Goal: Task Accomplishment & Management: Manage account settings

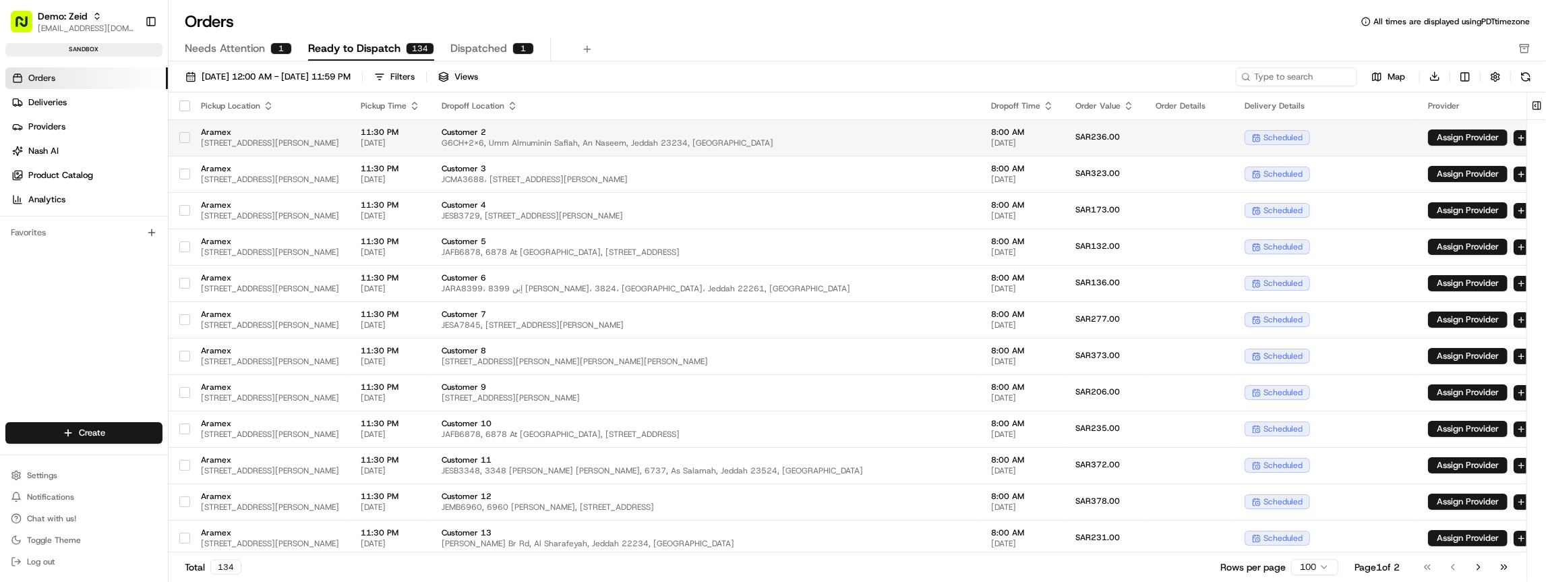
click at [189, 135] on button "button" at bounding box center [184, 137] width 11 height 11
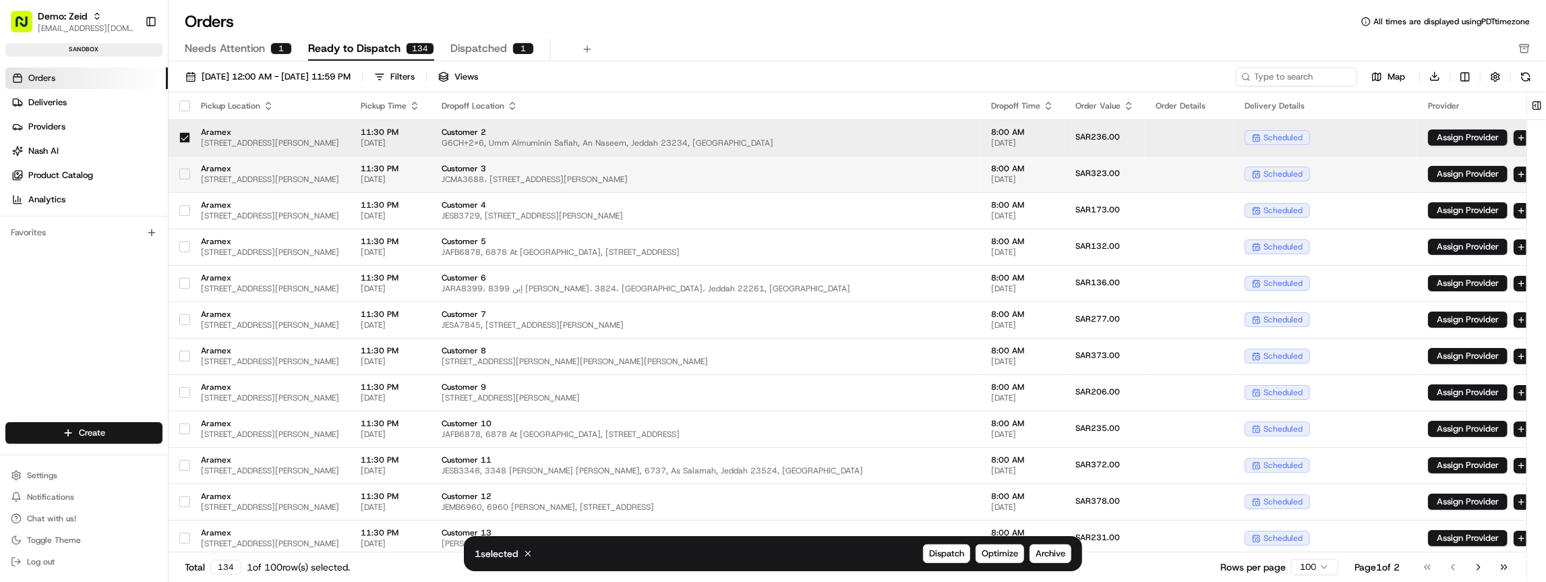
drag, startPoint x: 184, startPoint y: 165, endPoint x: 184, endPoint y: 175, distance: 10.1
click at [184, 166] on div at bounding box center [184, 174] width 11 height 22
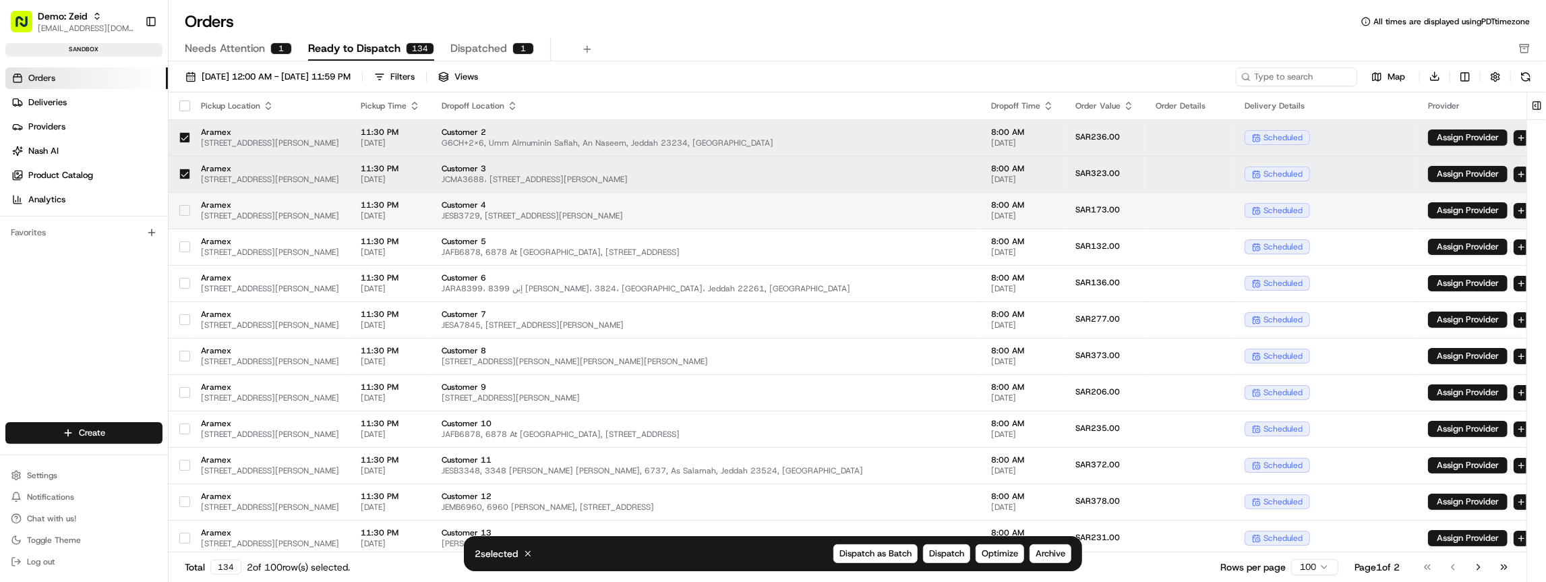
click at [186, 211] on button "button" at bounding box center [184, 210] width 11 height 11
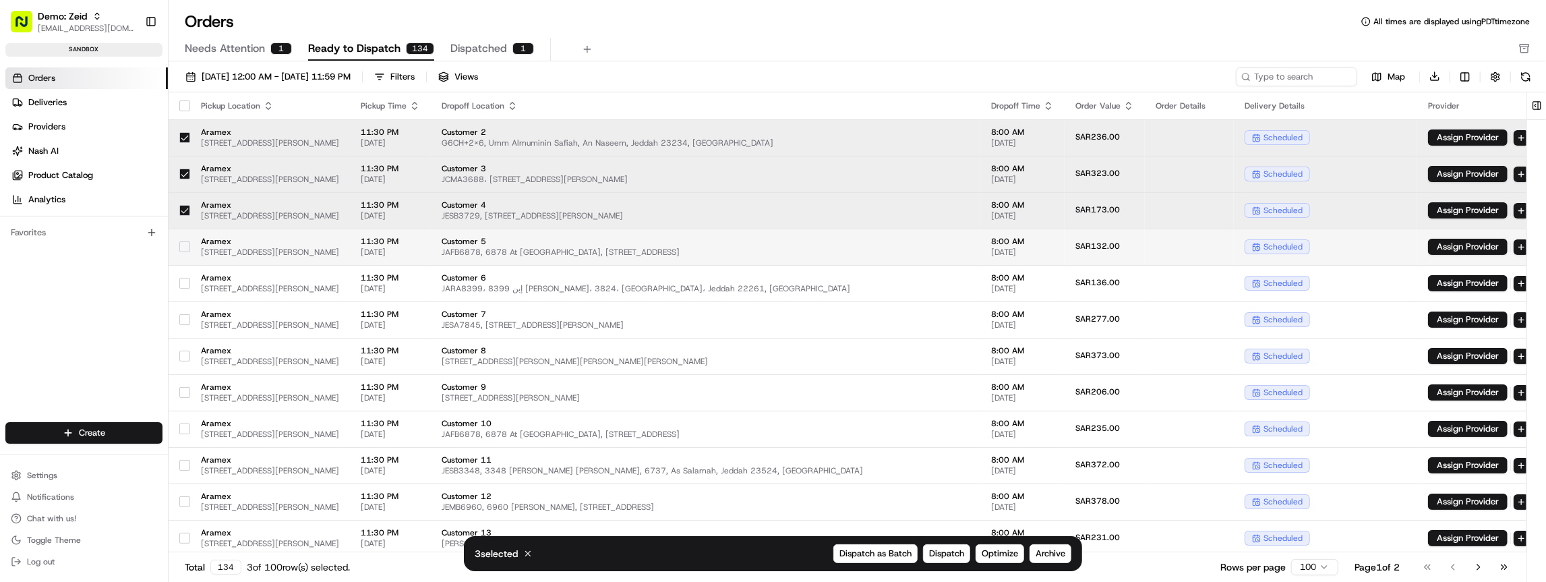
click at [185, 252] on div at bounding box center [184, 247] width 11 height 22
click at [187, 276] on div at bounding box center [184, 283] width 11 height 22
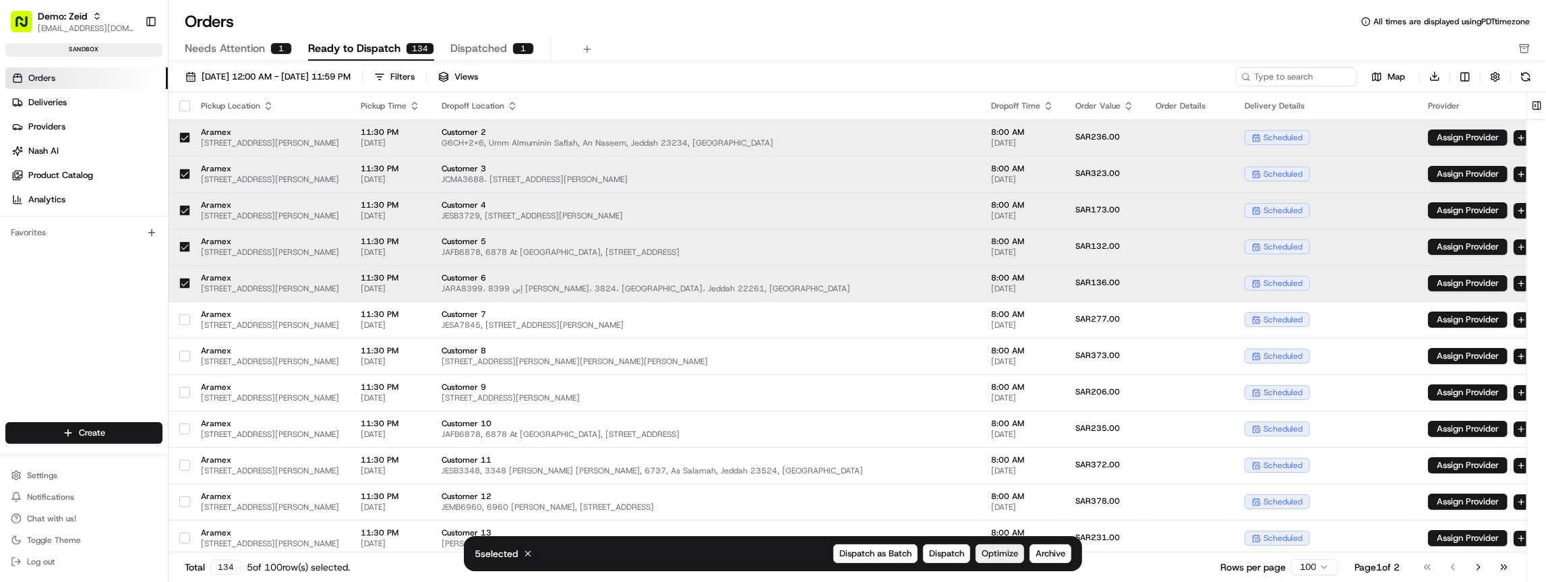
click at [1000, 553] on span "Optimize" at bounding box center [1000, 554] width 36 height 12
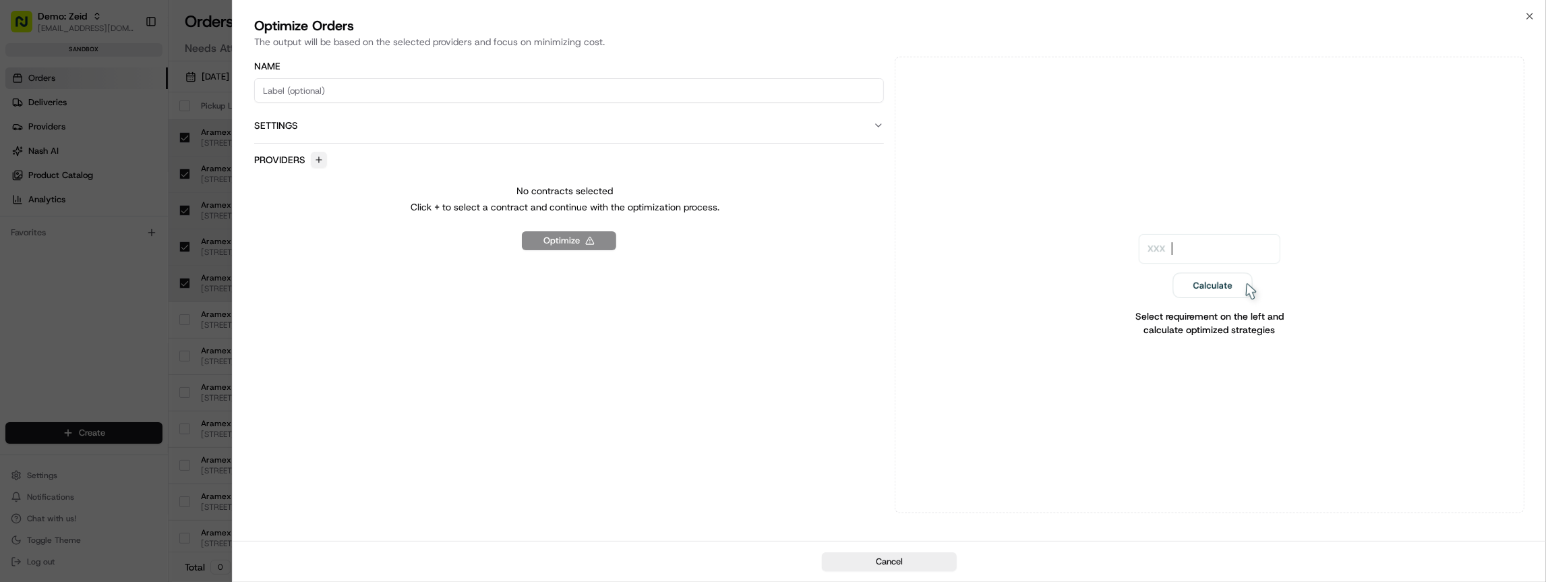
click at [318, 154] on button "button" at bounding box center [319, 160] width 16 height 16
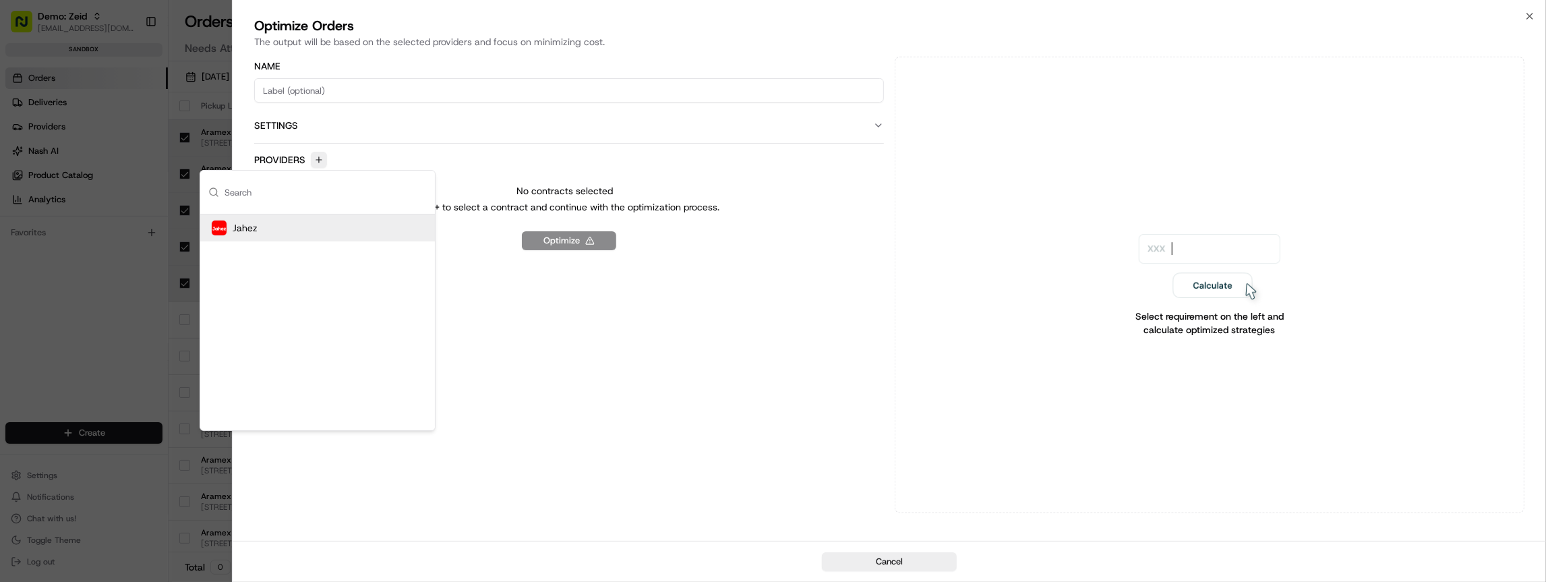
click at [283, 231] on div "Jahez" at bounding box center [317, 227] width 235 height 27
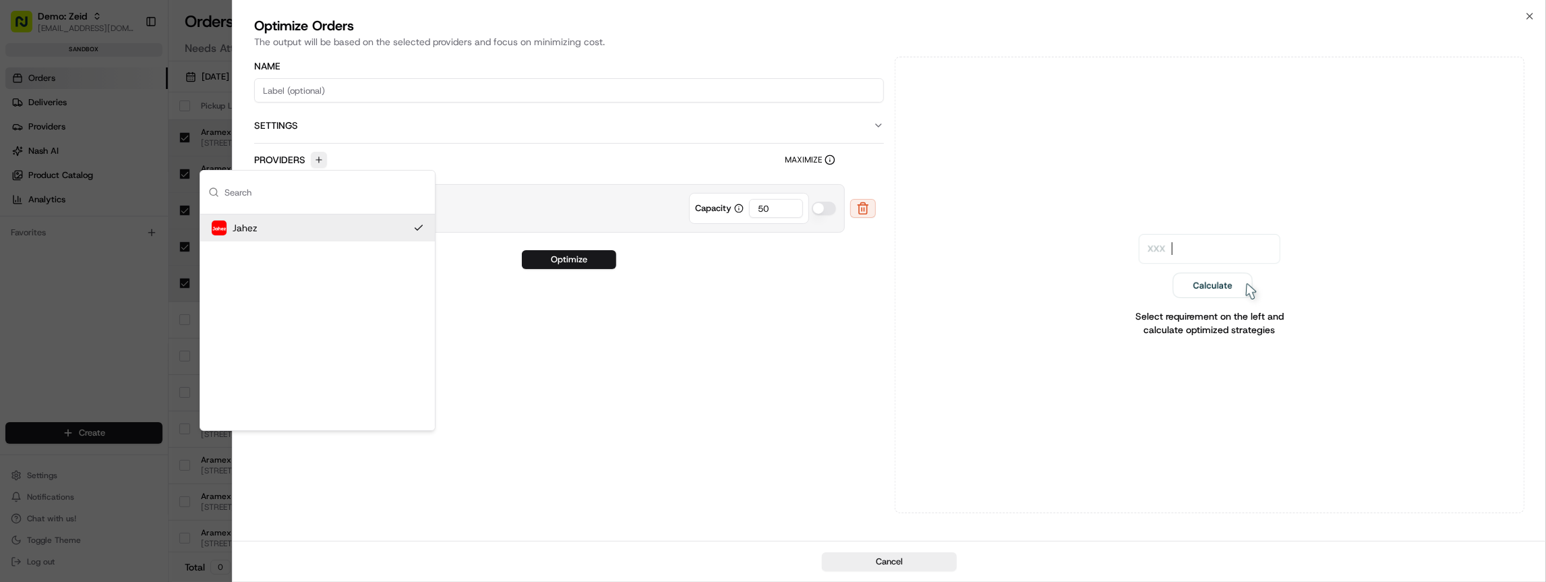
click at [784, 250] on div "Optimize" at bounding box center [569, 259] width 630 height 19
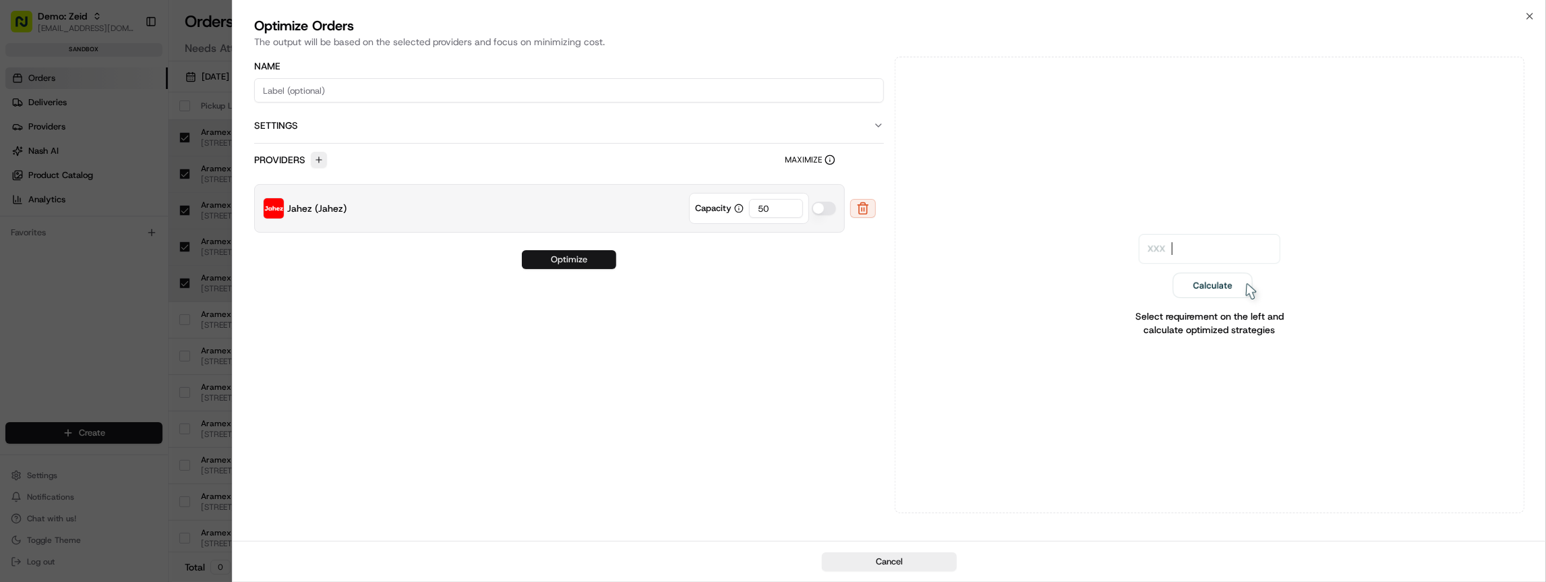
click at [575, 258] on button "Optimize" at bounding box center [569, 259] width 94 height 19
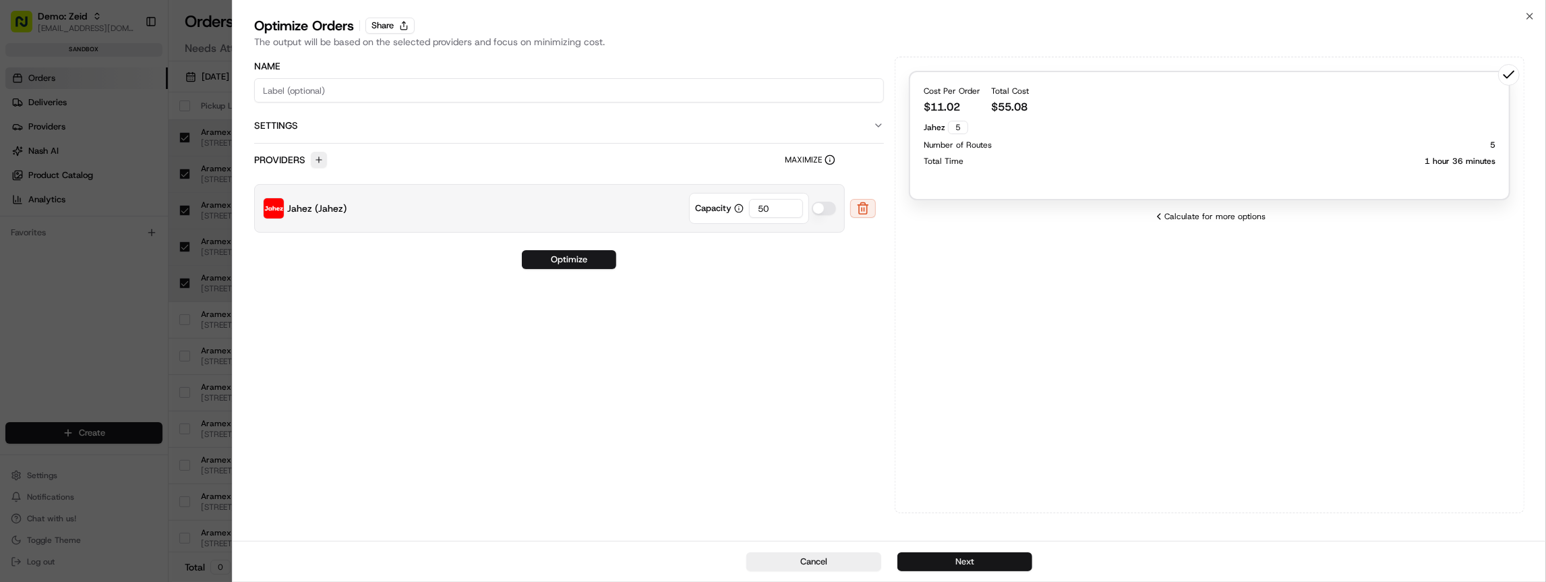
click at [977, 558] on button "Next" at bounding box center [965, 561] width 135 height 19
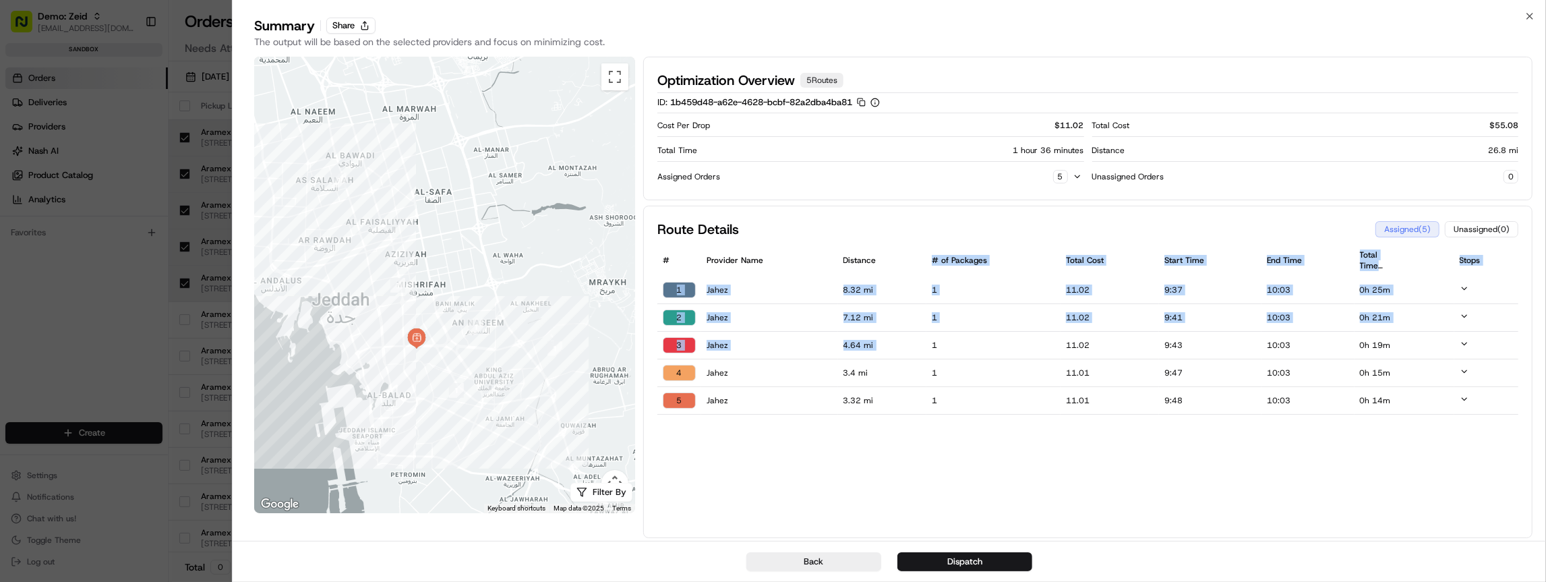
drag, startPoint x: 923, startPoint y: 272, endPoint x: 952, endPoint y: 335, distance: 68.8
click at [952, 335] on table "# Provider Name Distance # of Packages Total Cost Start Time End Time Total Tim…" at bounding box center [1088, 329] width 861 height 171
click at [952, 335] on td "1" at bounding box center [994, 346] width 134 height 28
drag, startPoint x: 1017, startPoint y: 291, endPoint x: 1089, endPoint y: 332, distance: 83.4
click at [1089, 332] on table "# Provider Name Distance # of Packages Total Cost Start Time End Time Total Tim…" at bounding box center [1088, 329] width 861 height 171
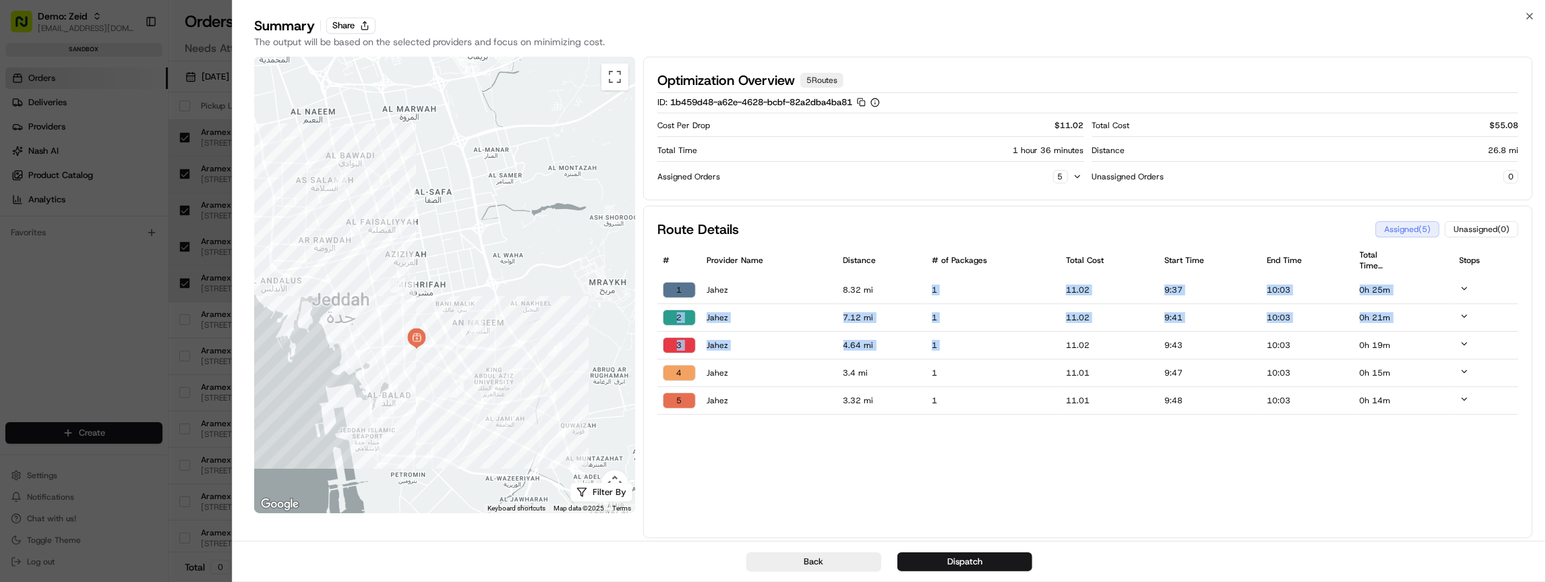
click at [1089, 332] on td "11.02" at bounding box center [1110, 346] width 98 height 28
drag, startPoint x: 1069, startPoint y: 119, endPoint x: 1075, endPoint y: 125, distance: 9.1
click at [1075, 125] on div "Cost Per Drop $ 11.02" at bounding box center [871, 125] width 426 height 16
click at [1075, 126] on p "$ 11.02" at bounding box center [1069, 125] width 29 height 11
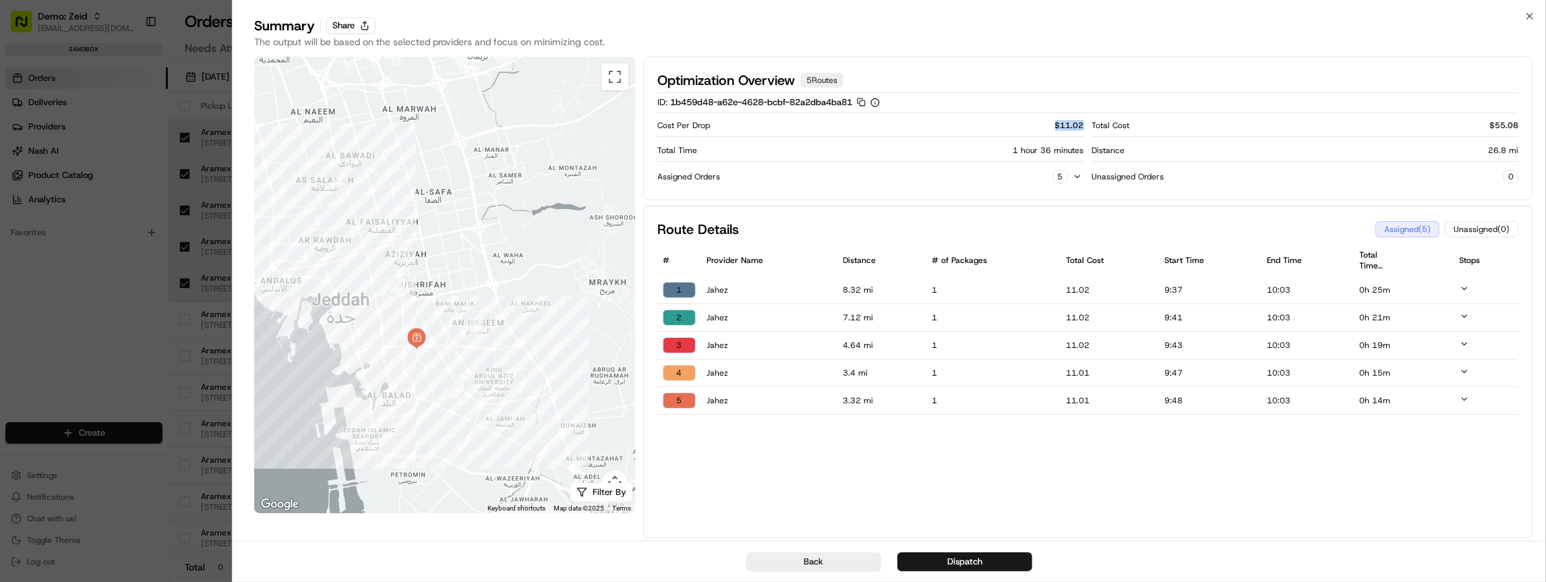
click at [1075, 126] on p "$ 11.02" at bounding box center [1069, 125] width 29 height 11
drag, startPoint x: 1055, startPoint y: 124, endPoint x: 1067, endPoint y: 125, distance: 12.2
click at [1062, 125] on div "Cost Per Drop $ 11.02" at bounding box center [871, 125] width 426 height 16
click at [1068, 125] on p "$ 11.02" at bounding box center [1069, 125] width 29 height 11
click at [1068, 126] on p "$ 11.02" at bounding box center [1069, 125] width 29 height 11
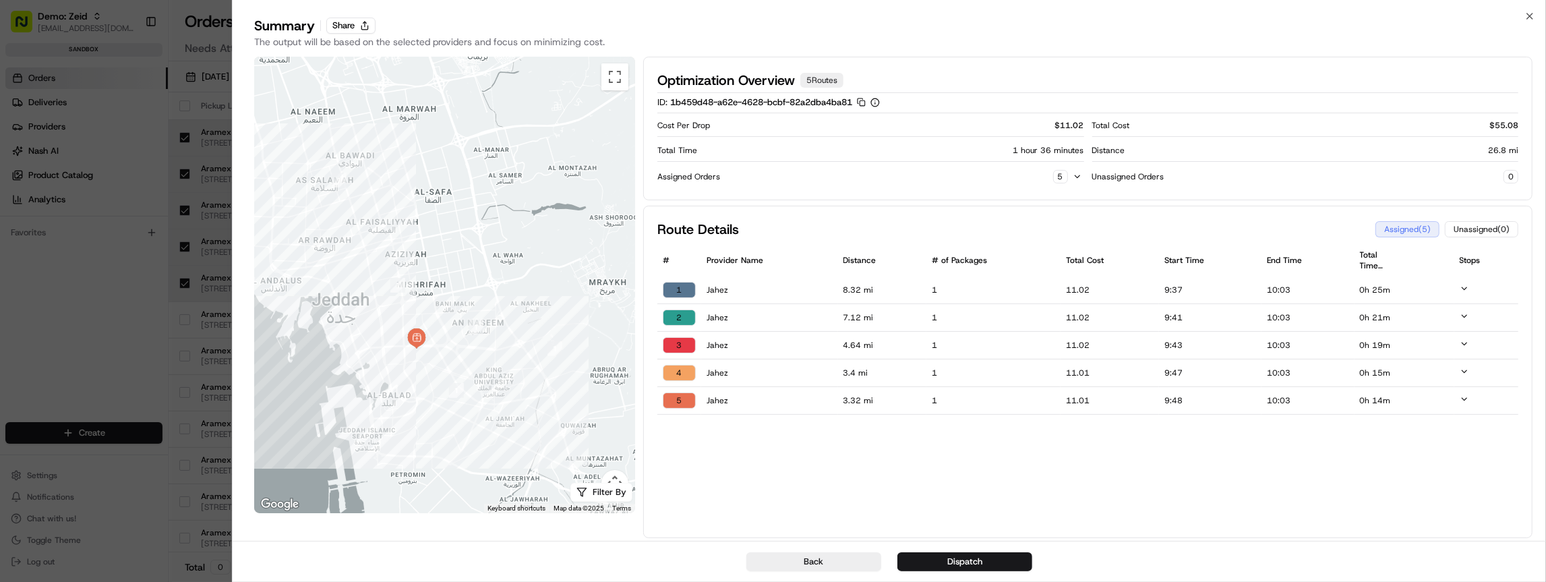
click at [1068, 126] on p "$ 11.02" at bounding box center [1069, 125] width 29 height 11
click at [1068, 125] on p "$ 11.02" at bounding box center [1069, 125] width 29 height 11
click at [1522, 19] on div "Summary Share" at bounding box center [889, 25] width 1271 height 19
click at [1528, 16] on icon "button" at bounding box center [1530, 16] width 11 height 11
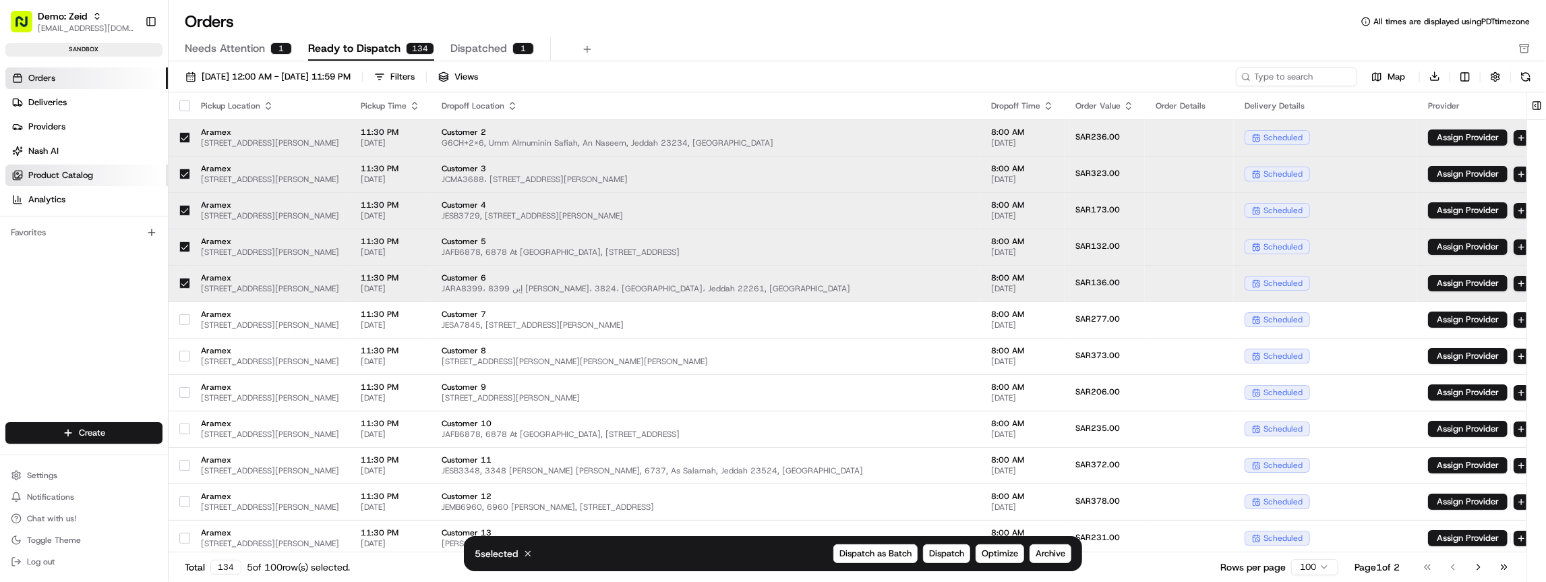
click at [76, 177] on span "Product Catalog" at bounding box center [60, 175] width 65 height 12
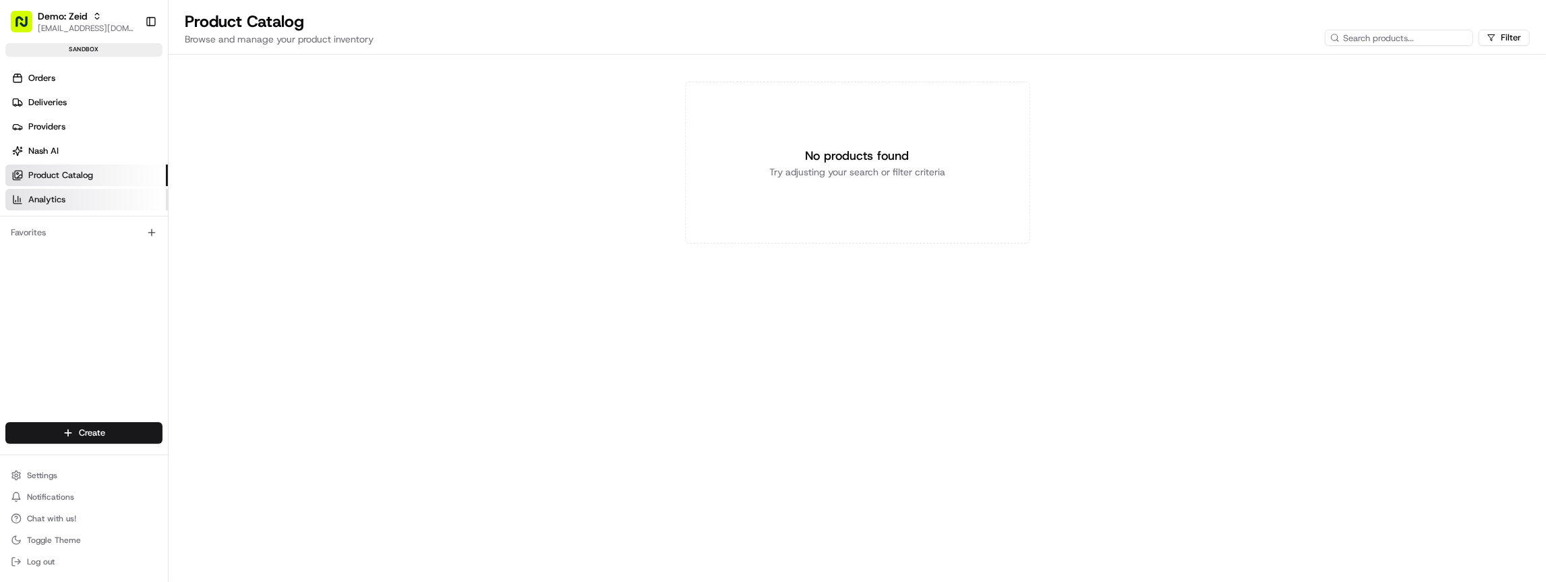
click at [76, 190] on link "Analytics" at bounding box center [86, 200] width 163 height 22
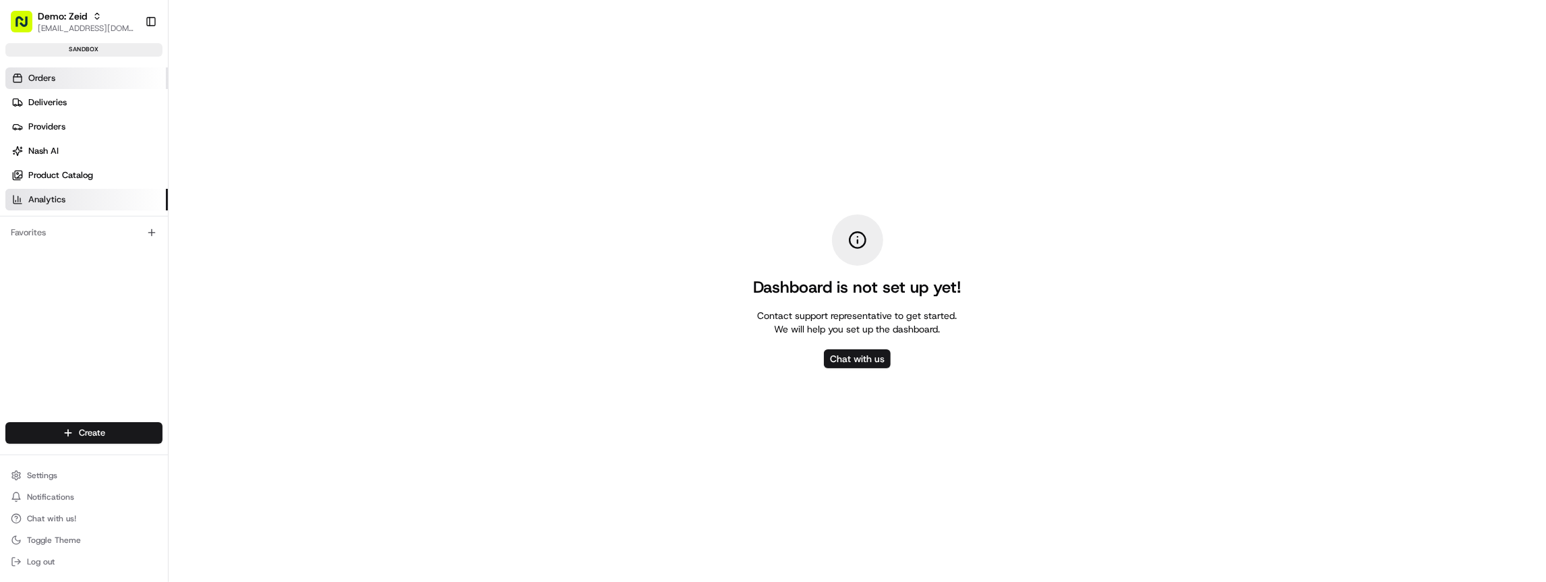
click at [47, 80] on span "Orders" at bounding box center [41, 78] width 27 height 12
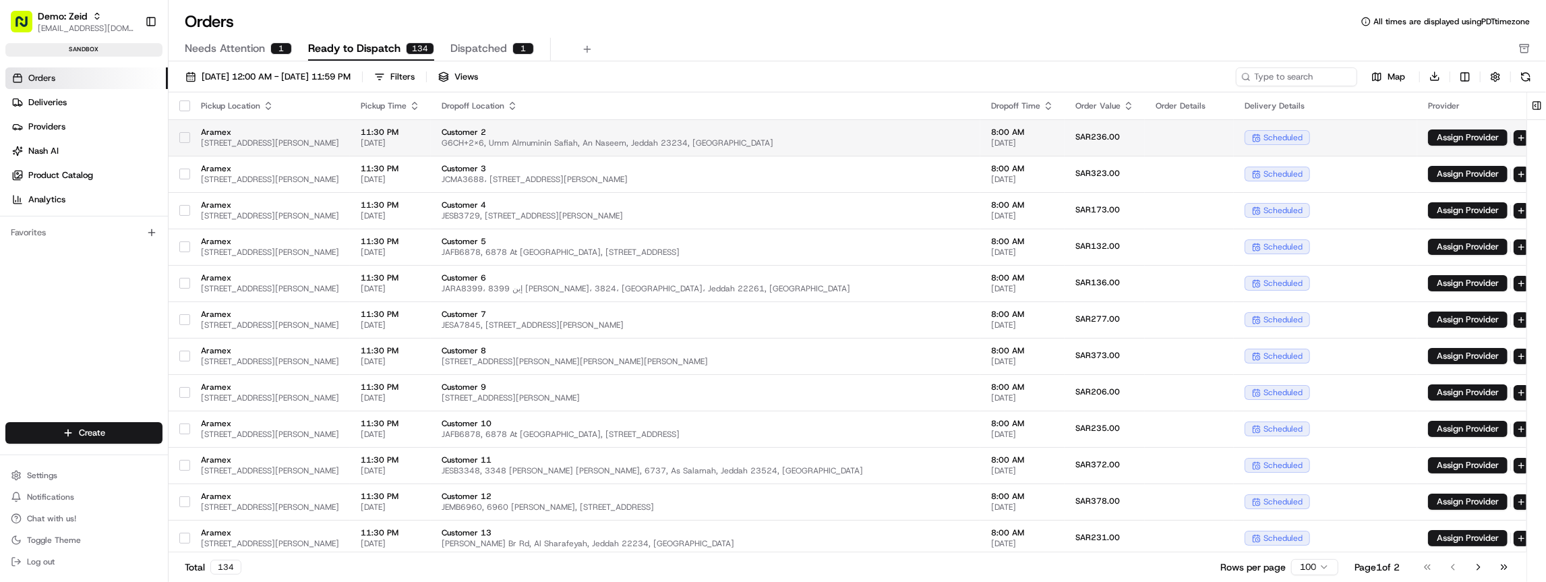
click at [249, 142] on span "[STREET_ADDRESS][PERSON_NAME]" at bounding box center [270, 143] width 138 height 11
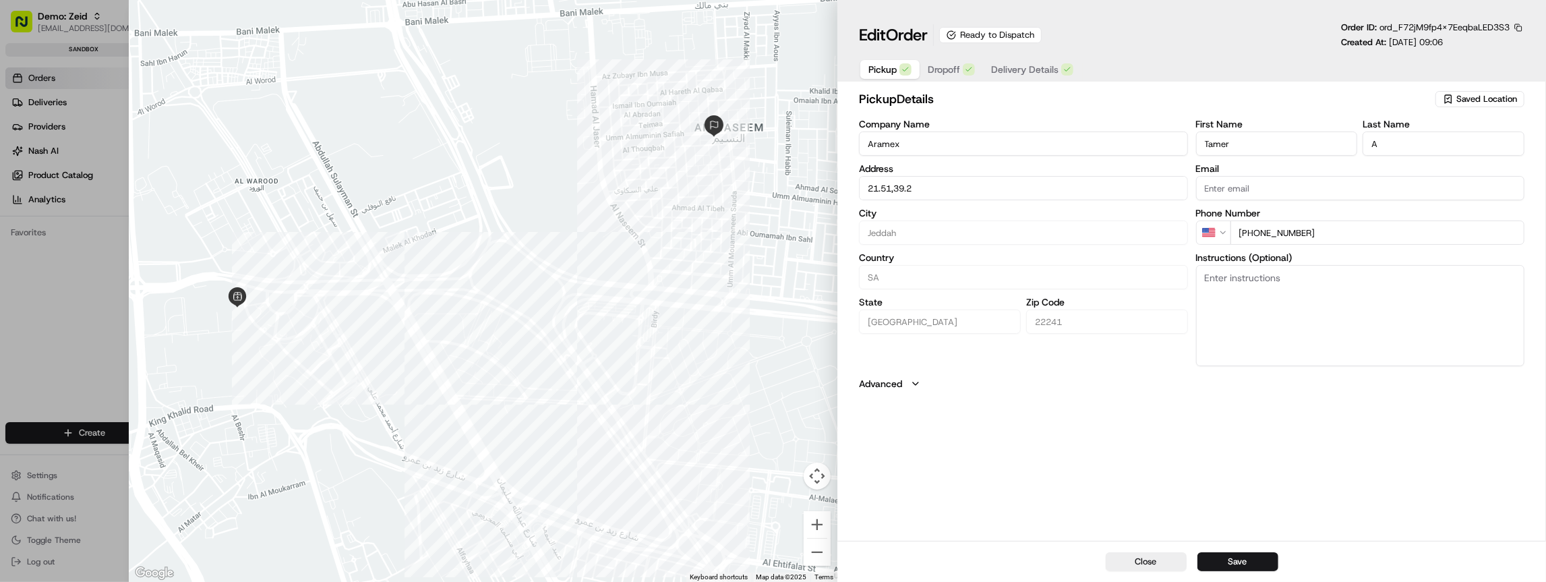
click at [1167, 575] on div "Close Save" at bounding box center [1192, 561] width 709 height 41
click at [1167, 570] on button "Close" at bounding box center [1146, 561] width 81 height 19
type input "+1"
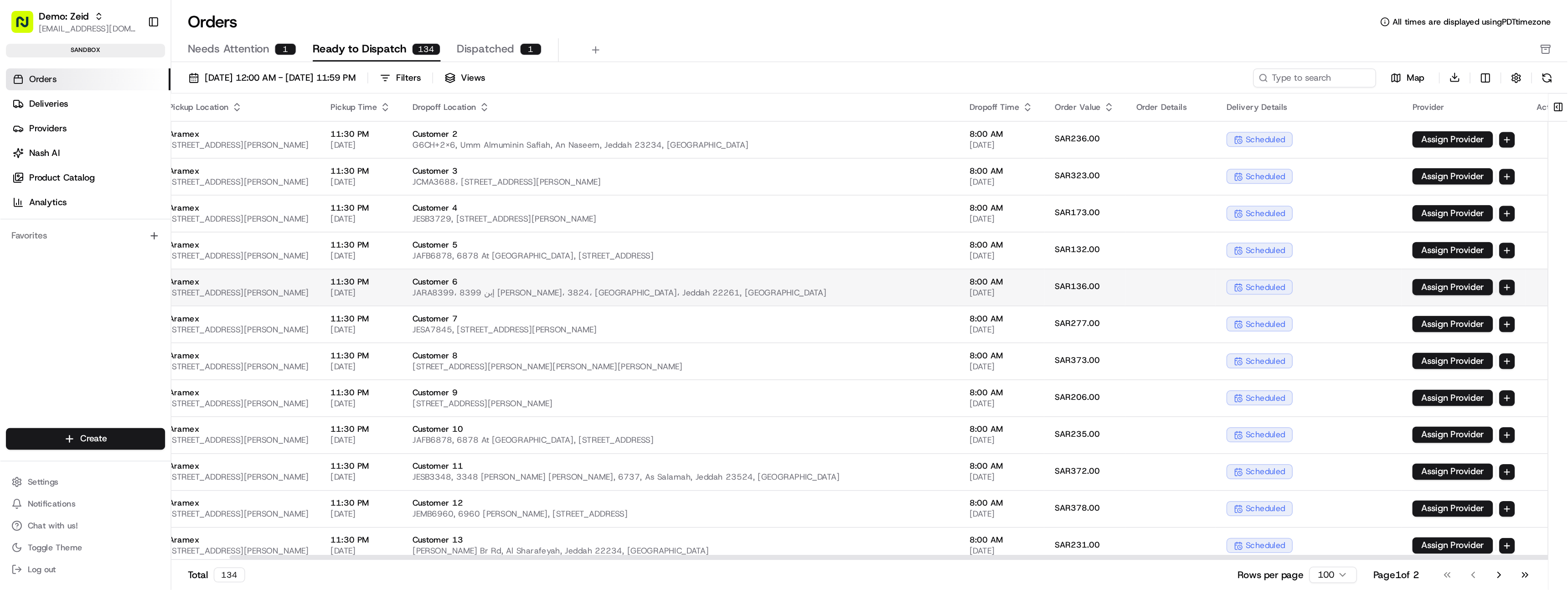
scroll to position [0, 40]
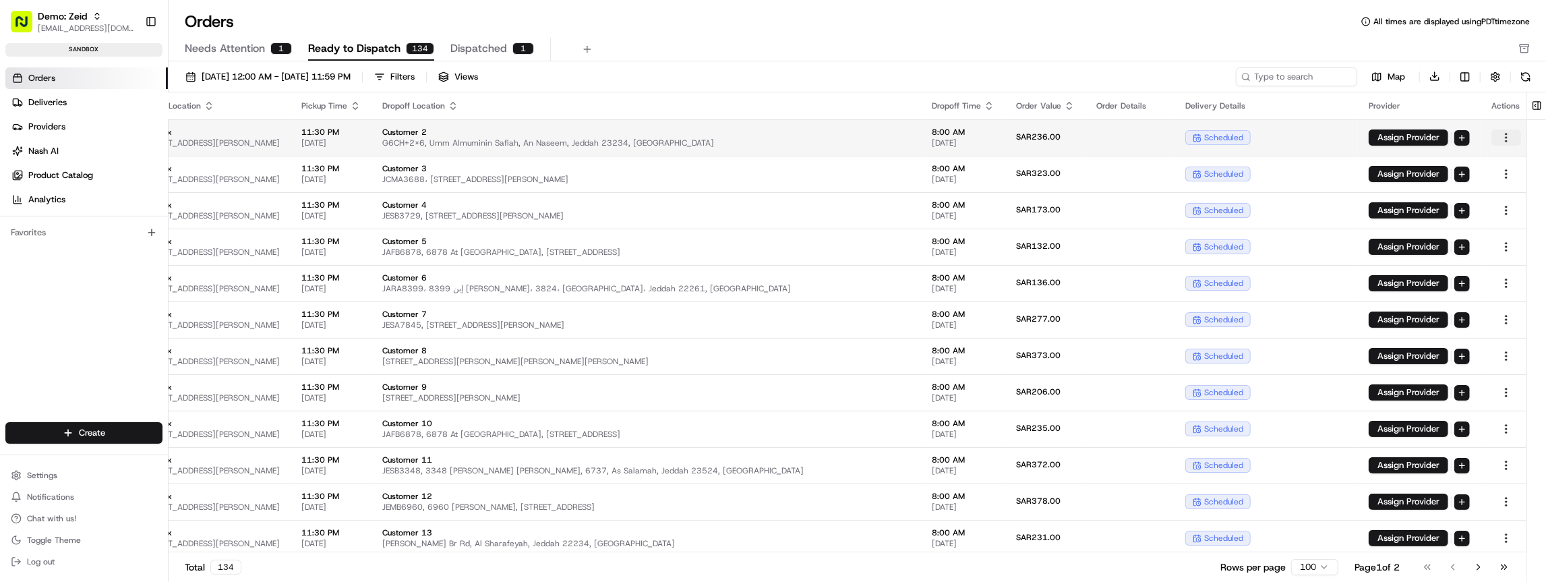
click at [1500, 141] on html "Demo: Zeid zeid@usenash.com Toggle Sidebar sandbox Orders Deliveries Providers …" at bounding box center [773, 291] width 1546 height 582
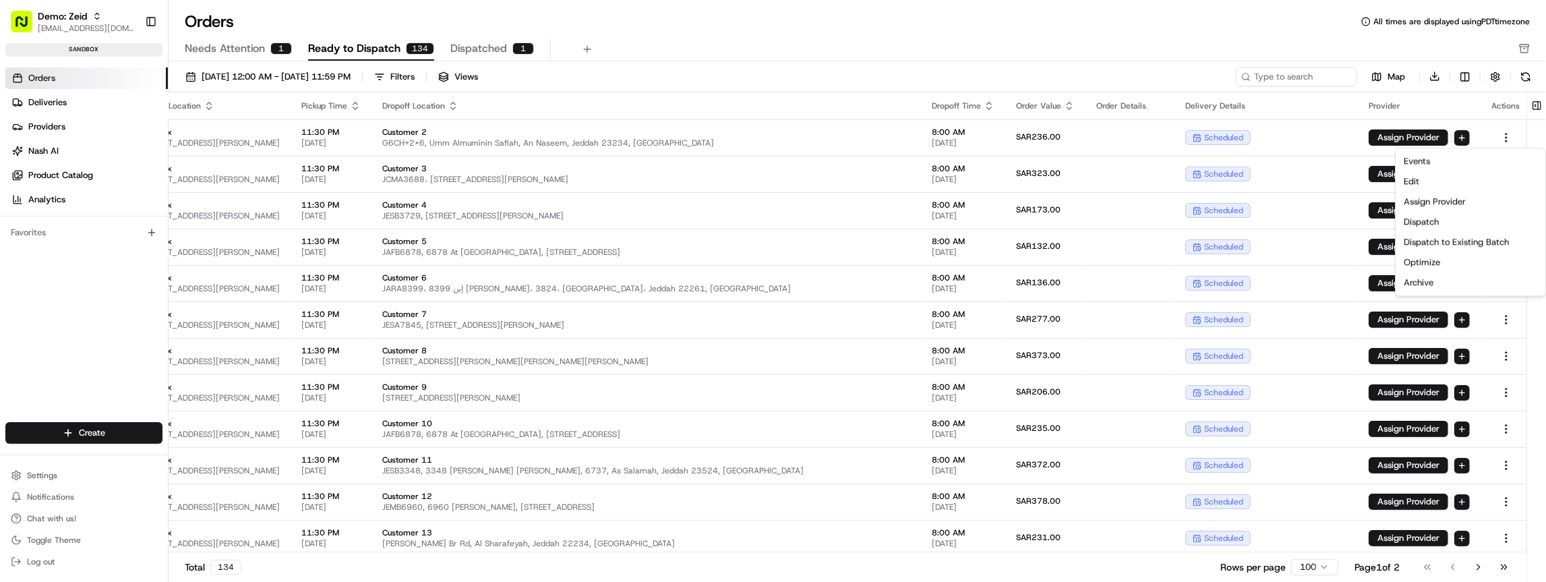
click at [1468, 138] on html "Demo: Zeid zeid@usenash.com Toggle Sidebar sandbox Orders Deliveries Providers …" at bounding box center [773, 291] width 1546 height 582
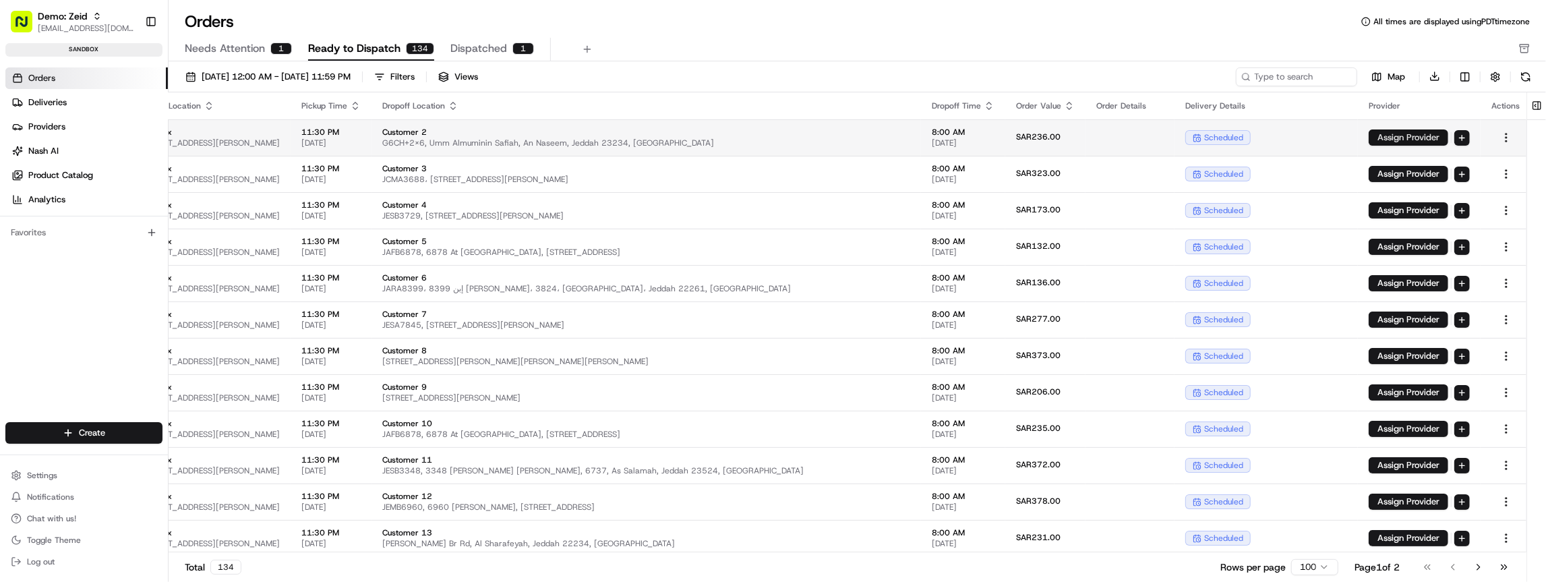
click at [1414, 136] on button "Assign Provider" at bounding box center [1409, 137] width 80 height 16
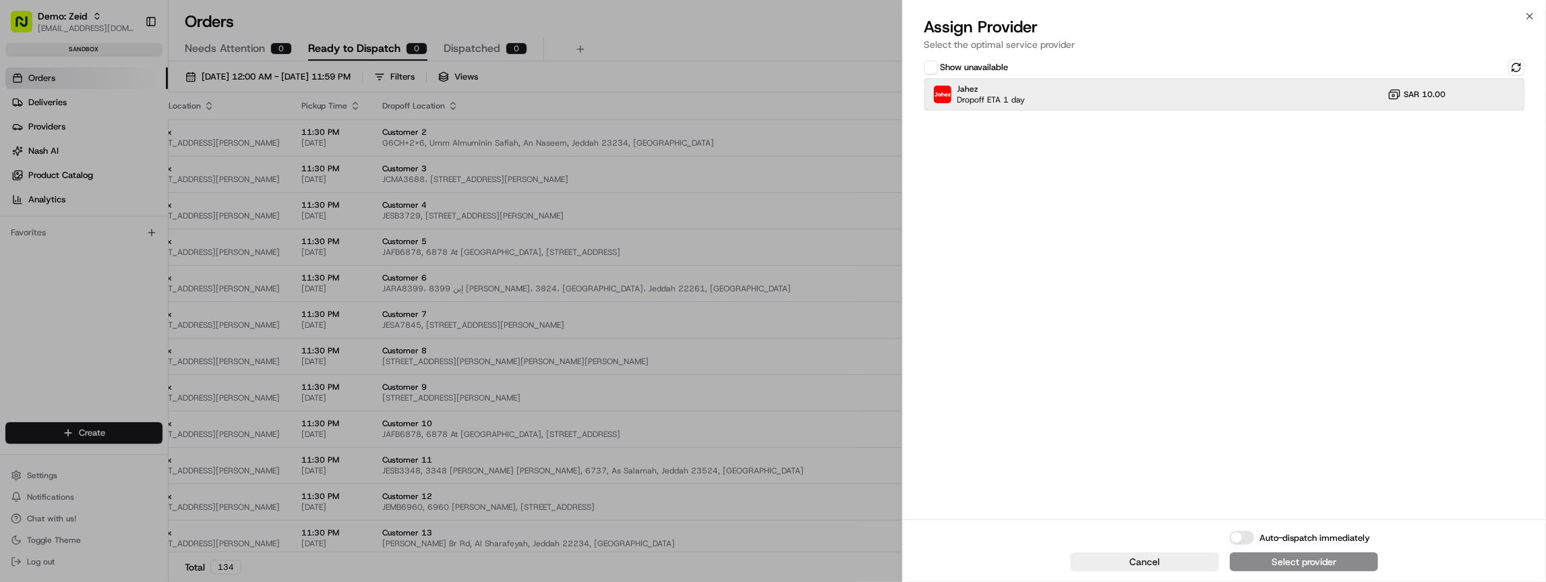
click at [1302, 89] on div "Jahez Dropoff ETA 1 day SAR 10.00" at bounding box center [1225, 94] width 600 height 32
click at [1244, 539] on button "Auto-dispatch immediately" at bounding box center [1242, 537] width 24 height 13
click at [1290, 564] on div "Assign & Dispatch" at bounding box center [1305, 561] width 80 height 13
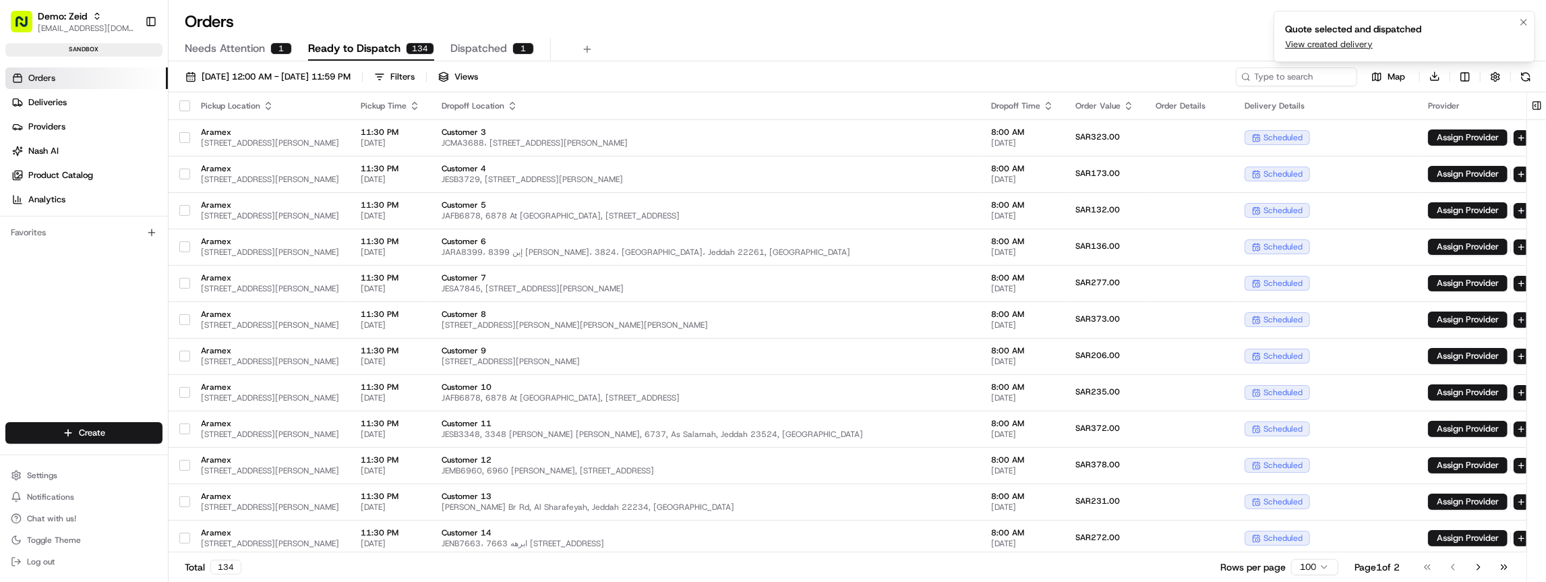
click at [1325, 44] on link "View created delivery" at bounding box center [1329, 44] width 88 height 12
click at [47, 80] on span "Orders" at bounding box center [41, 78] width 27 height 12
click at [51, 98] on span "Deliveries" at bounding box center [47, 102] width 38 height 12
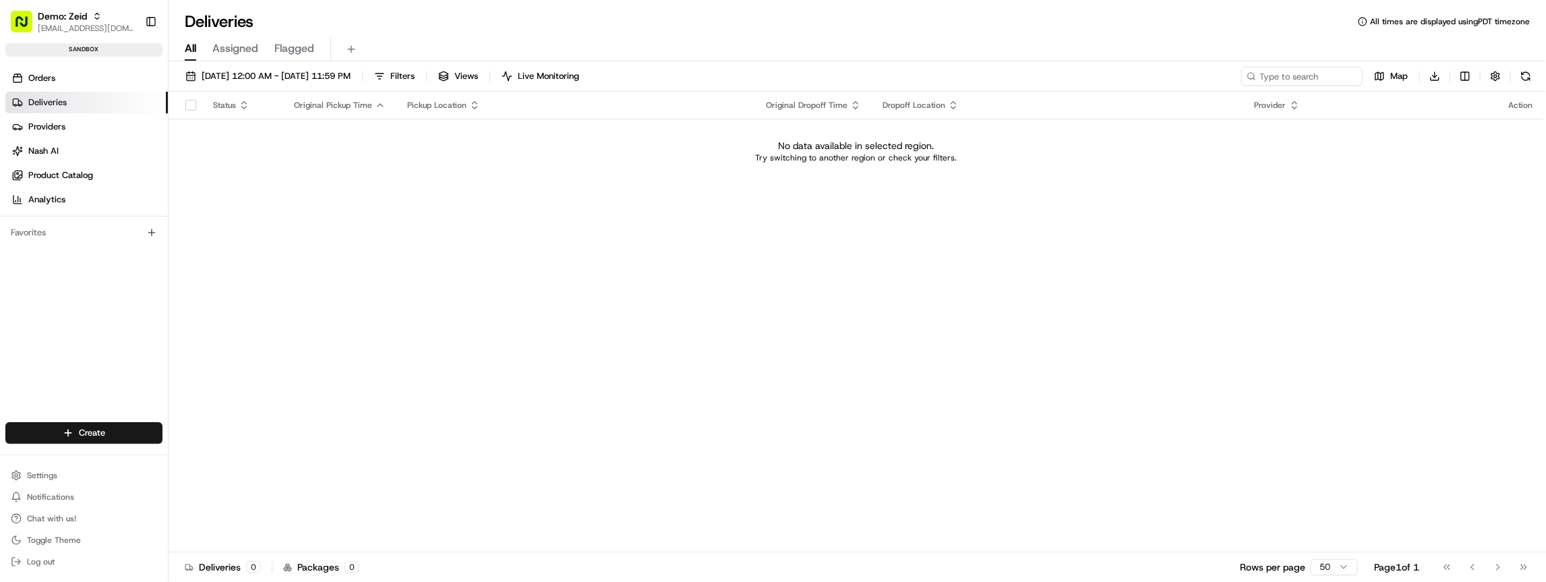
click at [240, 49] on span "Assigned" at bounding box center [235, 48] width 46 height 16
click at [282, 48] on span "Flagged" at bounding box center [294, 48] width 40 height 16
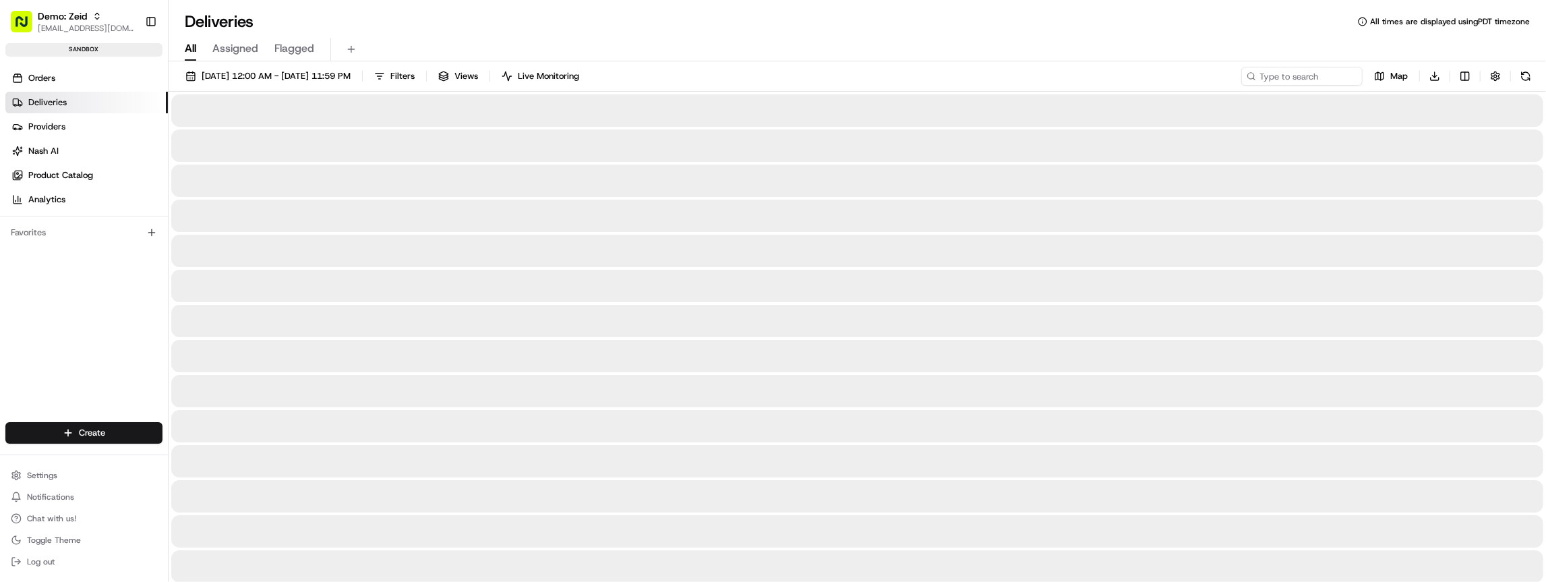
click at [191, 48] on span "All" at bounding box center [190, 48] width 11 height 16
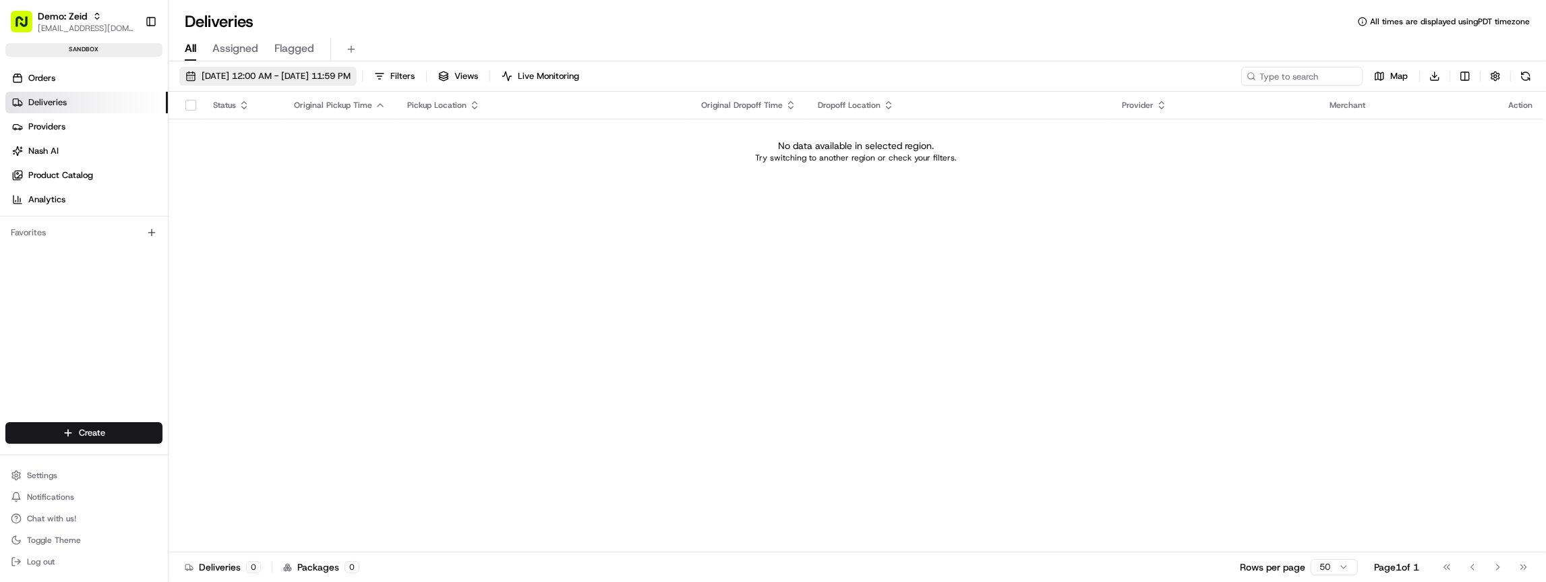
click at [221, 80] on span "08/18/2025 12:00 AM - 08/18/2025 11:59 PM" at bounding box center [276, 76] width 149 height 12
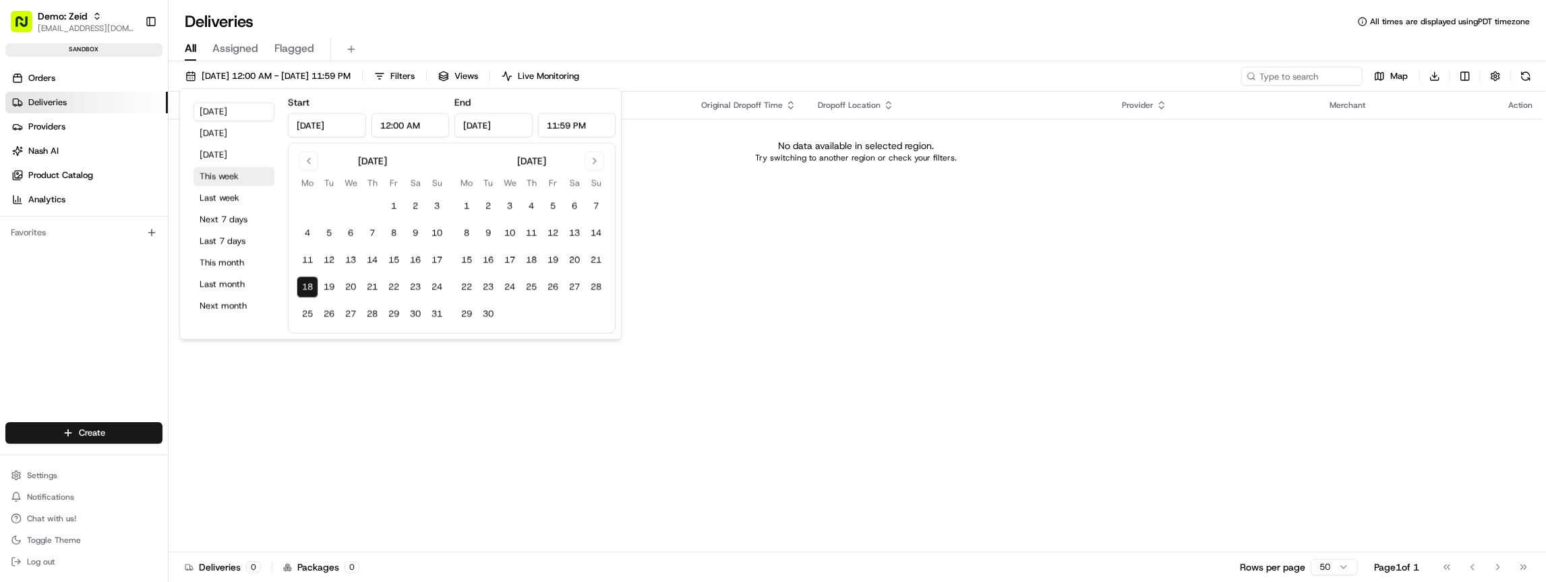
click at [238, 178] on button "This week" at bounding box center [234, 176] width 81 height 19
type input "Aug 24, 2025"
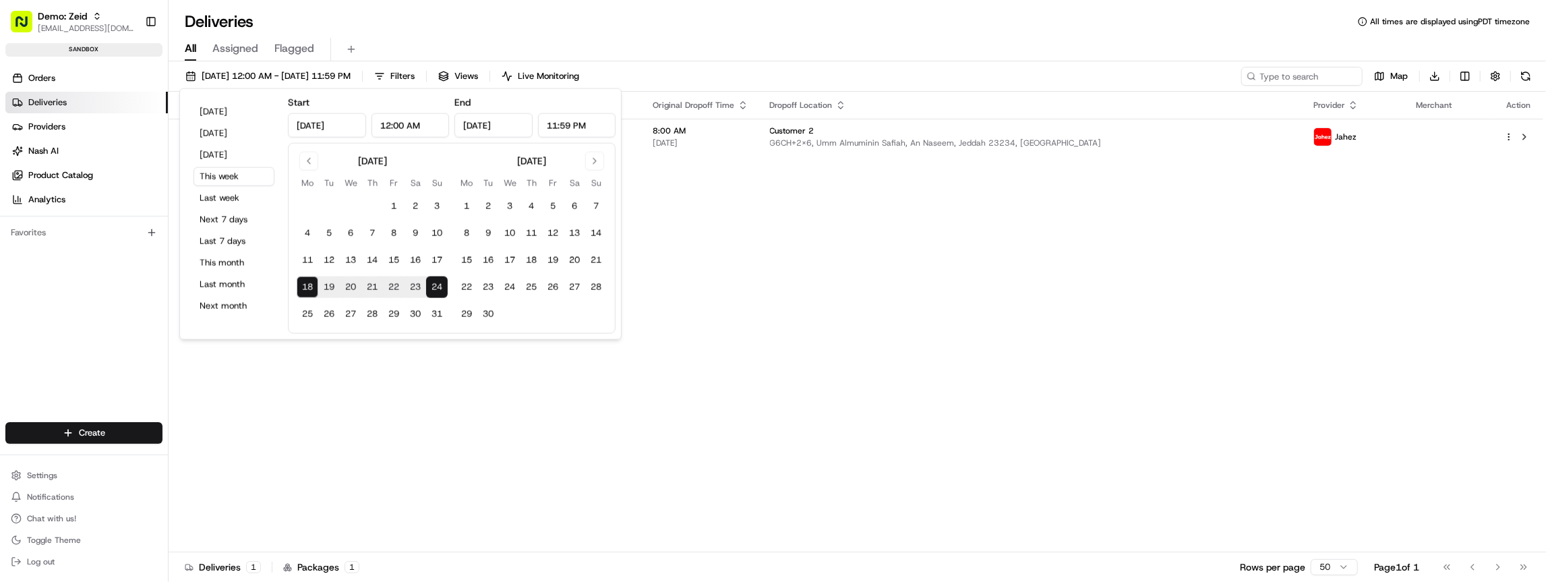
click at [823, 260] on div "Status Original Pickup Time Pickup Location Original Dropoff Time Dropoff Locat…" at bounding box center [856, 322] width 1375 height 461
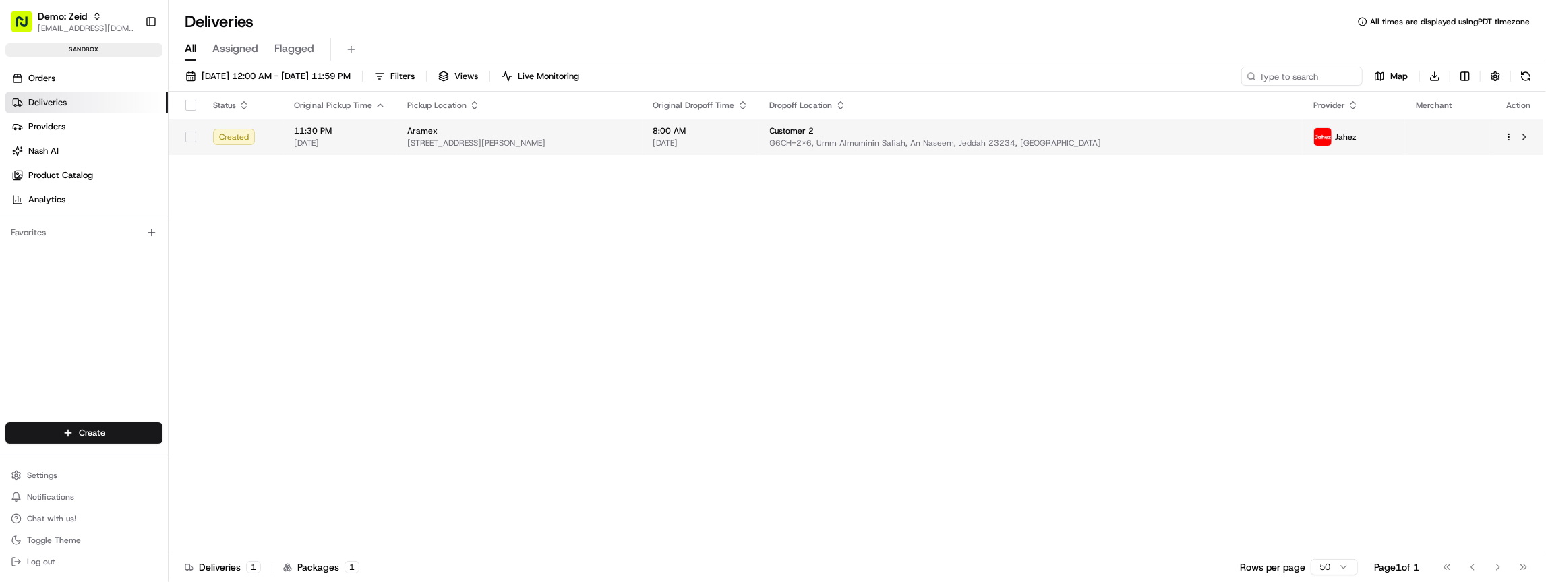
click at [1509, 142] on div at bounding box center [1519, 137] width 28 height 16
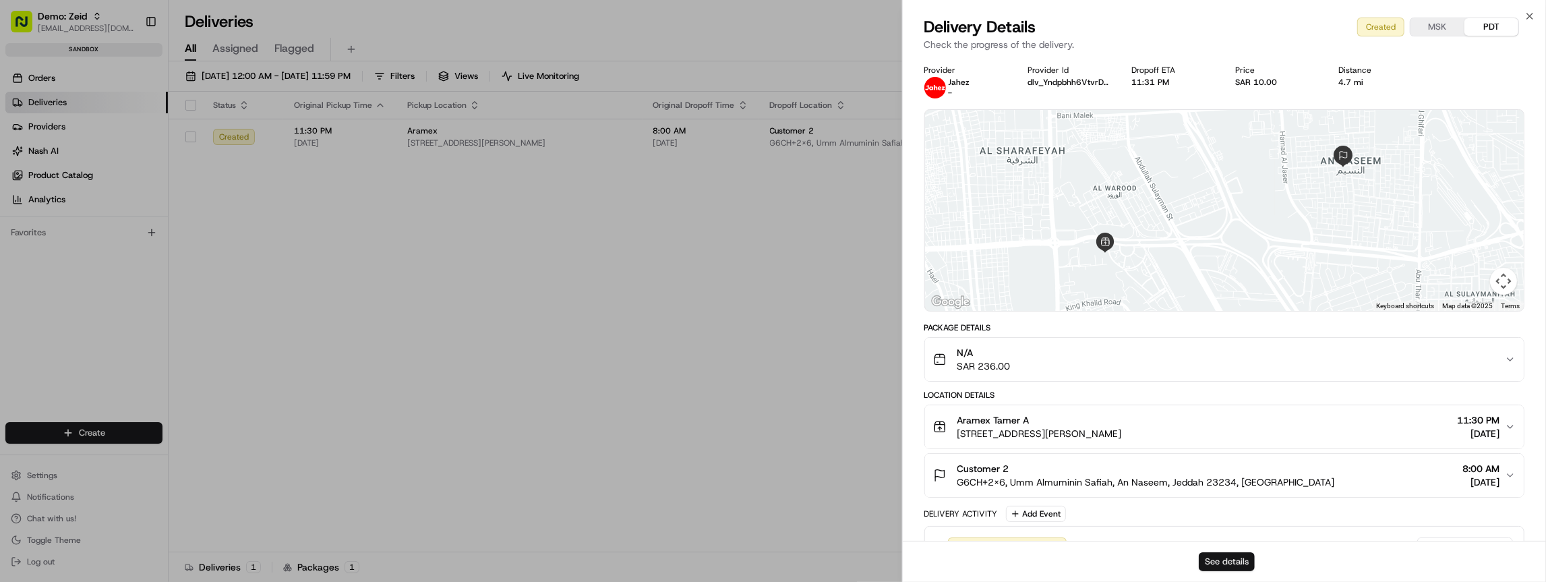
click at [1219, 559] on button "See details" at bounding box center [1227, 561] width 56 height 19
drag, startPoint x: 615, startPoint y: 208, endPoint x: 627, endPoint y: 156, distance: 53.2
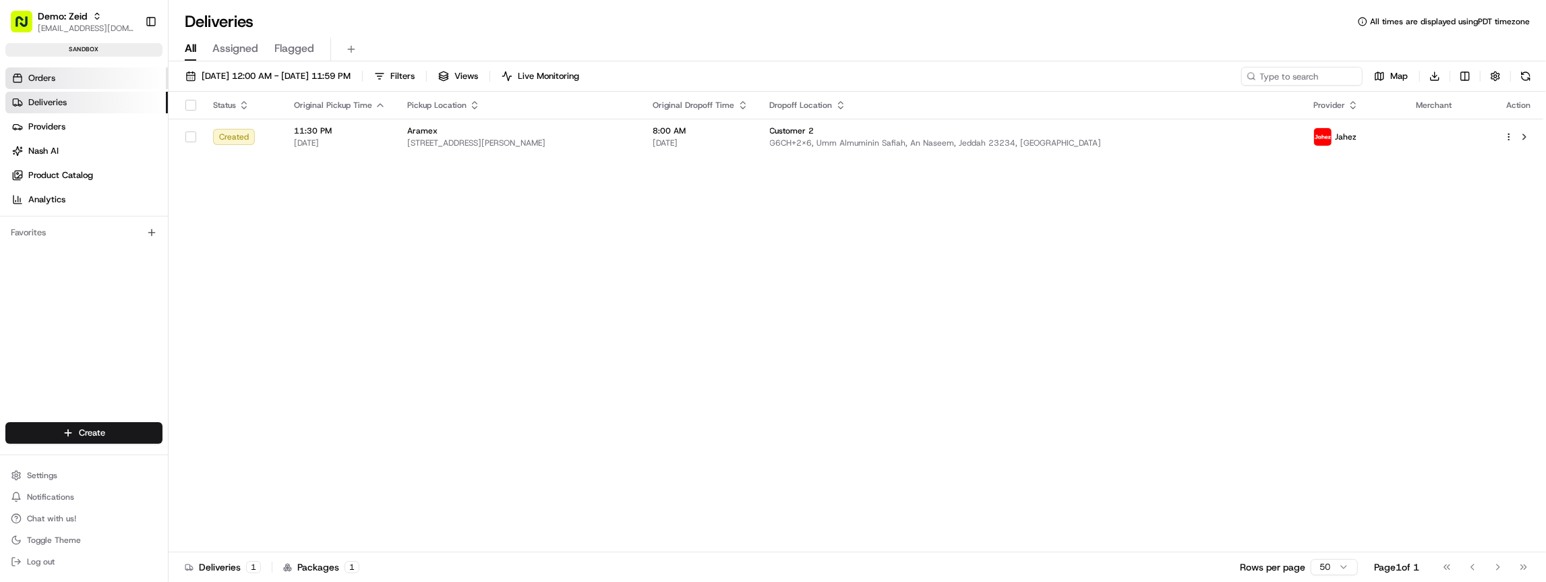
click at [74, 80] on link "Orders" at bounding box center [86, 78] width 163 height 22
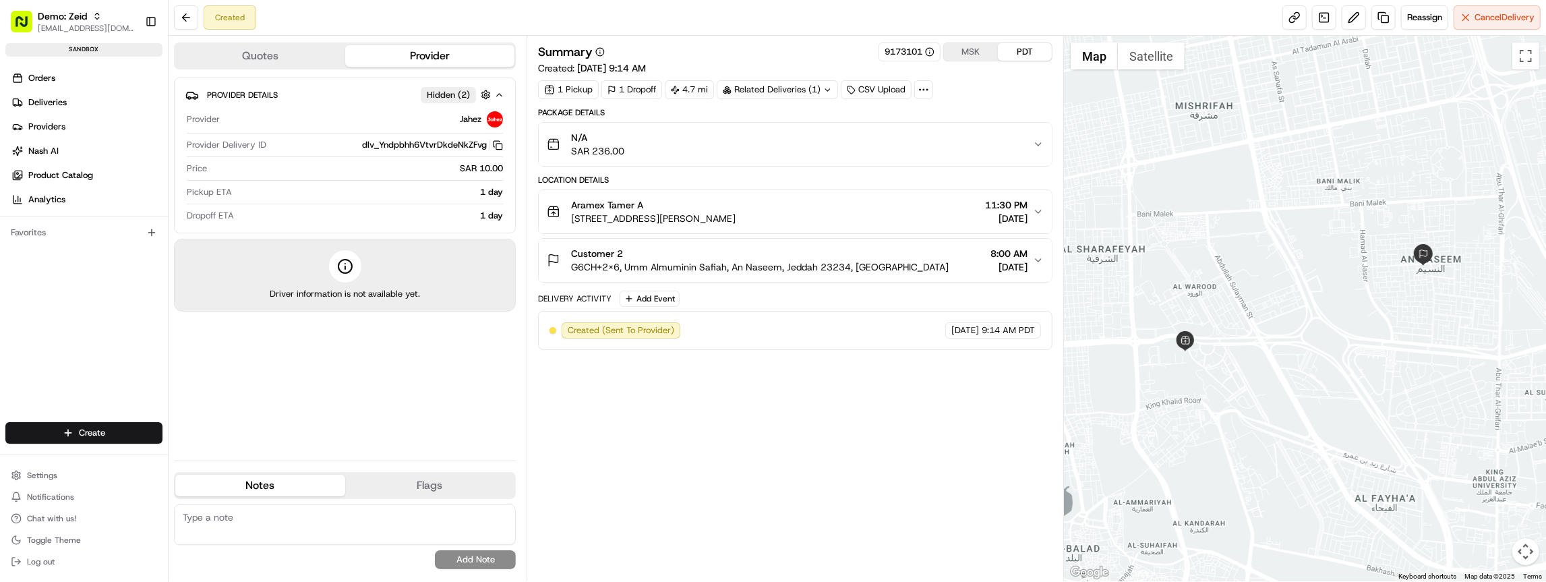
drag, startPoint x: 644, startPoint y: 380, endPoint x: 741, endPoint y: 405, distance: 99.8
click at [740, 405] on div "Summary 9173101 MSK PDT Created: 08/18/2025 9:14 AM 1 Pickup 1 Dropoff 4.7 mi R…" at bounding box center [795, 308] width 515 height 532
click at [741, 405] on div "Summary 9173101 MSK PDT Created: 08/18/2025 9:14 AM 1 Pickup 1 Dropoff 4.7 mi R…" at bounding box center [795, 308] width 515 height 532
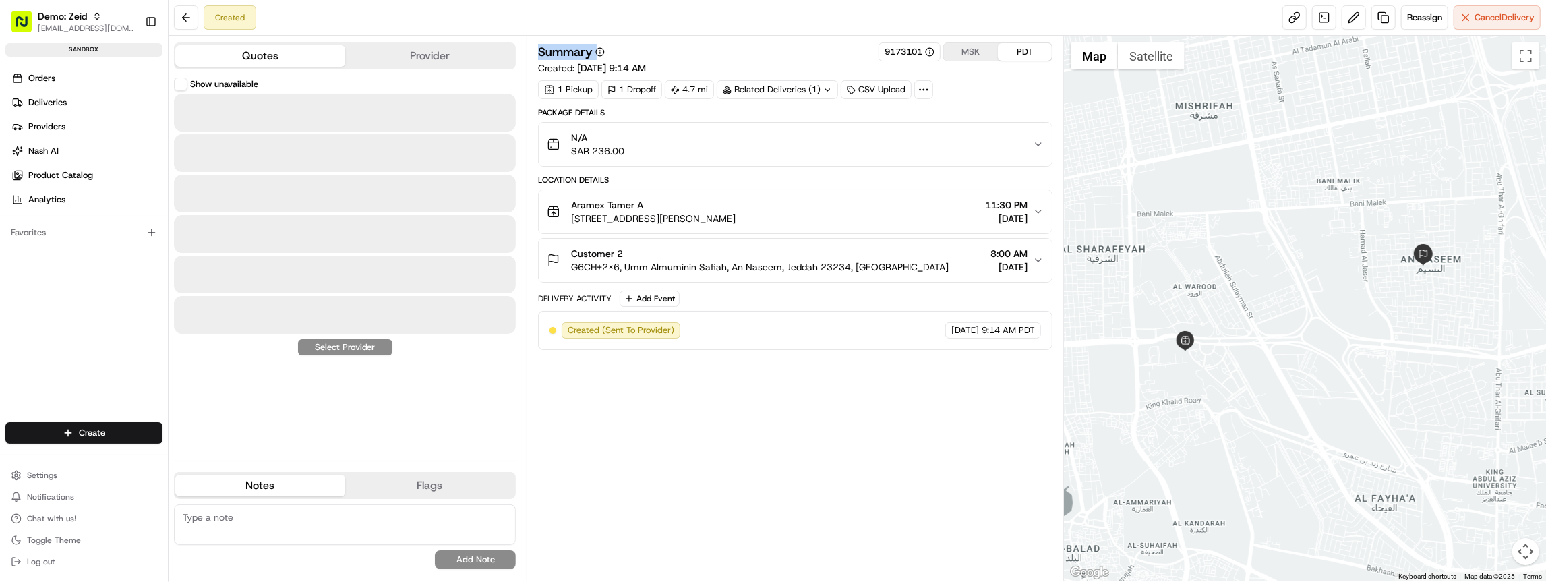
click at [296, 58] on button "Quotes" at bounding box center [260, 56] width 170 height 22
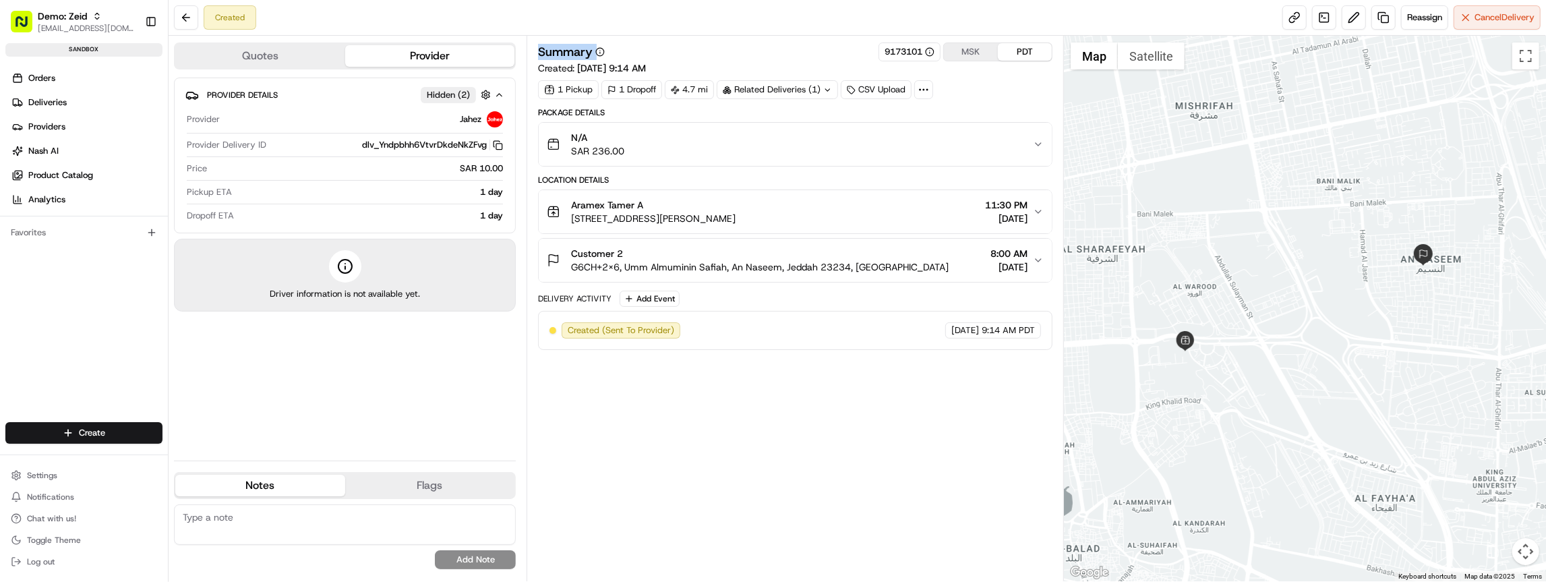
click at [400, 66] on button "Provider" at bounding box center [430, 56] width 170 height 22
click at [303, 57] on button "Quotes" at bounding box center [260, 56] width 170 height 22
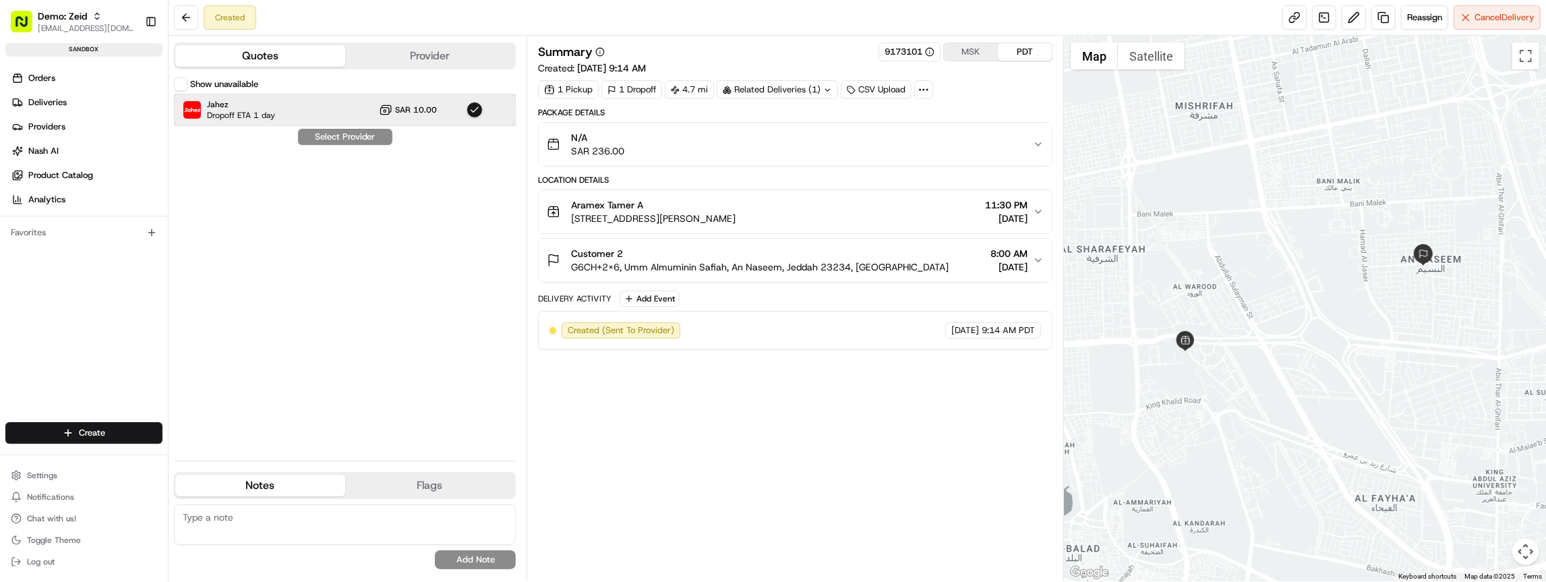
click at [248, 111] on span "Dropoff ETA 1 day" at bounding box center [241, 115] width 68 height 11
click at [62, 85] on link "Orders" at bounding box center [86, 78] width 163 height 22
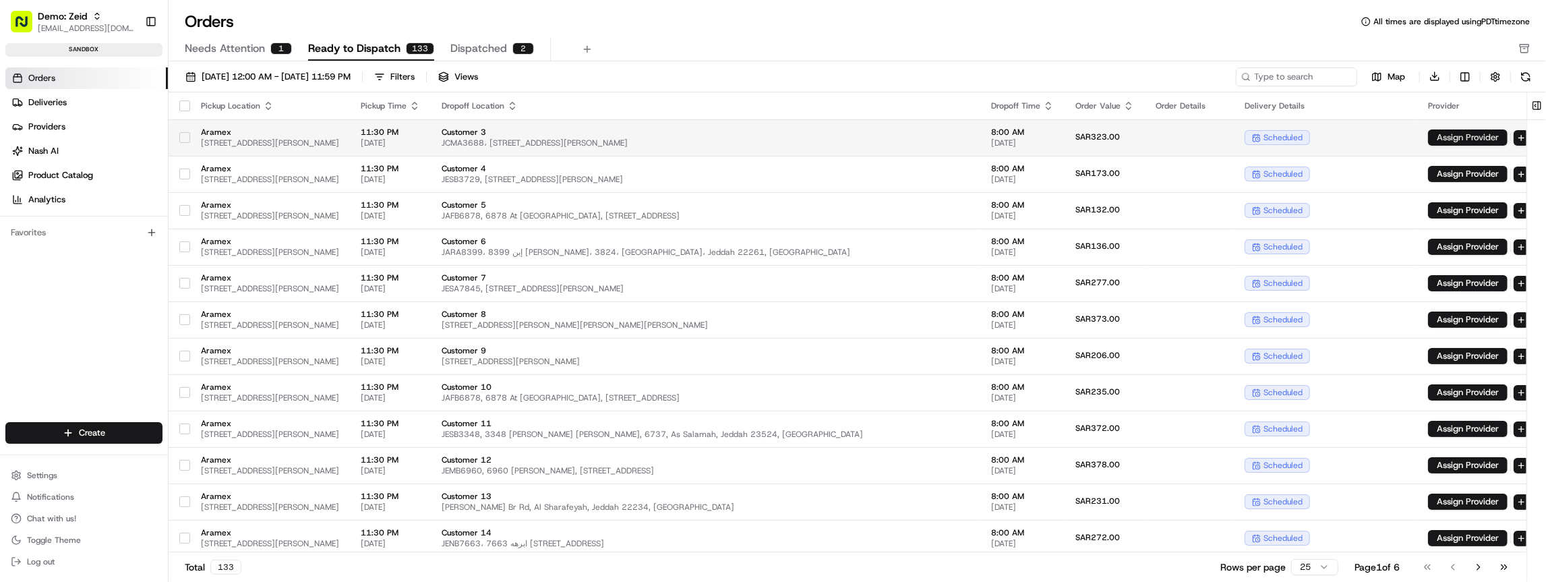
click at [1453, 140] on button "Assign Provider" at bounding box center [1468, 137] width 80 height 16
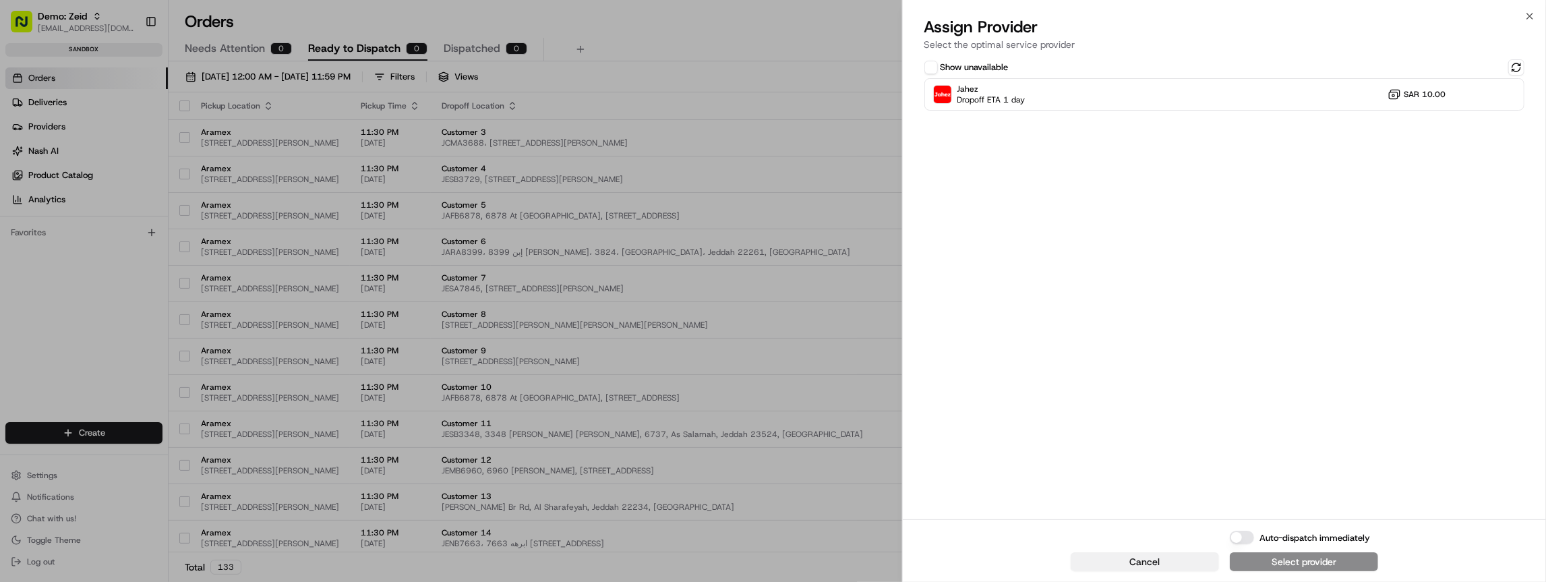
click at [1151, 565] on span "Cancel" at bounding box center [1145, 561] width 30 height 13
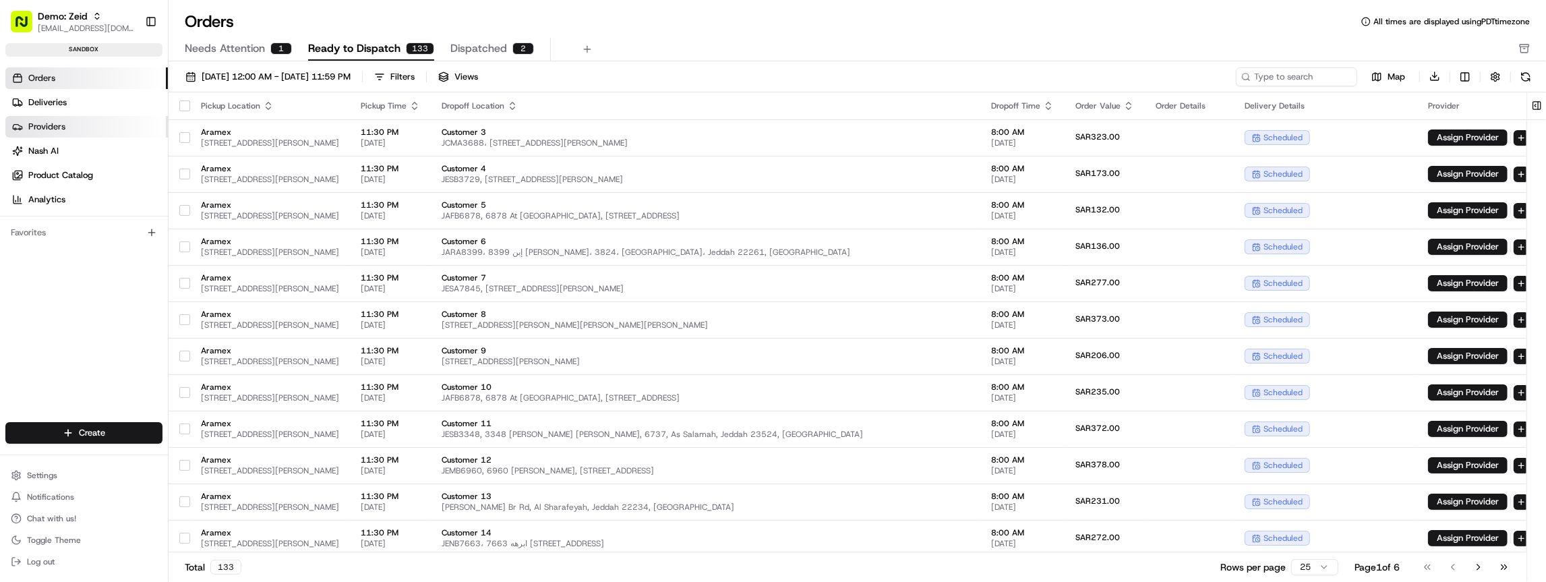
click at [91, 123] on link "Providers" at bounding box center [86, 127] width 163 height 22
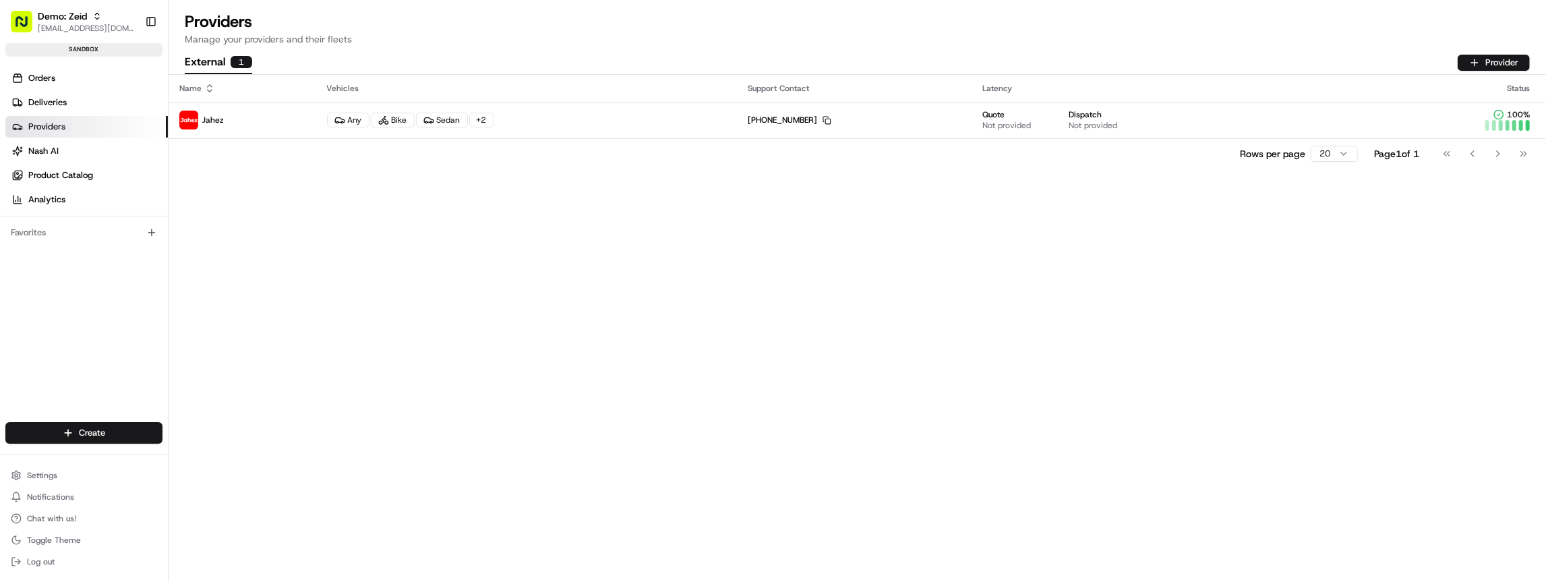
click at [209, 62] on button "External 1" at bounding box center [218, 62] width 67 height 23
click at [295, 68] on div "External 1 Provider" at bounding box center [857, 62] width 1345 height 23
click at [1482, 68] on button "Provider" at bounding box center [1494, 63] width 72 height 16
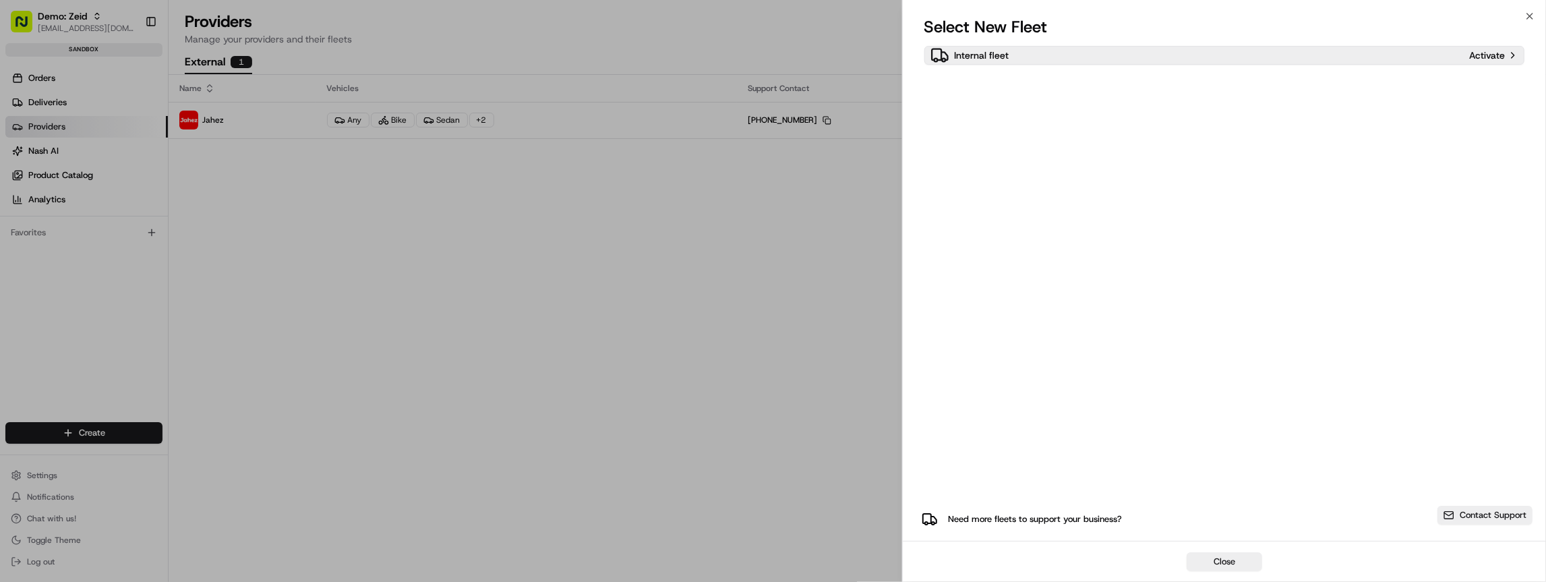
click at [1078, 53] on div "Internal fleet" at bounding box center [1197, 55] width 533 height 19
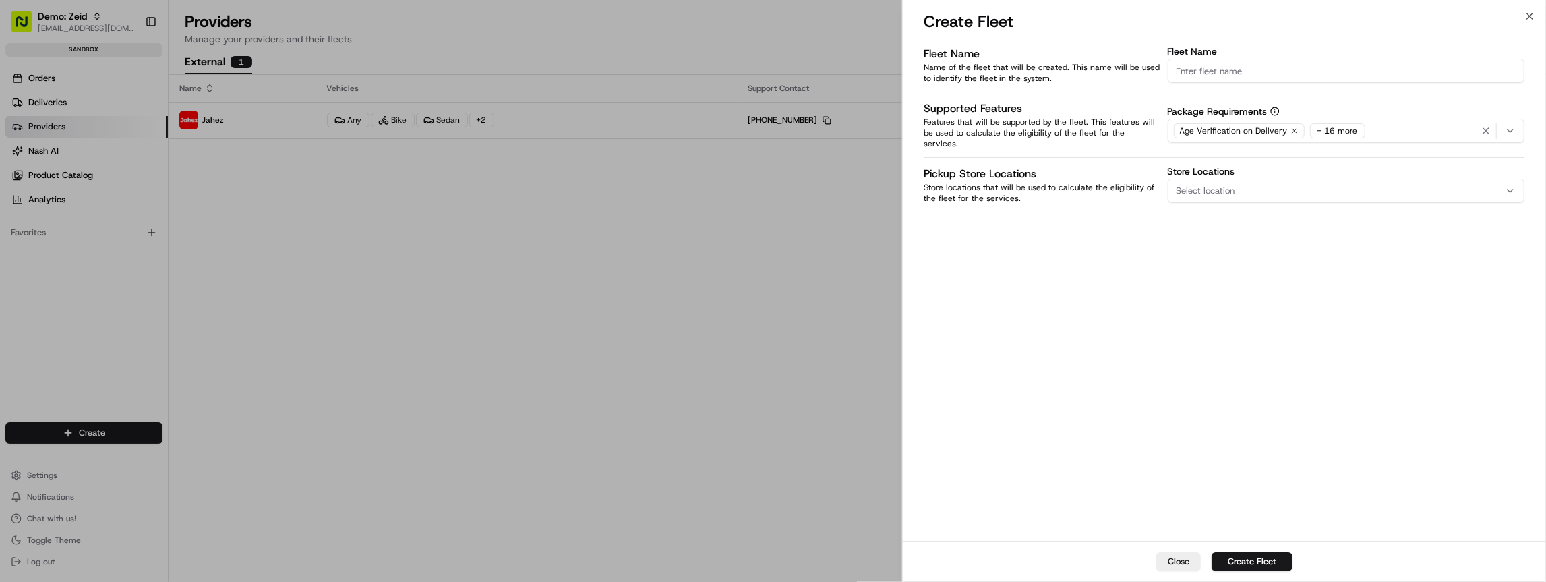
click at [1293, 80] on input "Fleet Name" at bounding box center [1346, 71] width 357 height 24
type input "Omt"
type input "JJIn"
type input "Internet Drivers"
click at [1202, 185] on span "Select location" at bounding box center [1206, 191] width 59 height 12
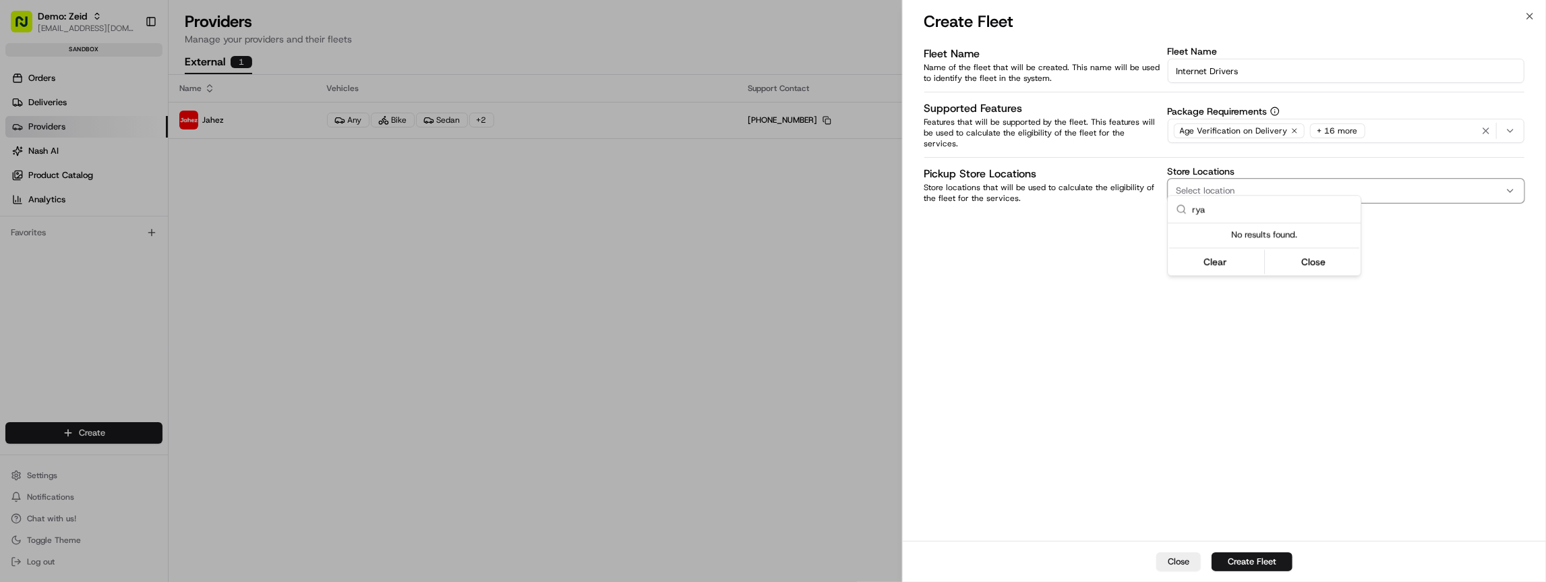
type input "ryad"
type input "riyadh"
click at [1228, 304] on div at bounding box center [773, 291] width 1546 height 582
click at [1259, 562] on button "Create Fleet" at bounding box center [1252, 561] width 81 height 19
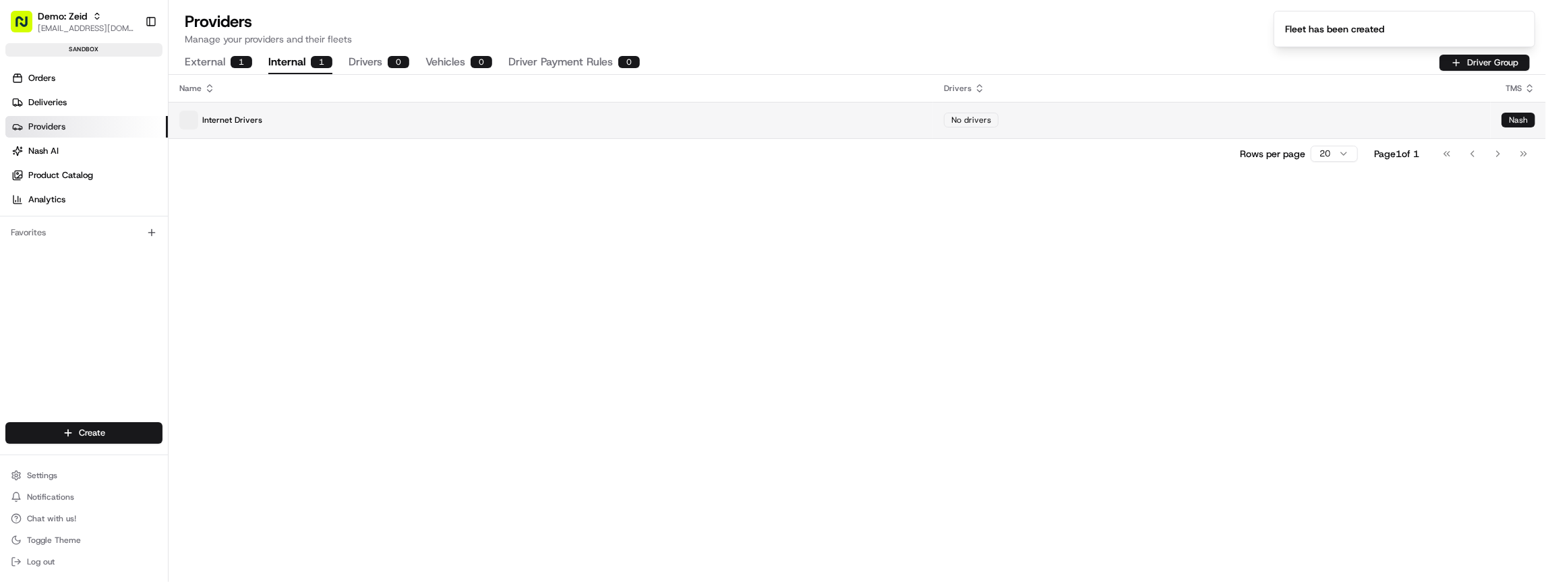
click at [219, 126] on p "Internet Drivers" at bounding box center [550, 120] width 743 height 19
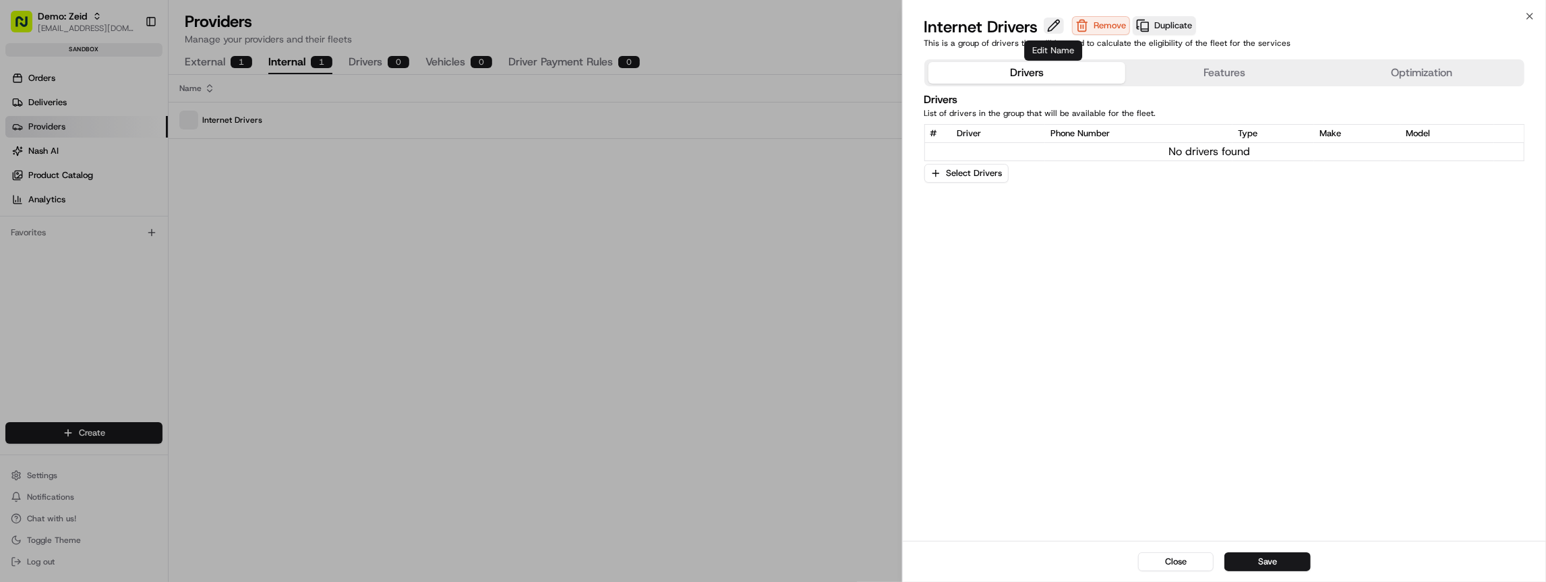
click at [1051, 27] on button at bounding box center [1054, 26] width 20 height 16
click at [962, 34] on input "Internet Drivers" at bounding box center [1030, 27] width 210 height 22
type input "Internal Drivers"
click at [1279, 560] on button "Save" at bounding box center [1268, 561] width 86 height 19
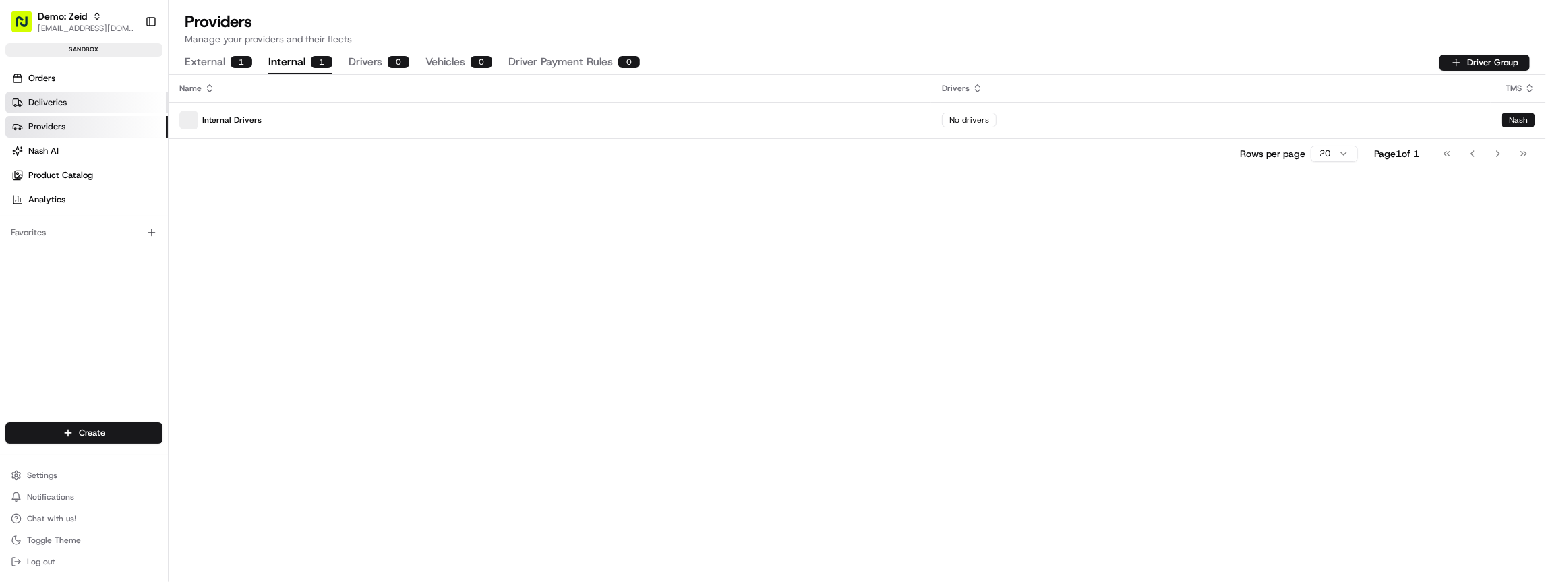
click at [92, 101] on link "Deliveries" at bounding box center [86, 103] width 163 height 22
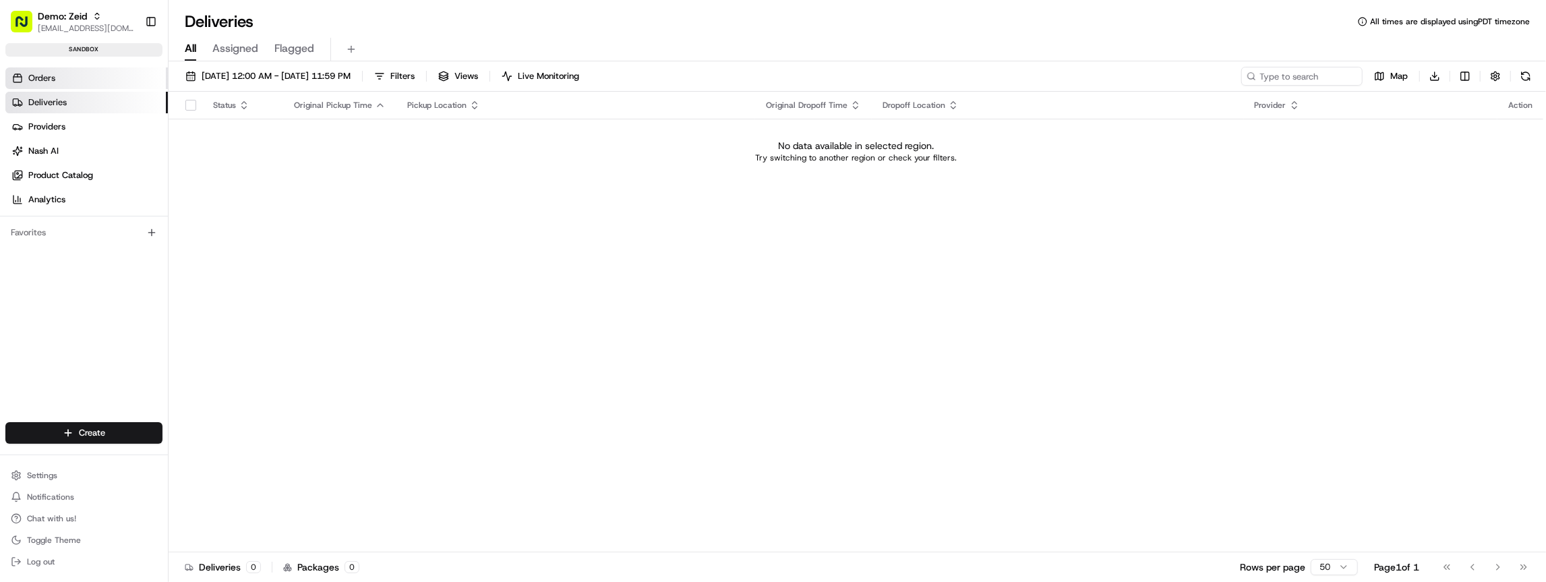
click at [86, 83] on link "Orders" at bounding box center [86, 78] width 163 height 22
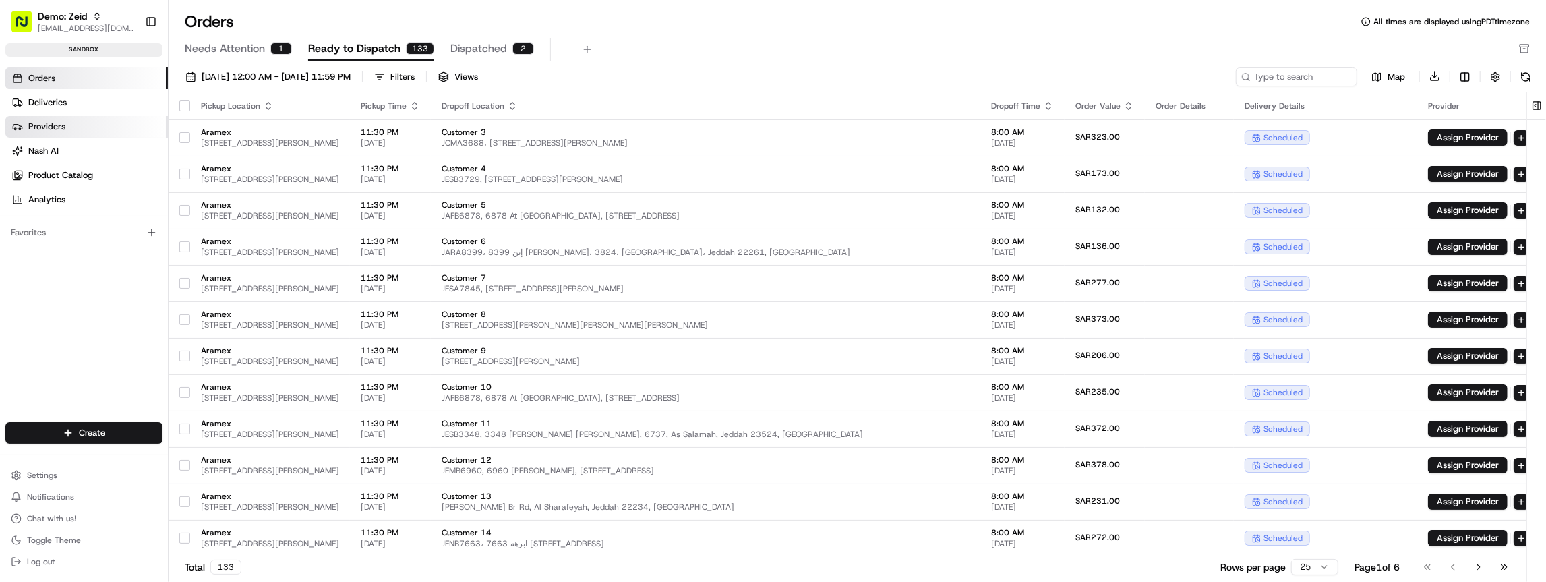
click at [79, 119] on link "Providers" at bounding box center [86, 127] width 163 height 22
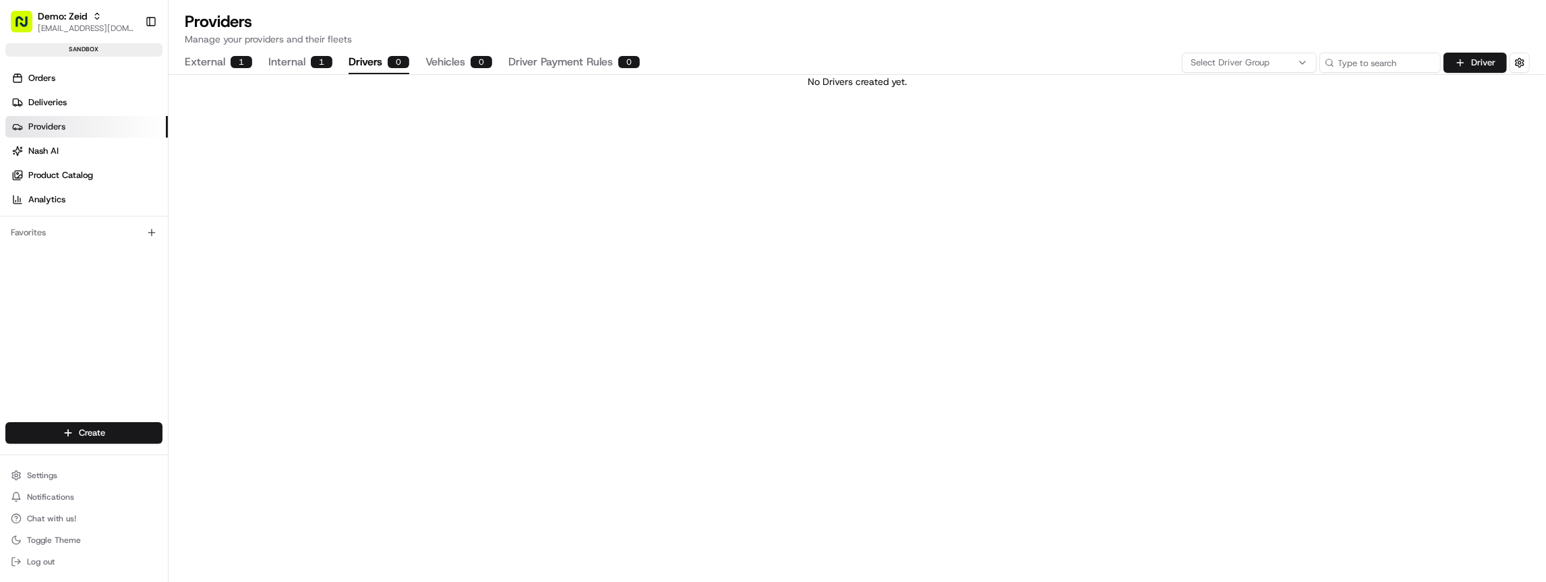
click at [363, 53] on button "Drivers 0" at bounding box center [379, 62] width 61 height 23
click at [1477, 63] on button "Driver" at bounding box center [1475, 63] width 63 height 20
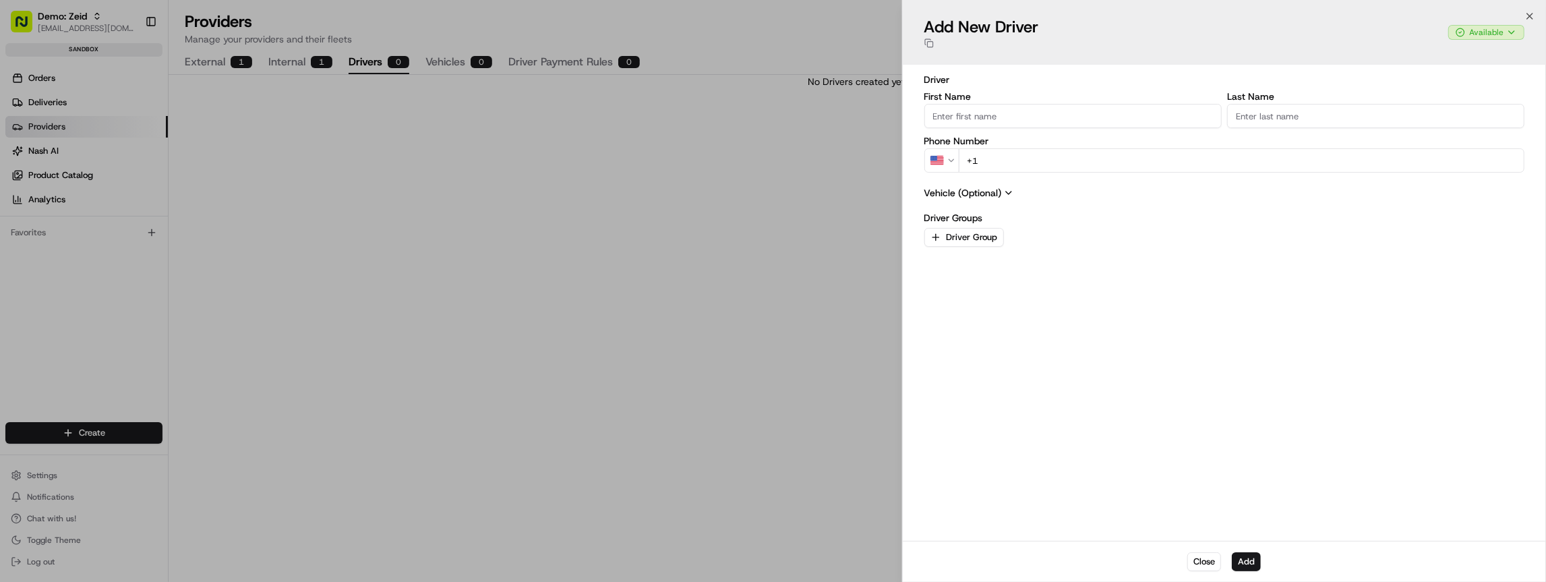
click at [1055, 107] on input "First Name" at bounding box center [1073, 116] width 297 height 24
type input "Z"
click at [1062, 114] on input "Z" at bounding box center [1073, 116] width 297 height 24
type input "Driver"
type input "1"
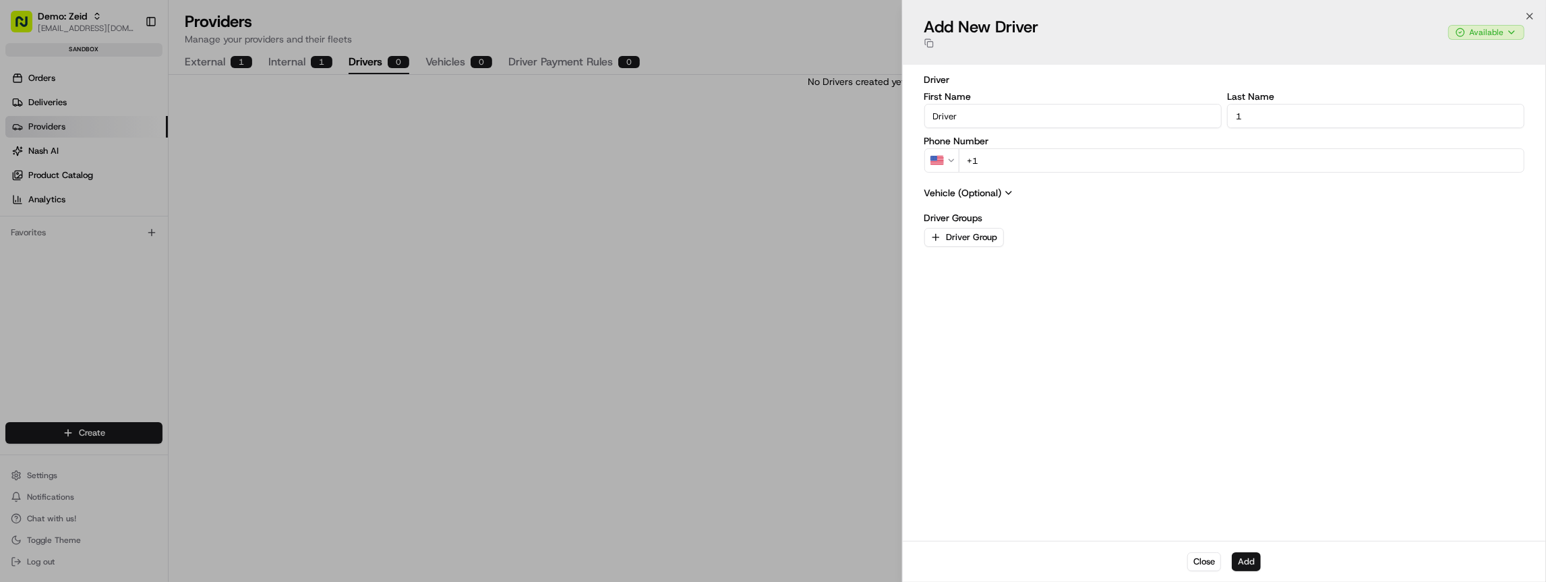
click at [1250, 561] on button "Add" at bounding box center [1246, 561] width 29 height 19
click at [1001, 114] on input "Driver" at bounding box center [1073, 116] width 297 height 24
type input "Zeid"
type input "Driver 1"
click at [1169, 277] on div "Driver First Name Zeid Last Name Driver 1 Phone Number US +1 String must contai…" at bounding box center [1225, 303] width 600 height 460
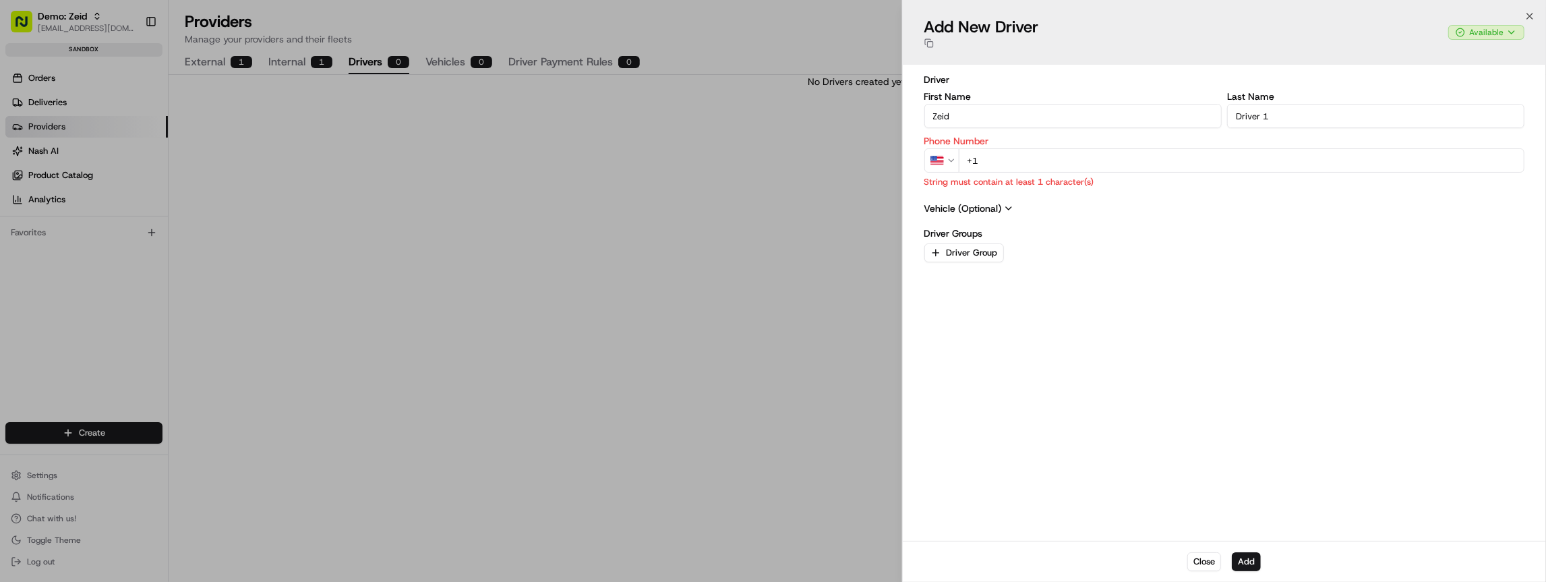
click at [986, 157] on input "+1" at bounding box center [1242, 160] width 566 height 24
type input "+1 00000000"
click at [1005, 165] on input "+1 00000000" at bounding box center [1242, 160] width 566 height 24
drag, startPoint x: 1005, startPoint y: 165, endPoint x: 976, endPoint y: 165, distance: 29.0
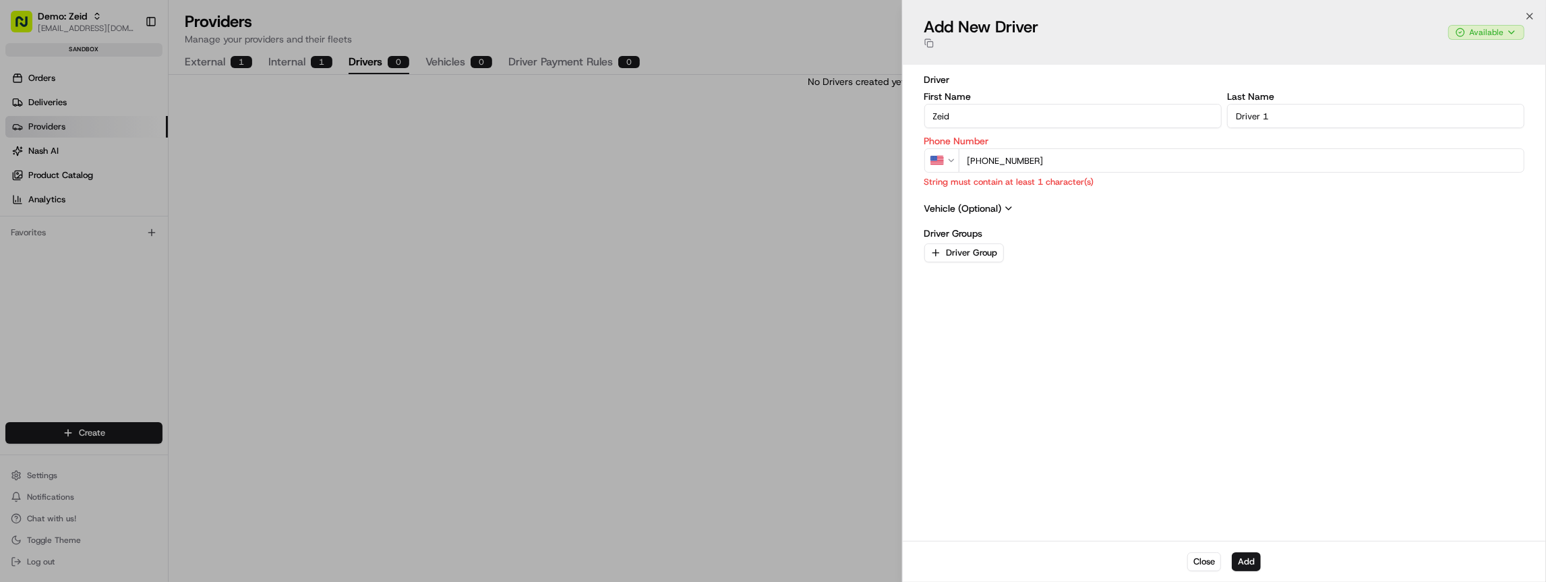
click at [976, 165] on input "+1 00000000" at bounding box center [1242, 160] width 566 height 24
click at [948, 165] on icon "button" at bounding box center [951, 160] width 9 height 9
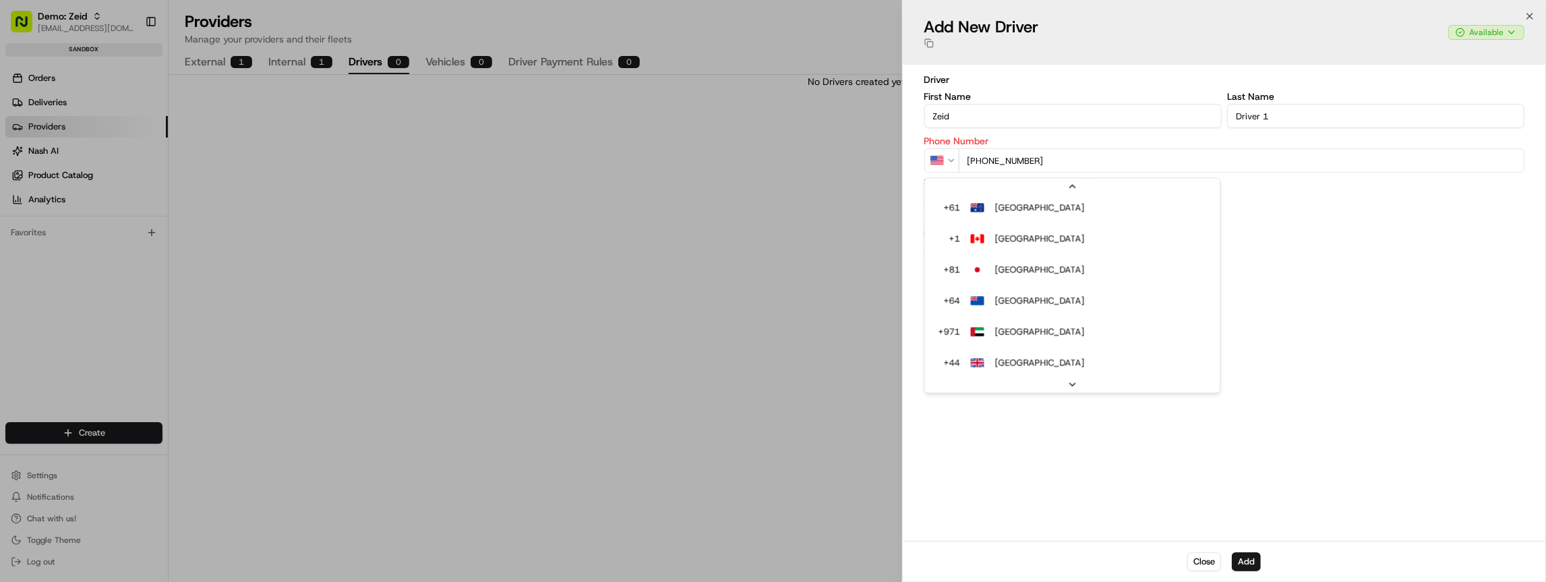
type input "+1"
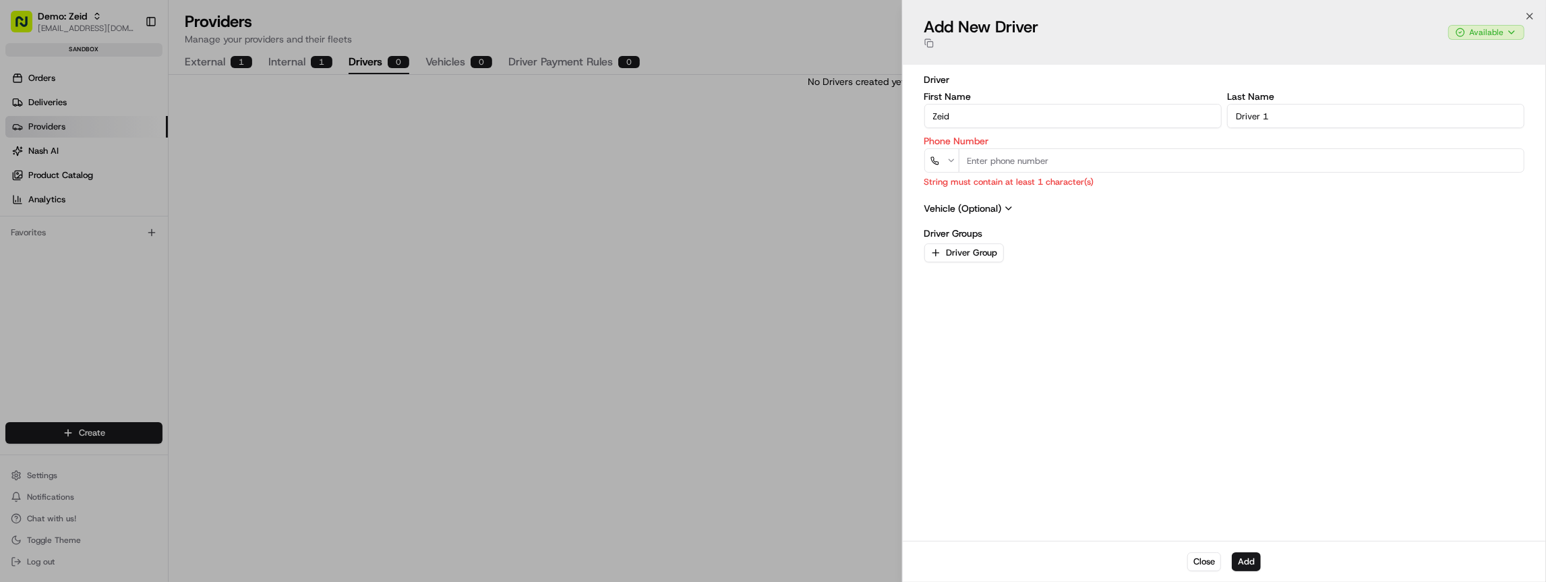
click at [947, 163] on icon "button" at bounding box center [951, 160] width 9 height 9
type input "+971 55 134 2210"
click at [1058, 210] on span "Vehicle (Optional)" at bounding box center [1225, 208] width 600 height 13
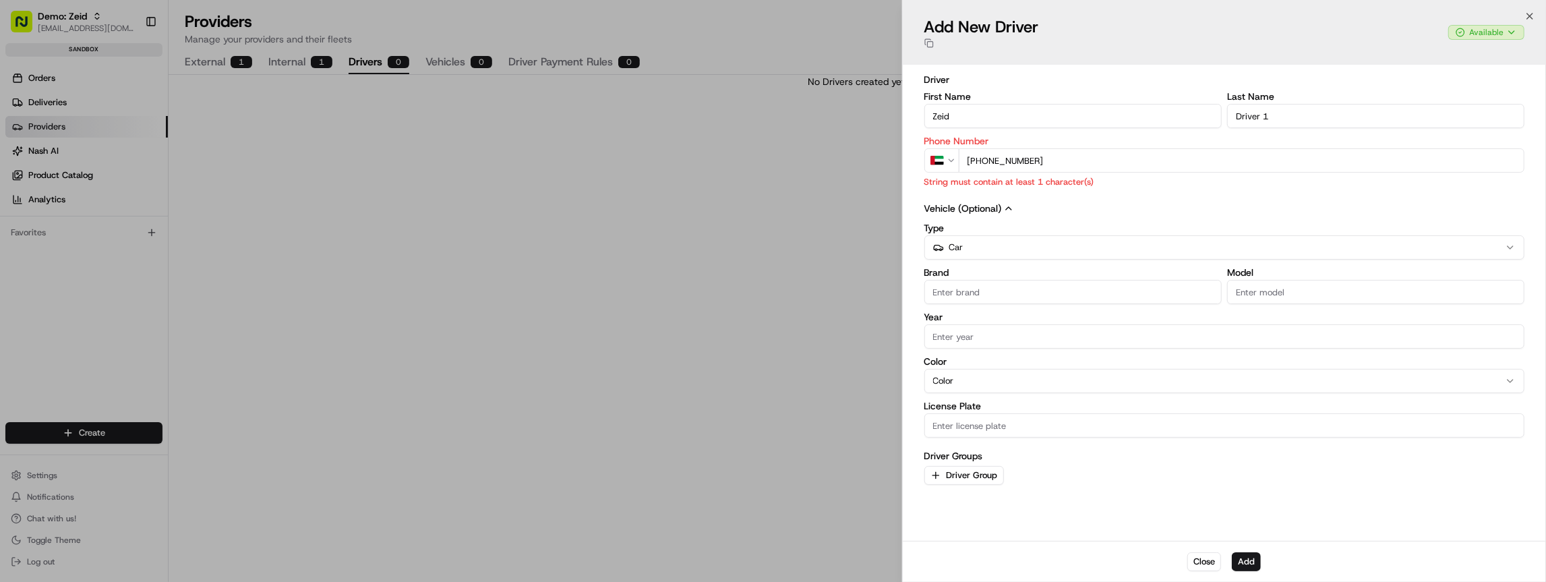
click at [991, 196] on div "Driver First Name Zeid Last Name Driver 1 Phone Number AE +971 55 134 2210 Stri…" at bounding box center [1225, 303] width 600 height 460
click at [983, 206] on span "Vehicle (Optional)" at bounding box center [1225, 208] width 600 height 13
click at [983, 209] on span "Vehicle (Optional)" at bounding box center [1225, 208] width 600 height 13
click at [985, 242] on div "Type Car" at bounding box center [1225, 241] width 600 height 36
click at [1029, 202] on span "Vehicle (Optional)" at bounding box center [1225, 208] width 600 height 13
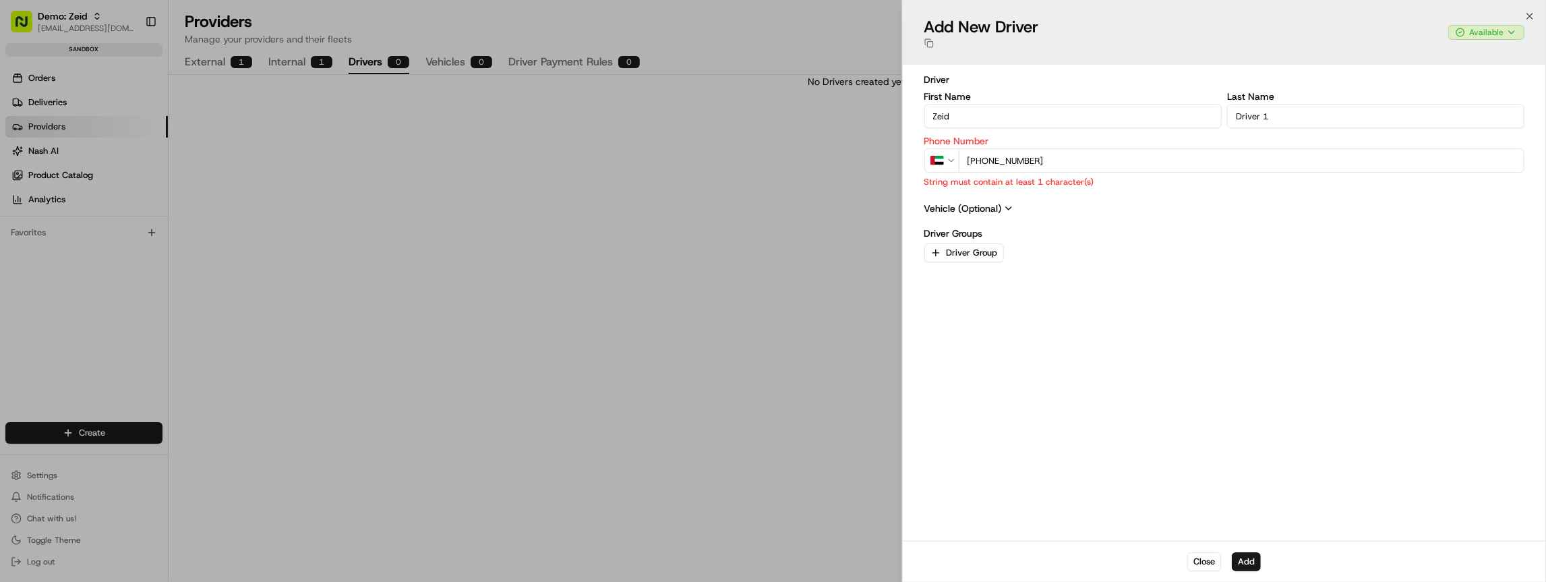
click at [975, 197] on div "Driver First Name Zeid Last Name Driver 1 Phone Number AE +971 55 134 2210 Stri…" at bounding box center [1225, 303] width 600 height 460
click at [971, 208] on span "Vehicle (Optional)" at bounding box center [1225, 208] width 600 height 13
click at [960, 242] on div "Type Car" at bounding box center [1225, 241] width 600 height 36
click at [1250, 558] on button "Add" at bounding box center [1246, 561] width 29 height 19
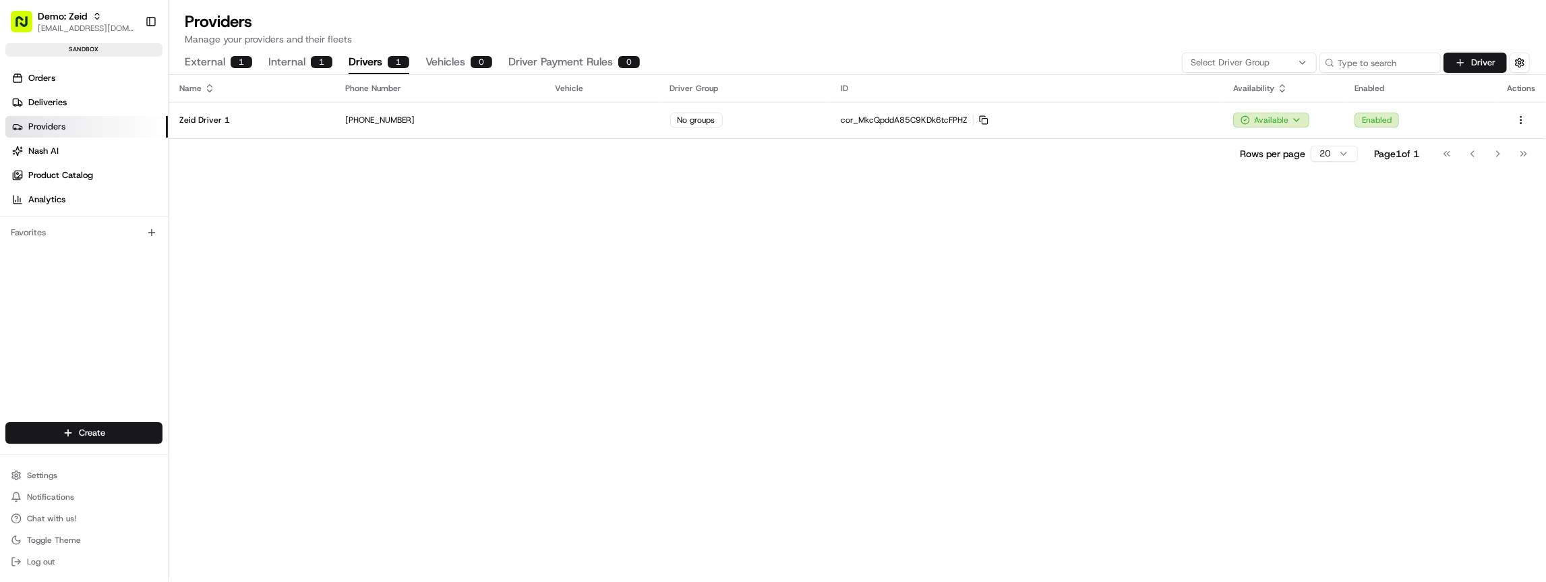
click at [311, 59] on div "1" at bounding box center [322, 62] width 22 height 12
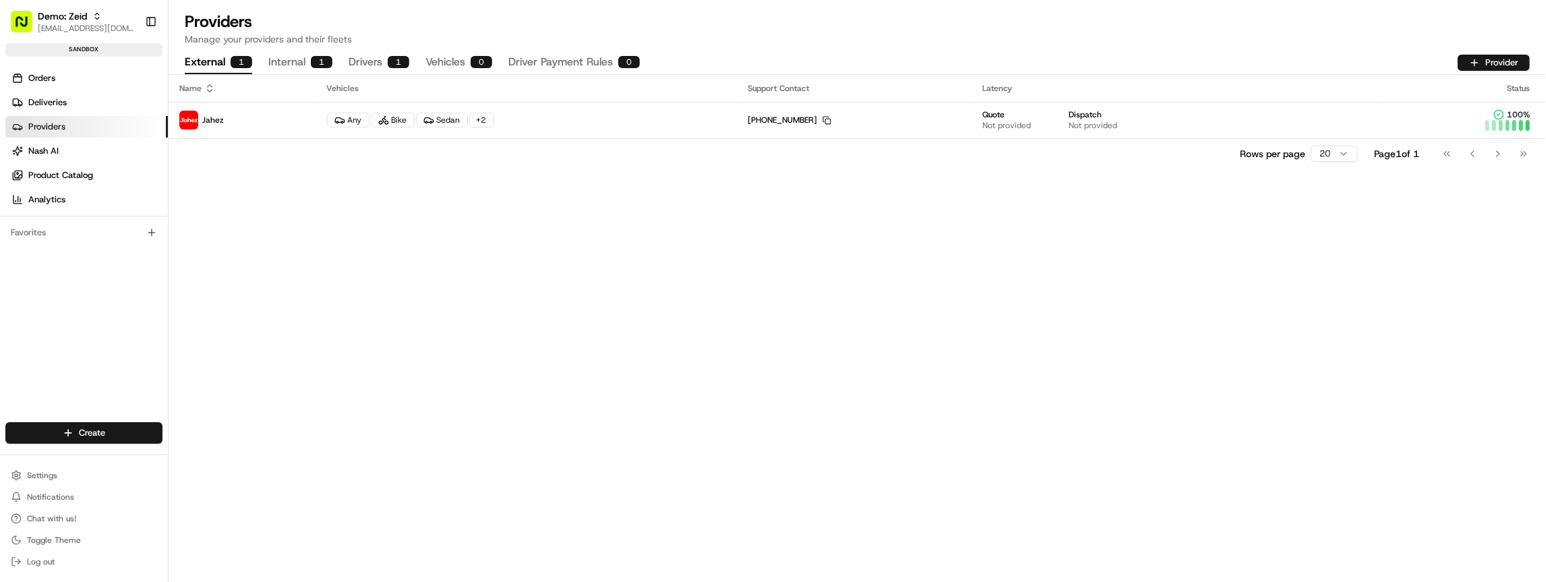
click at [237, 60] on div "1" at bounding box center [242, 62] width 22 height 12
click at [304, 61] on button "Internal 1" at bounding box center [300, 62] width 64 height 23
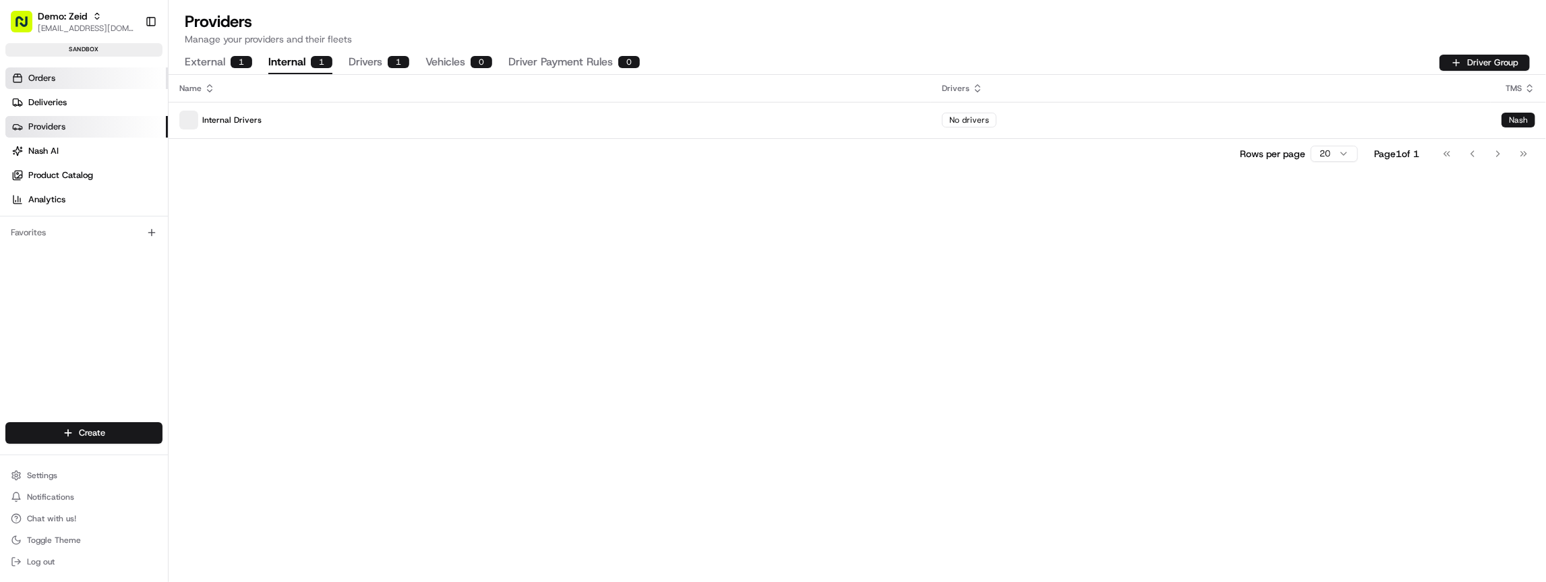
click at [37, 78] on span "Orders" at bounding box center [41, 78] width 27 height 12
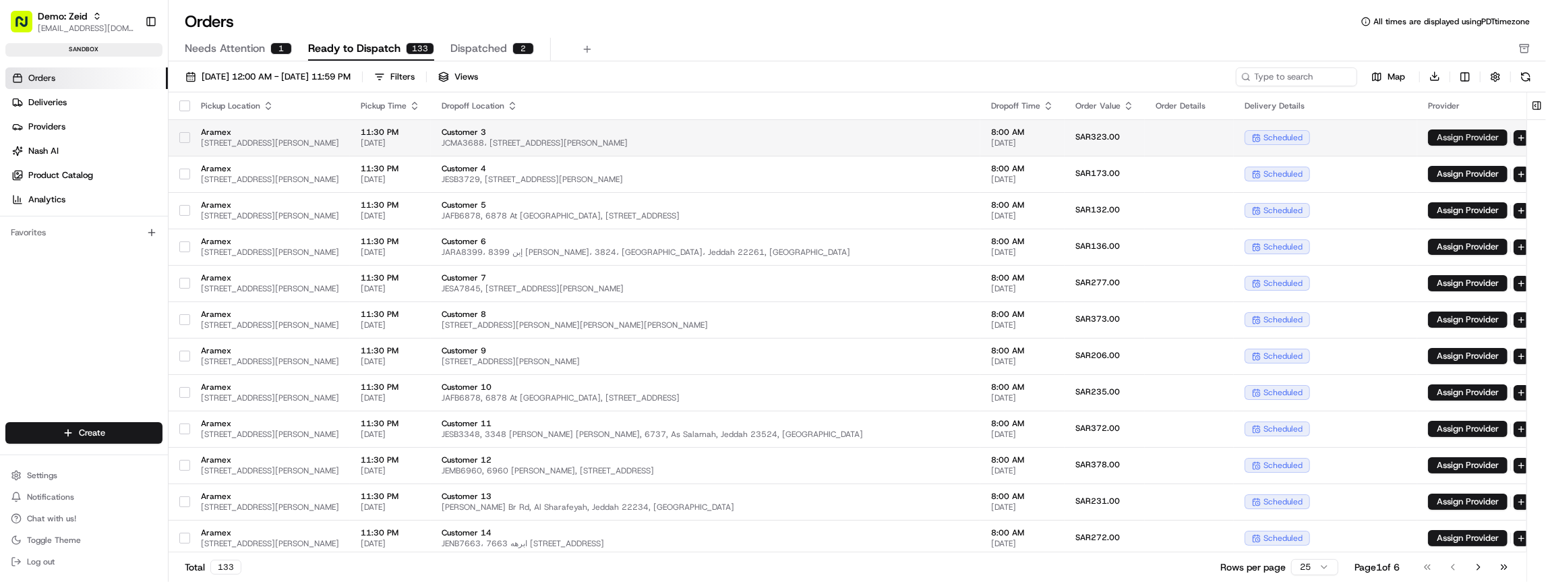
click at [1472, 134] on button "Assign Provider" at bounding box center [1468, 137] width 80 height 16
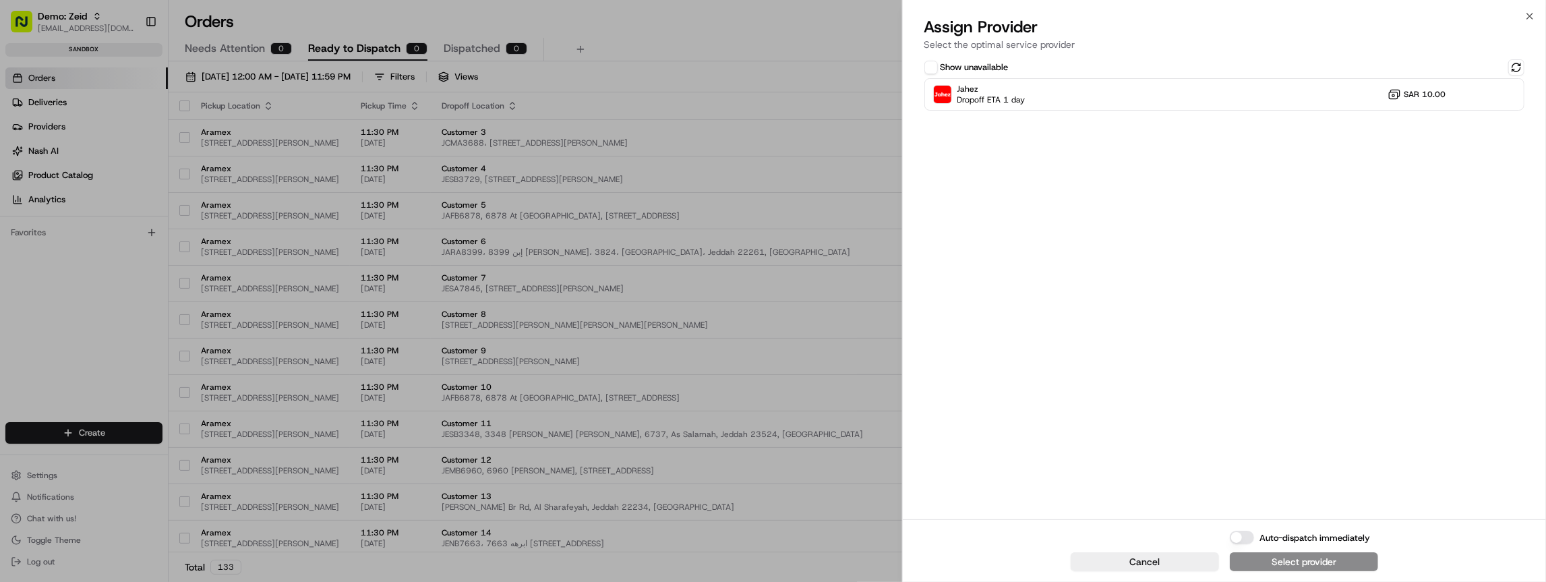
click at [971, 63] on label "Show unavailable" at bounding box center [975, 67] width 68 height 12
click at [938, 63] on button "Show unavailable" at bounding box center [931, 67] width 13 height 13
click at [970, 69] on label "Show unavailable" at bounding box center [975, 67] width 68 height 12
click at [938, 69] on button "Show unavailable" at bounding box center [931, 67] width 13 height 13
click at [969, 67] on label "Show unavailable" at bounding box center [975, 67] width 68 height 12
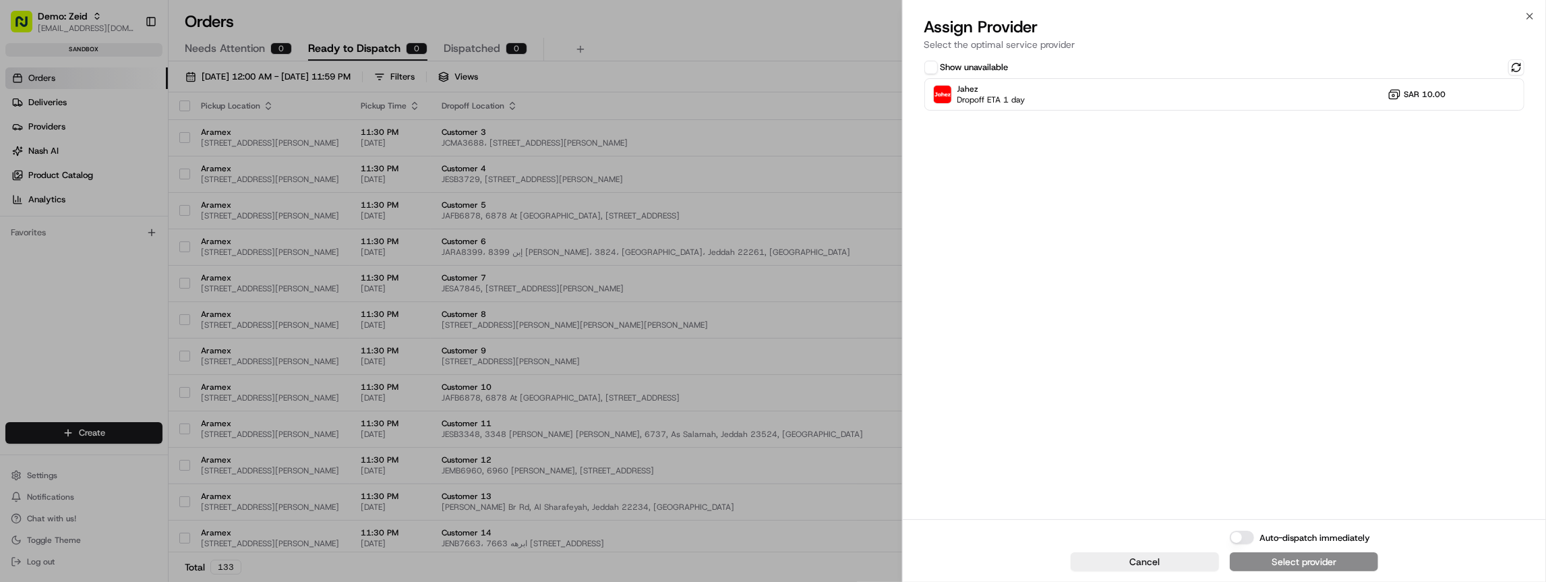
click at [938, 67] on button "Show unavailable" at bounding box center [931, 67] width 13 height 13
click at [969, 67] on label "Show unavailable" at bounding box center [975, 67] width 68 height 12
click at [938, 67] on button "Show unavailable" at bounding box center [931, 67] width 13 height 13
click at [969, 67] on label "Show unavailable" at bounding box center [975, 67] width 68 height 12
click at [938, 67] on button "Show unavailable" at bounding box center [931, 67] width 13 height 13
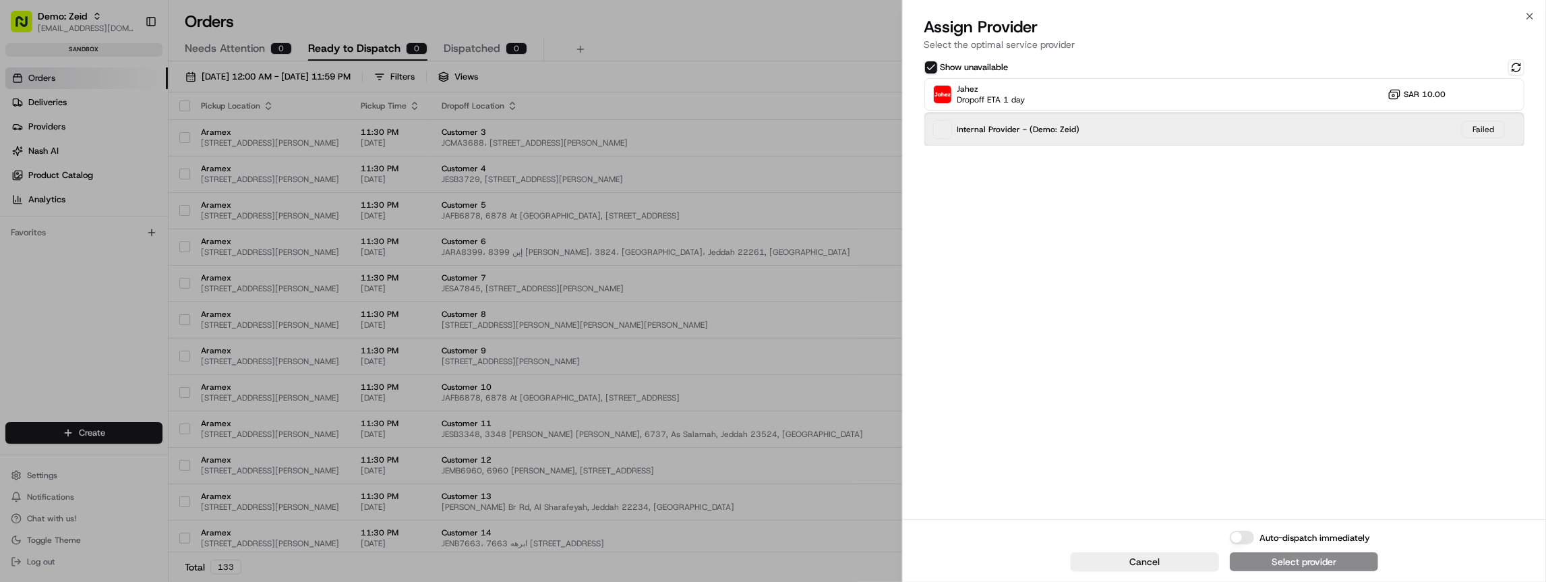
click at [1493, 139] on div "Internal Provider - (Demo: Zeid) Failed" at bounding box center [1225, 129] width 600 height 32
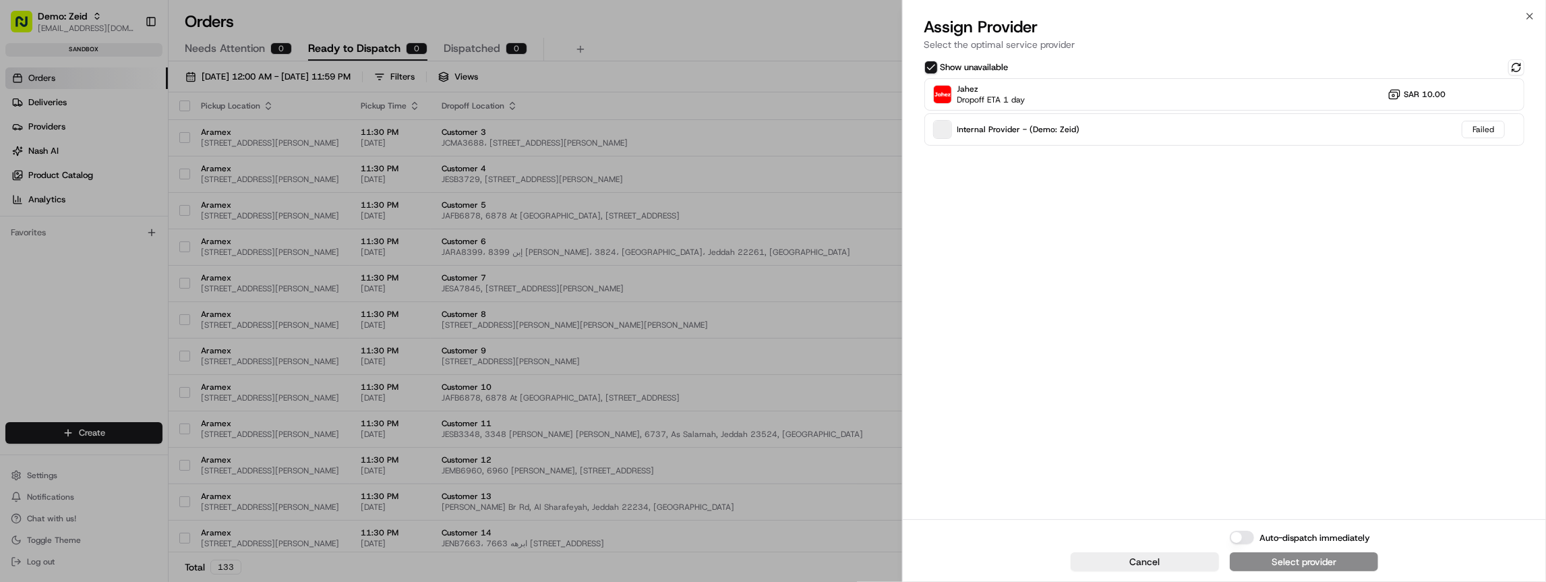
click at [1521, 16] on h2 "Assign Provider" at bounding box center [1225, 27] width 600 height 22
click at [1528, 17] on icon "button" at bounding box center [1530, 16] width 11 height 11
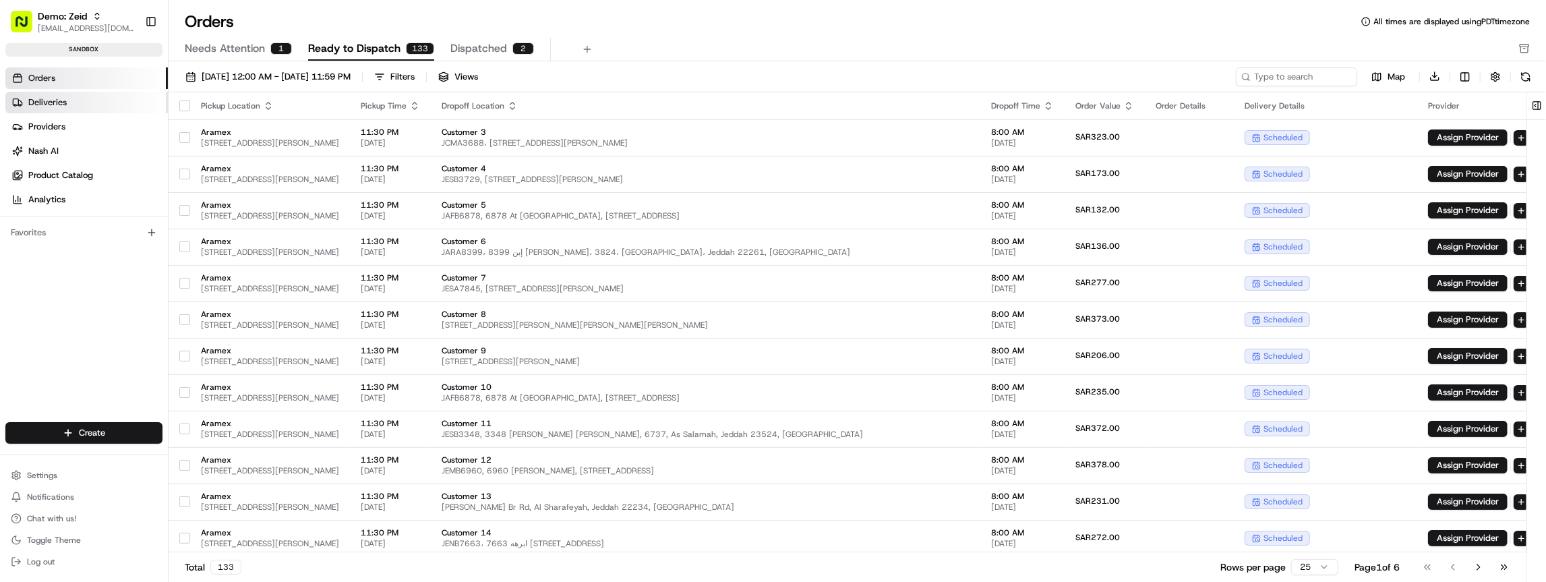
click at [62, 104] on span "Deliveries" at bounding box center [47, 102] width 38 height 12
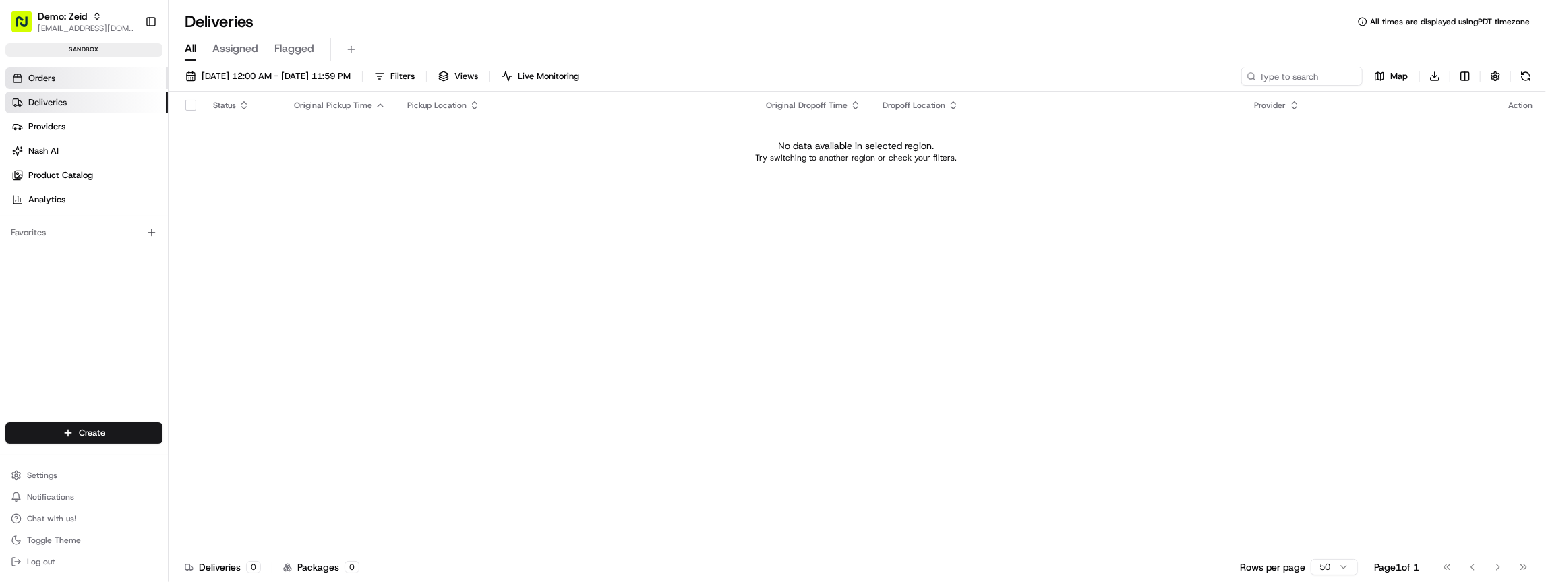
click at [60, 74] on link "Orders" at bounding box center [86, 78] width 163 height 22
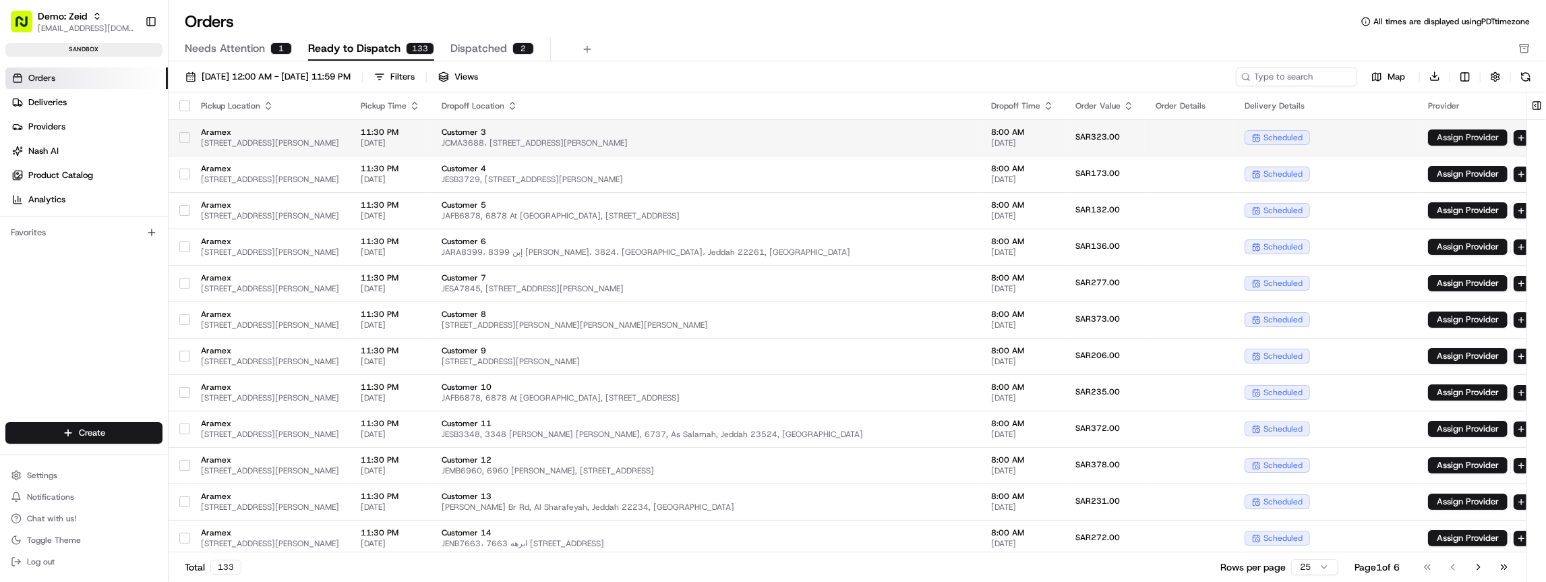
click at [1469, 136] on button "Assign Provider" at bounding box center [1468, 137] width 80 height 16
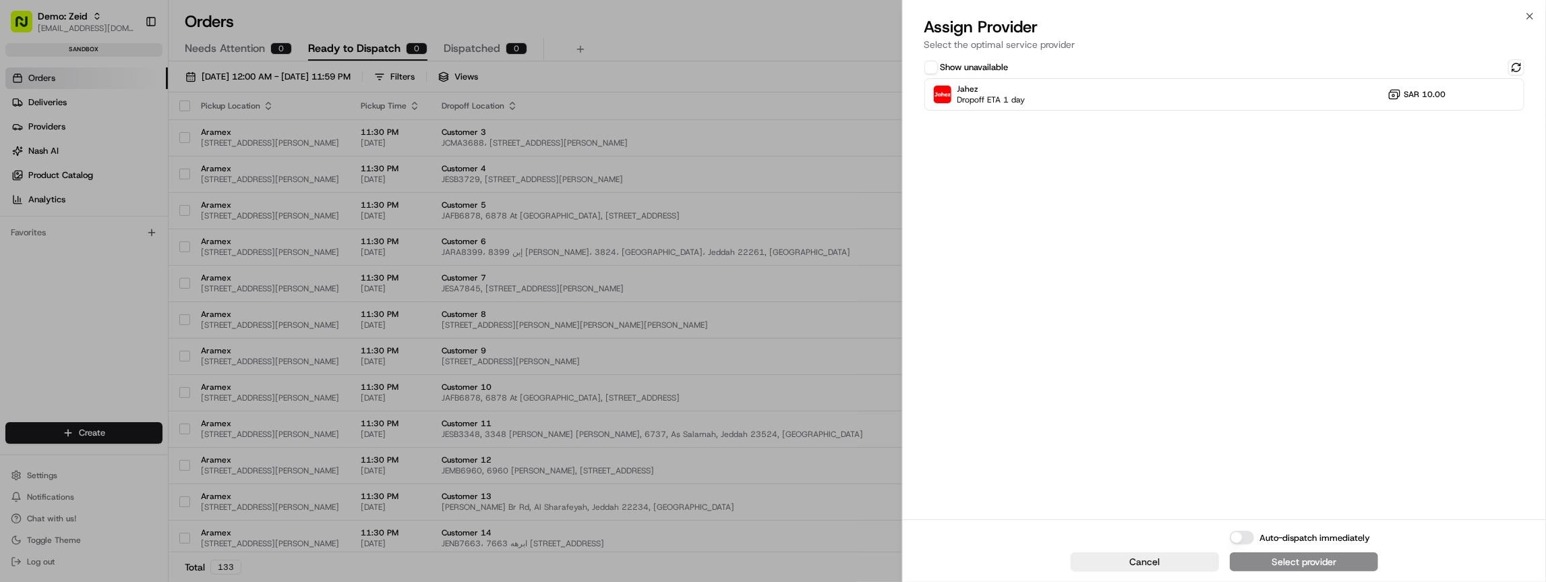
click at [967, 71] on label "Show unavailable" at bounding box center [975, 67] width 68 height 12
click at [938, 71] on button "Show unavailable" at bounding box center [931, 67] width 13 height 13
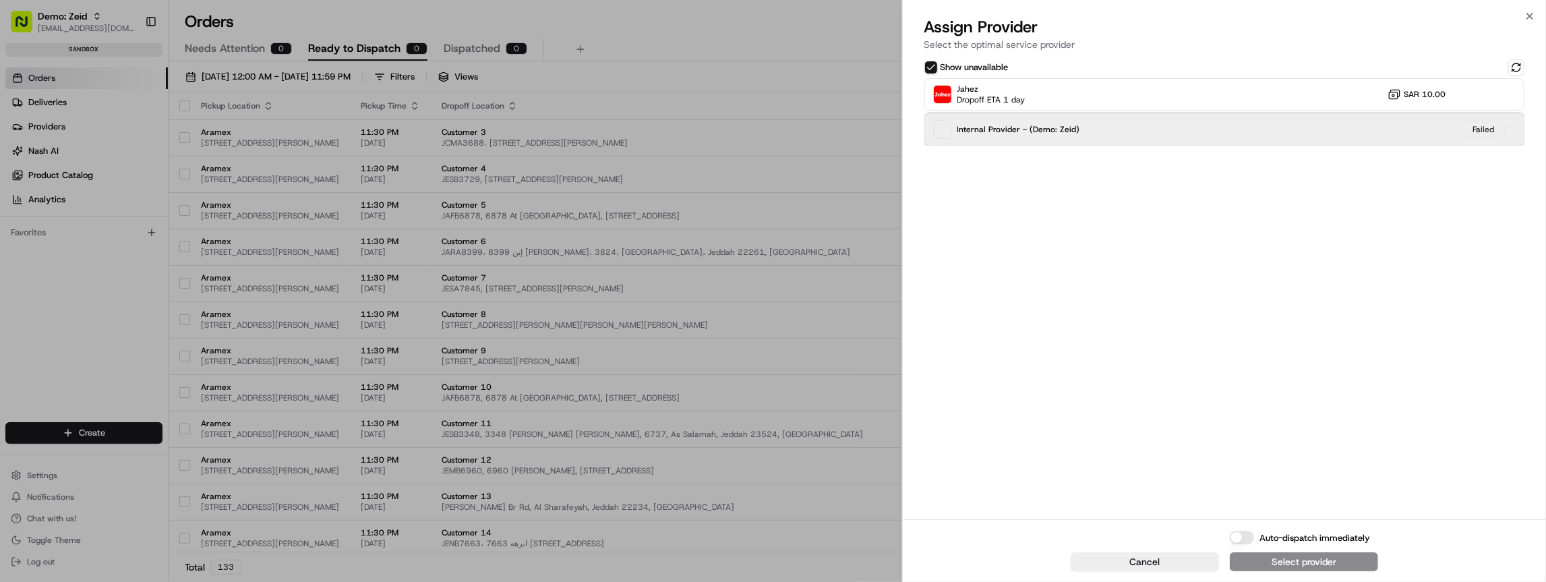
click at [973, 121] on div "Internal Provider - (Demo: Zeid)" at bounding box center [1006, 129] width 147 height 19
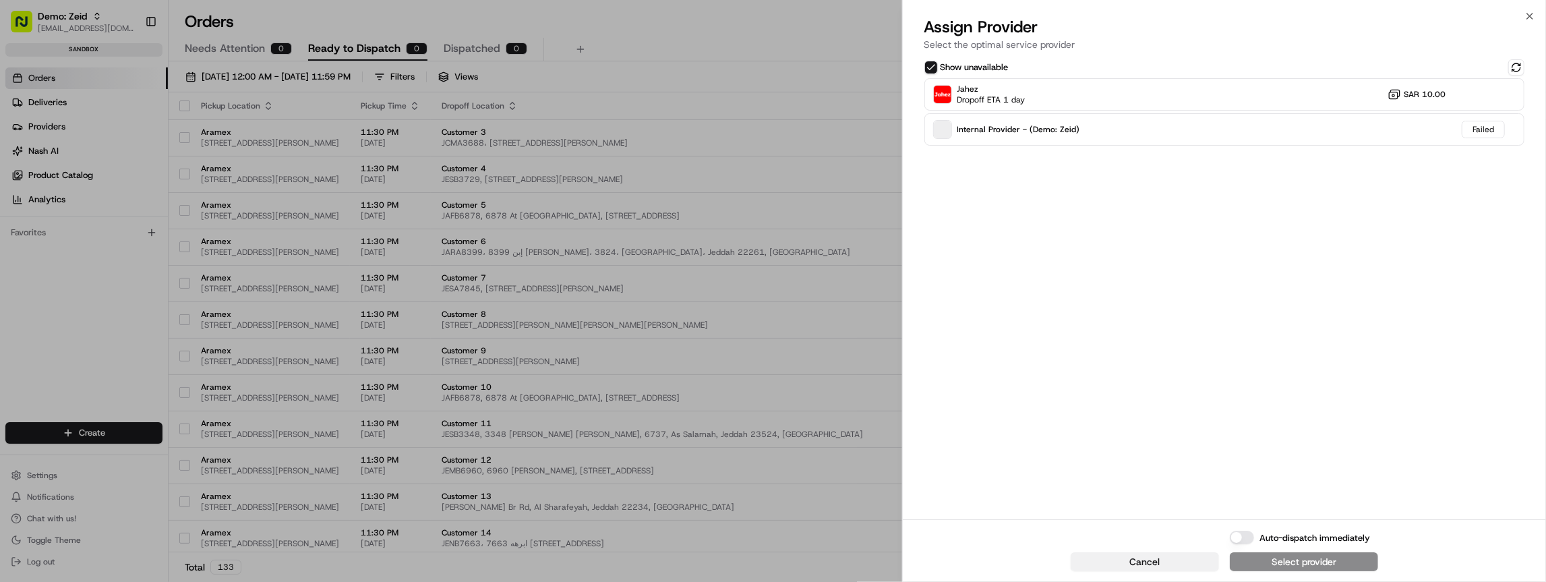
click at [1176, 560] on button "Cancel" at bounding box center [1145, 561] width 148 height 19
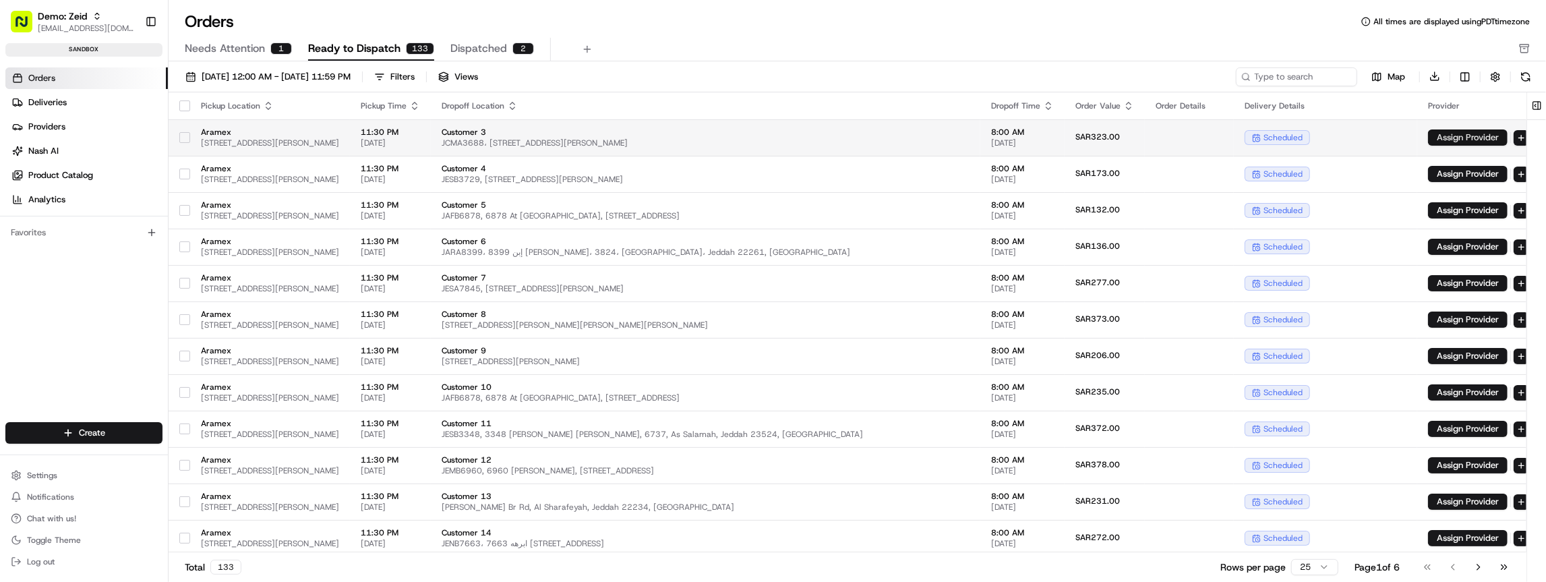
click at [1466, 140] on button "Assign Provider" at bounding box center [1468, 137] width 80 height 16
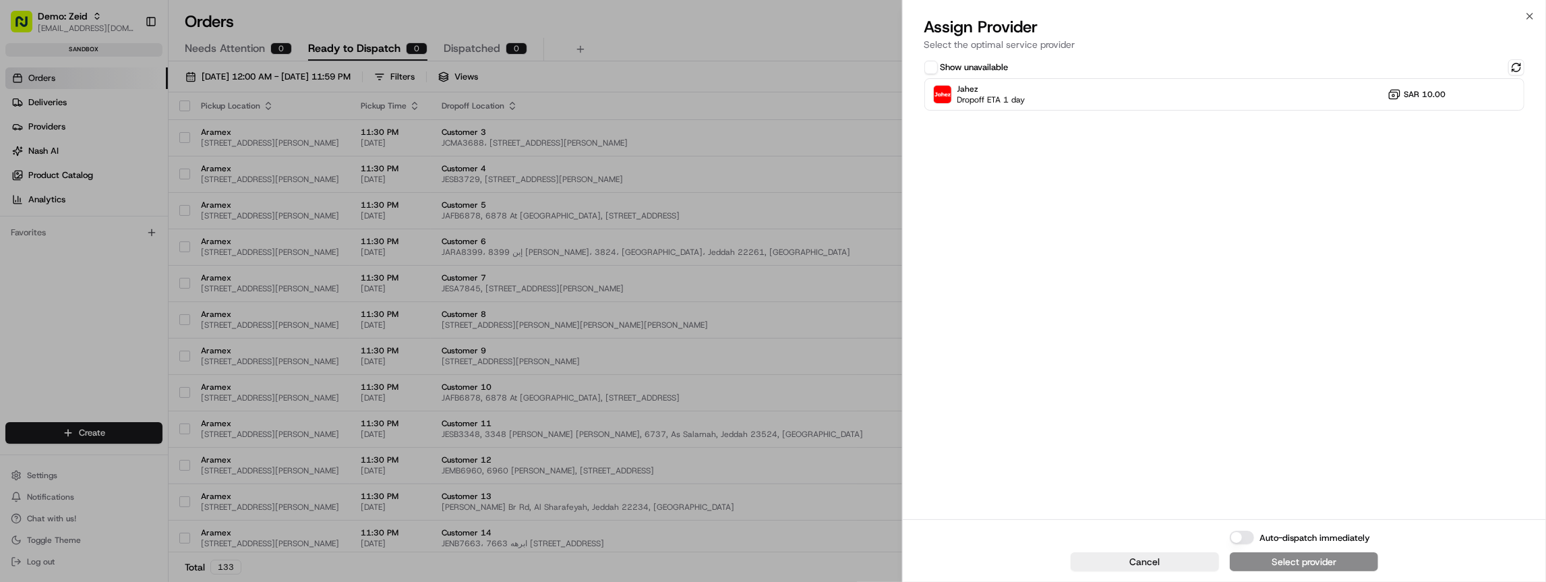
click at [985, 61] on label "Show unavailable" at bounding box center [975, 67] width 68 height 12
click at [938, 61] on button "Show unavailable" at bounding box center [931, 67] width 13 height 13
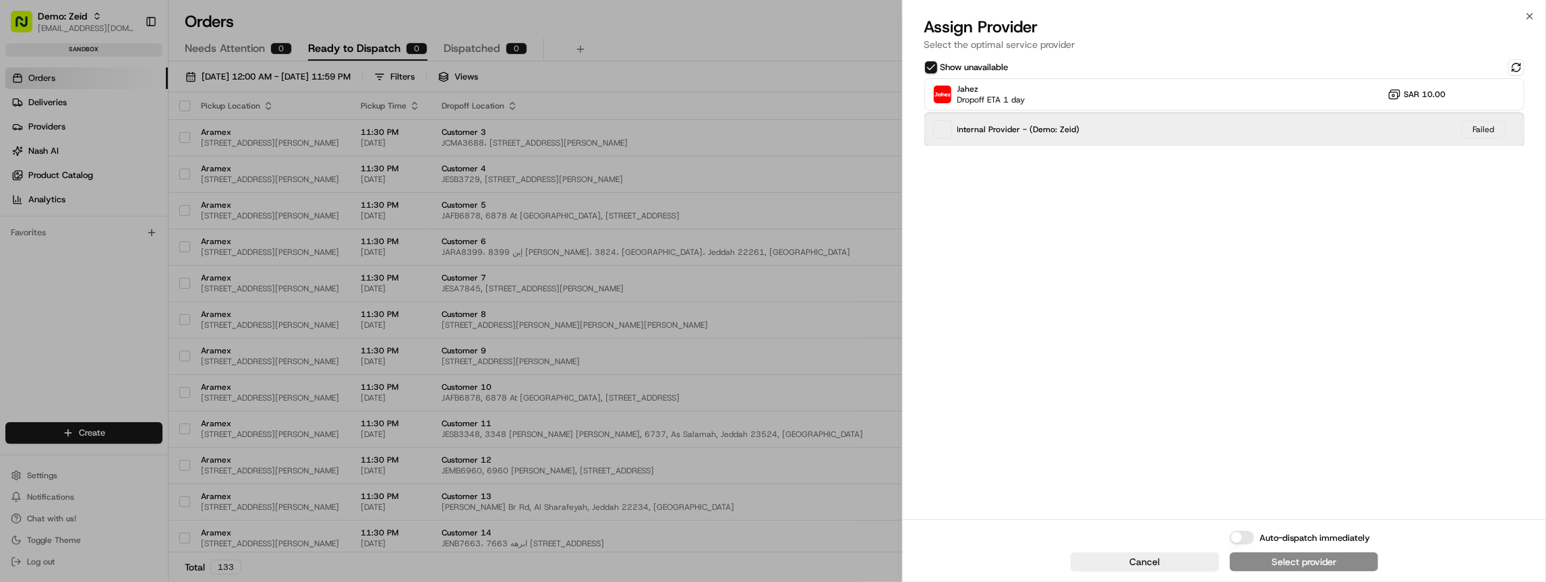
click at [1033, 134] on span "Internal Provider - (Demo: Zeid)" at bounding box center [1019, 129] width 123 height 11
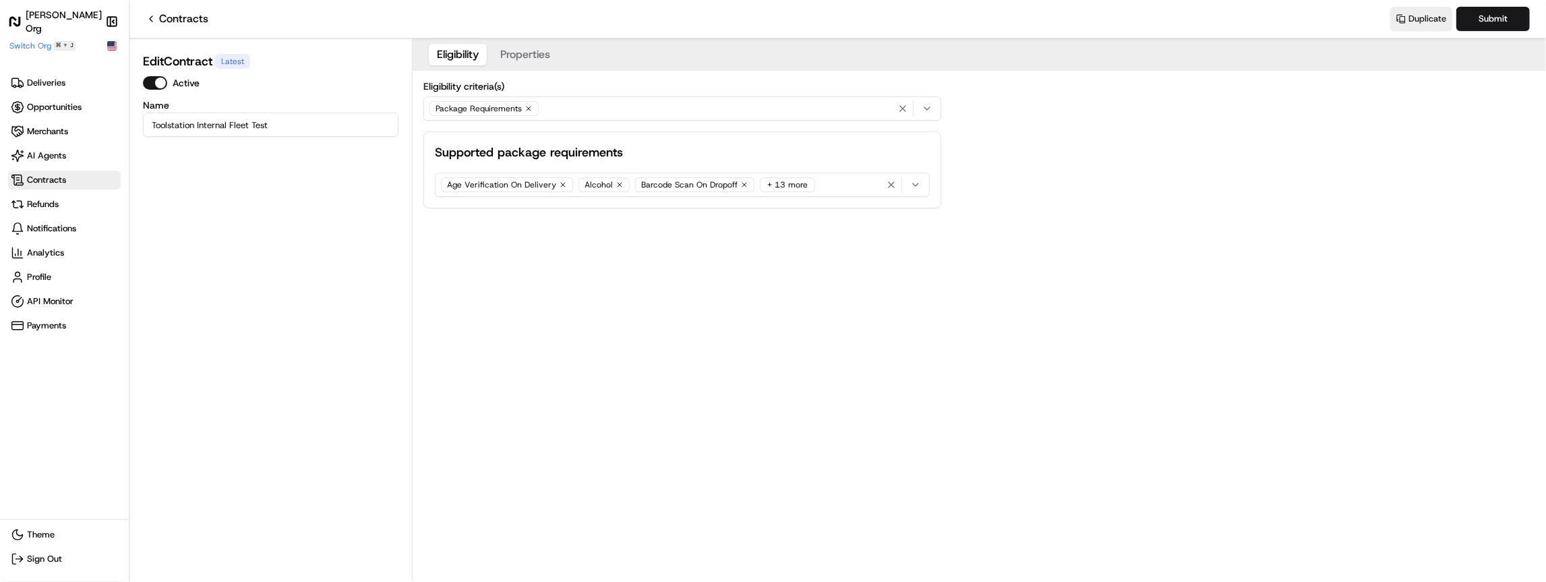
click at [527, 53] on button "Properties" at bounding box center [525, 55] width 66 height 22
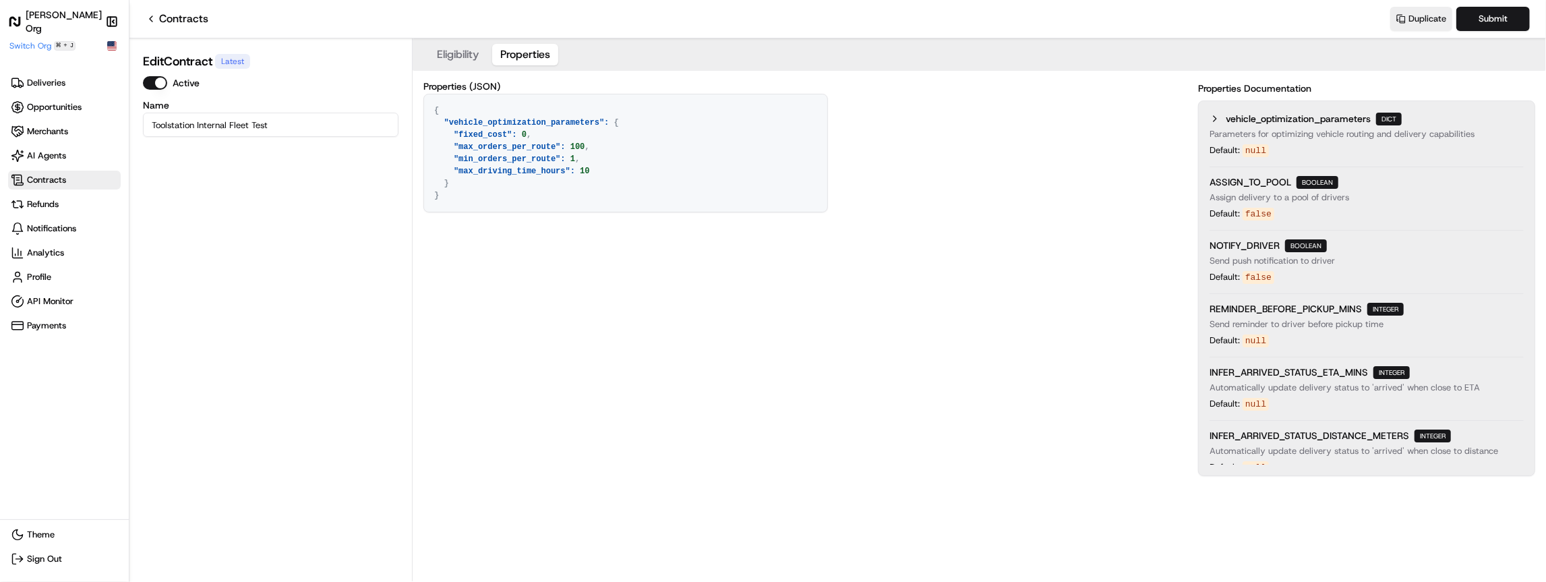
click at [562, 143] on textarea "{ "vehicle_optimization_parameters": { "fixed_cost": 0, "max_orders_per_route":…" at bounding box center [625, 152] width 403 height 117
click at [229, 148] on div "Edit Contract Latest Active Name Toolstation Internal Fleet Test" at bounding box center [271, 314] width 266 height 535
click at [148, 26] on link "Contracts" at bounding box center [177, 19] width 63 height 16
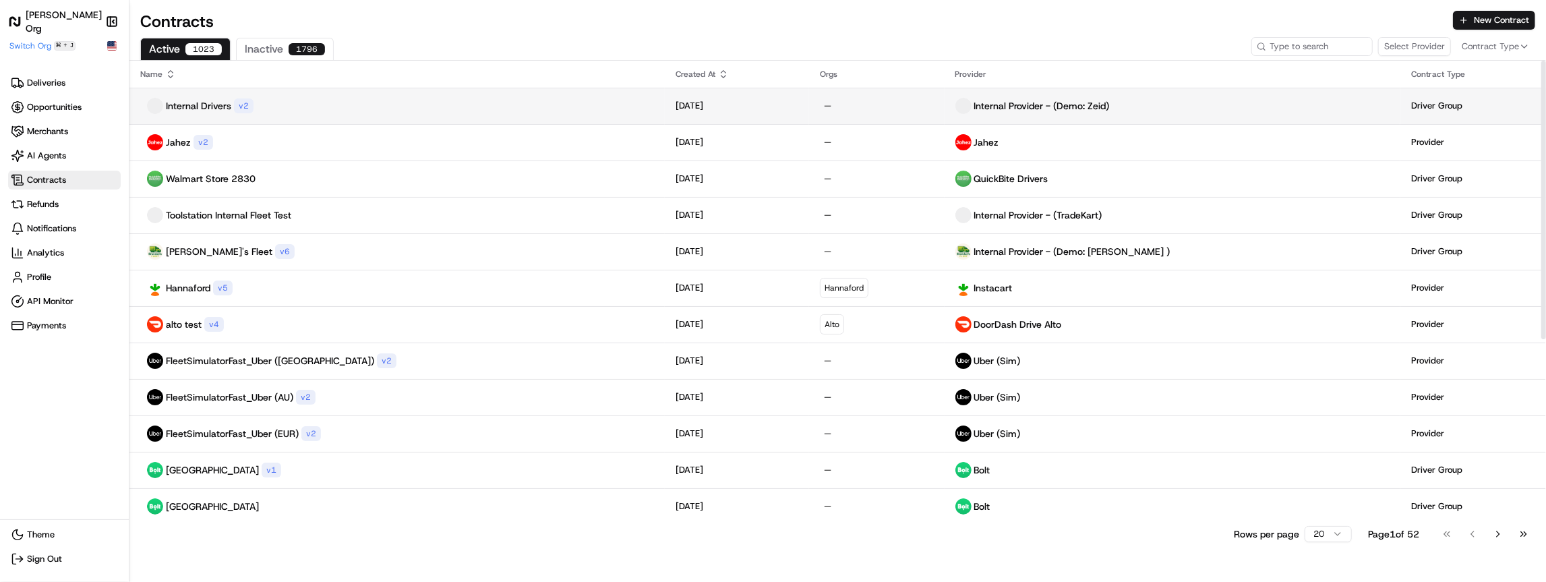
click at [347, 119] on td "Internal Drivers v 2" at bounding box center [396, 106] width 535 height 36
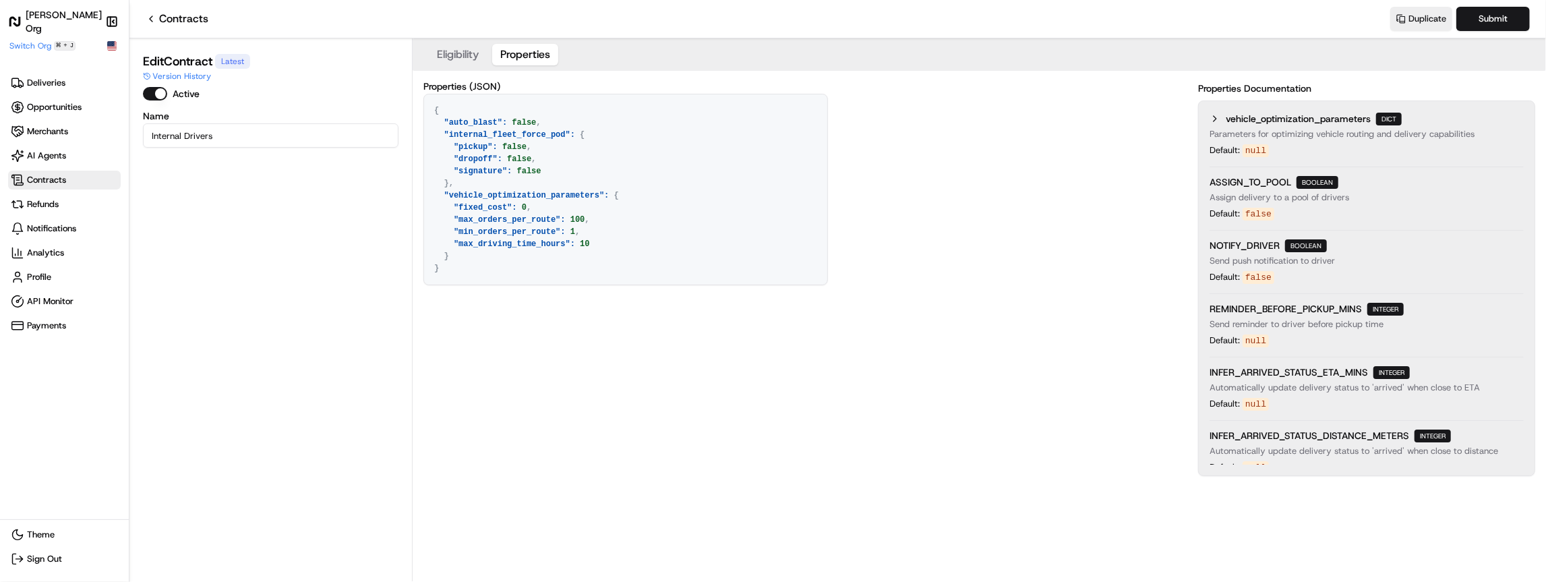
click at [526, 57] on button "Properties" at bounding box center [525, 55] width 66 height 22
click at [536, 148] on textarea "{ "auto_blast": false, "internal_fleet_force_pod": { "pickup": false, "dropoff"…" at bounding box center [625, 189] width 403 height 190
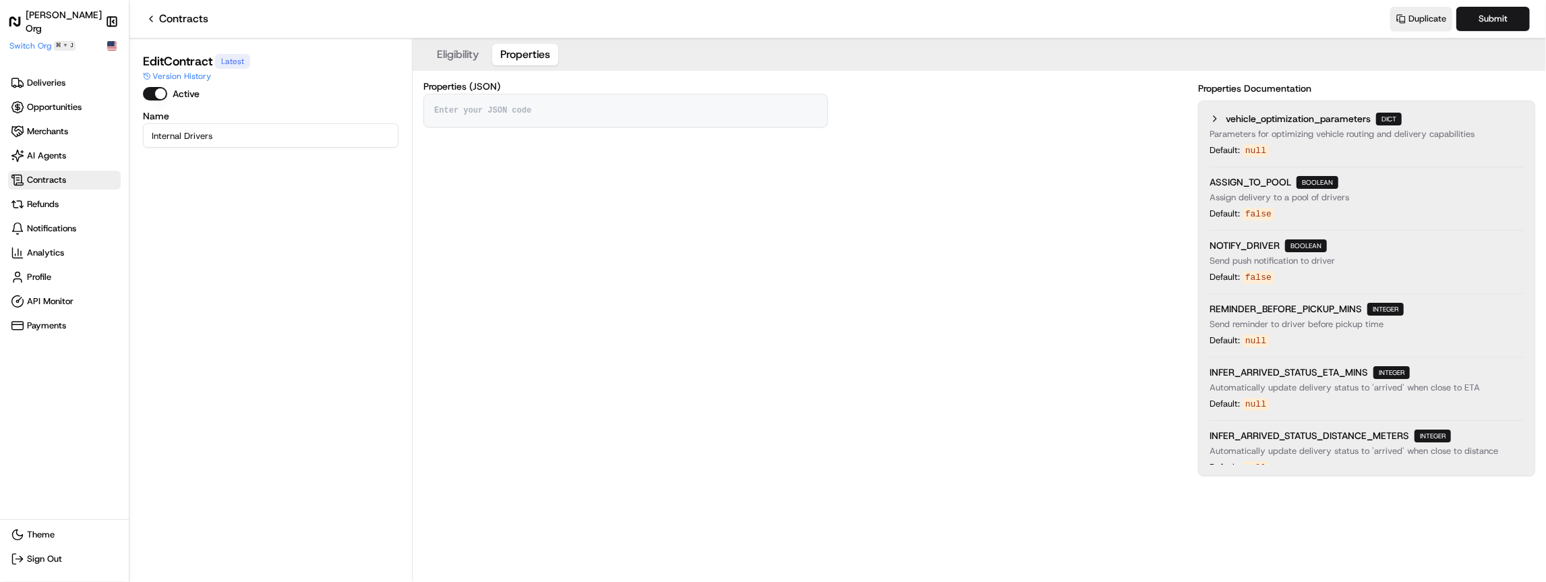
paste textarea "{ "vehicle_optimization_parameters": { "fixed_cost": 0, "max_orders_per_route":…"
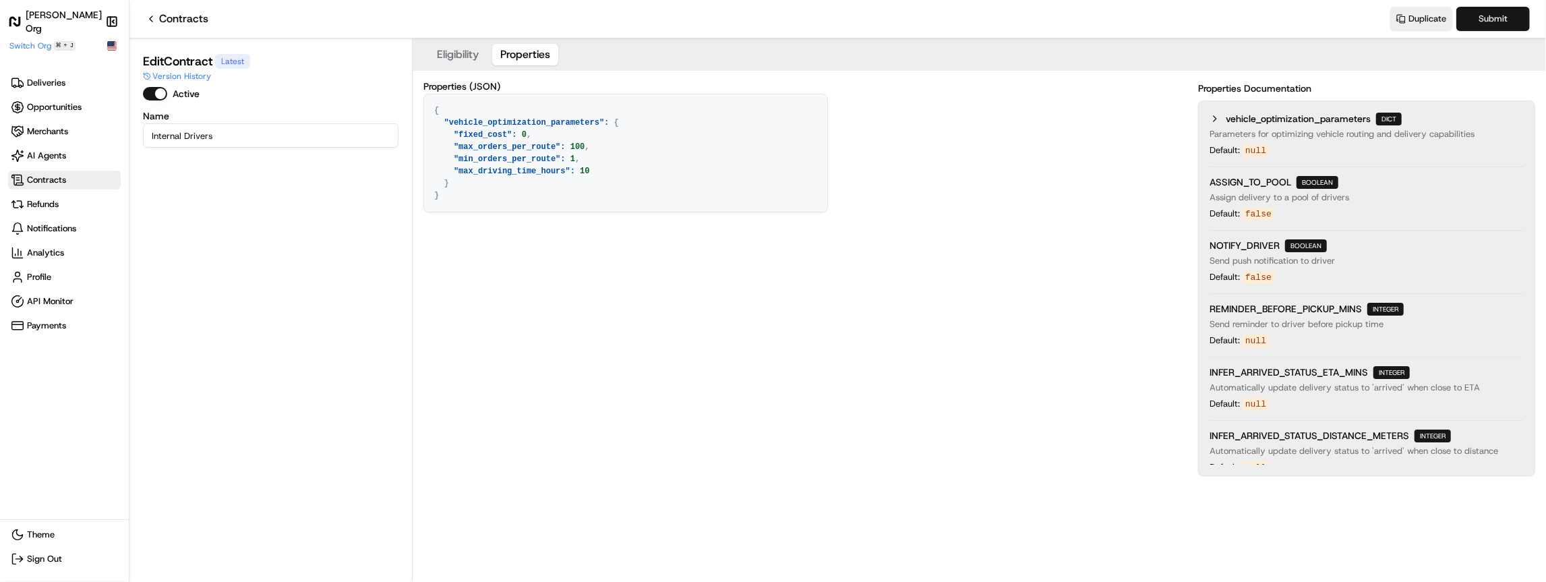
type textarea "{ "vehicle_optimization_parameters": { "fixed_cost": 0, "max_orders_per_route":…"
click at [1496, 11] on button "Submit" at bounding box center [1494, 19] width 74 height 24
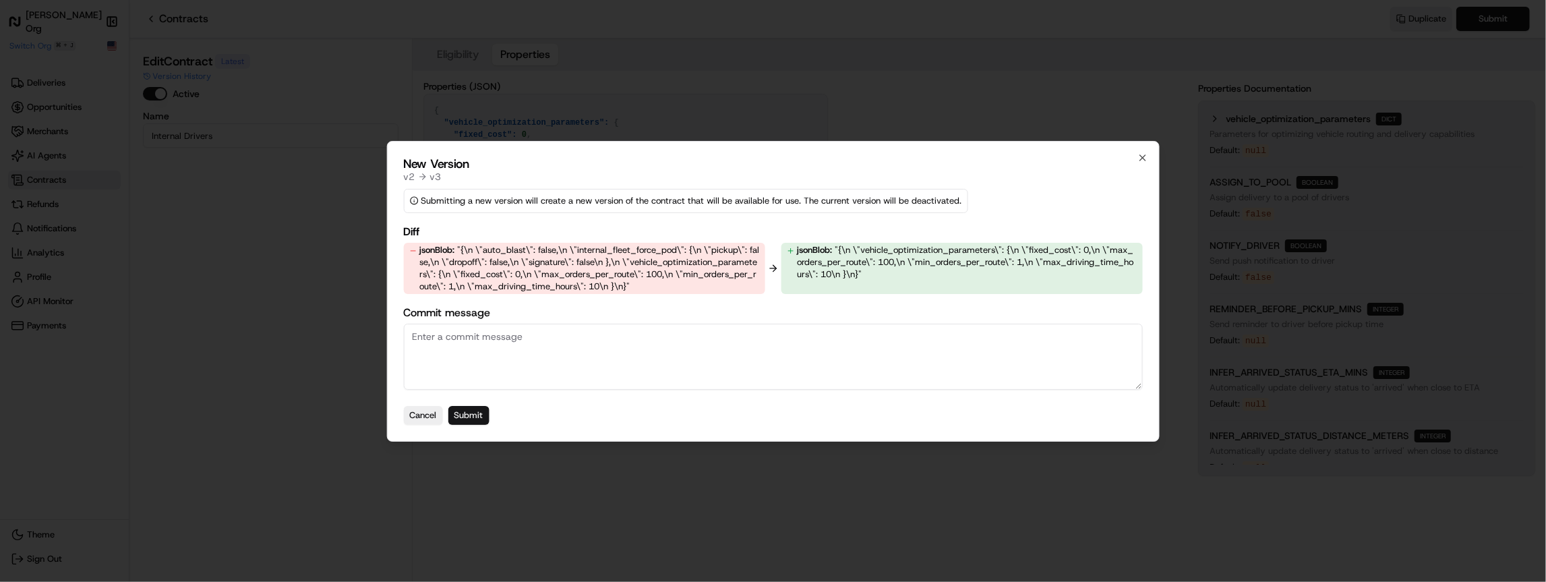
click at [463, 412] on button "Submit" at bounding box center [468, 415] width 41 height 19
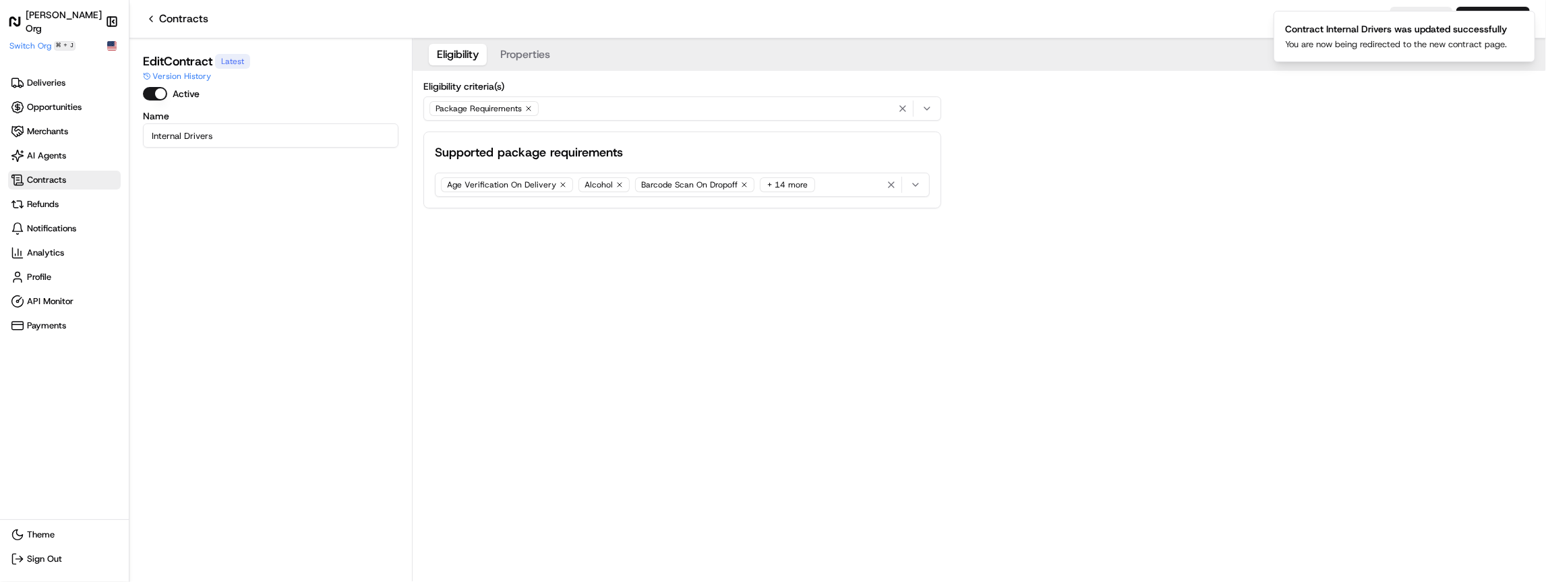
click at [323, 179] on div "Edit Contract Latest Version History Active Name Internal Drivers" at bounding box center [271, 314] width 266 height 535
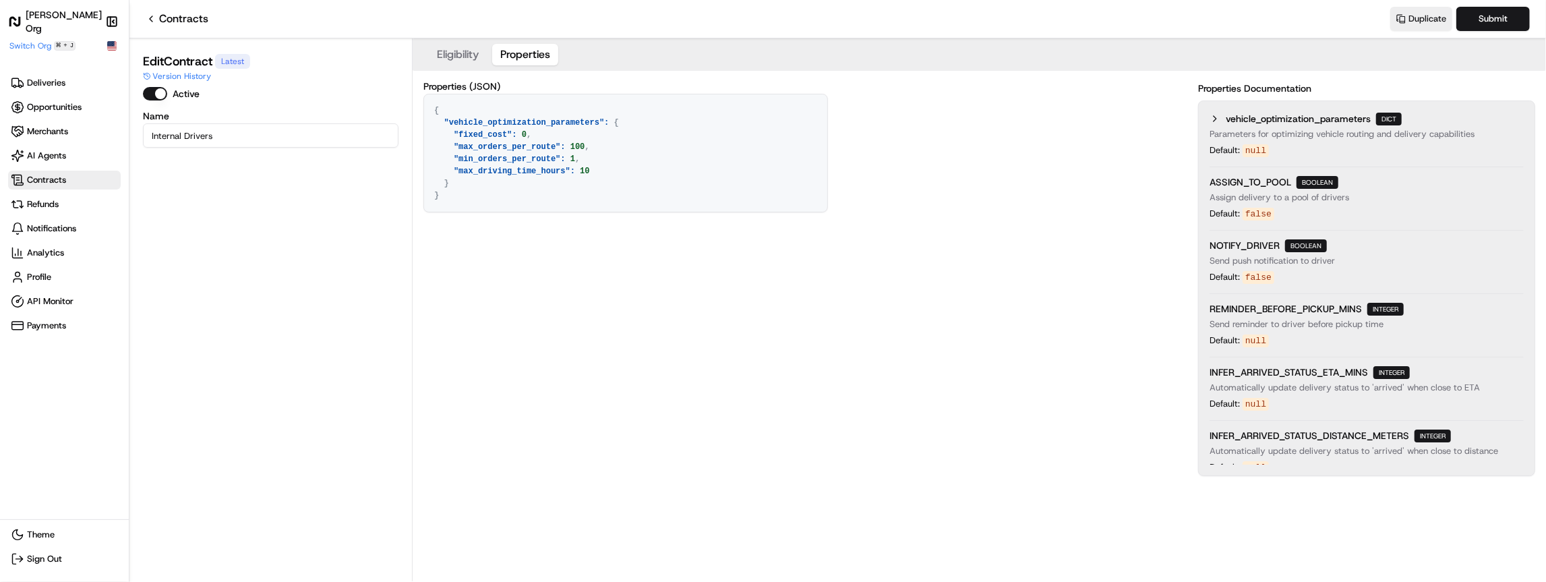
click at [540, 53] on button "Properties" at bounding box center [525, 55] width 66 height 22
click at [446, 51] on button "Eligibility" at bounding box center [458, 55] width 58 height 22
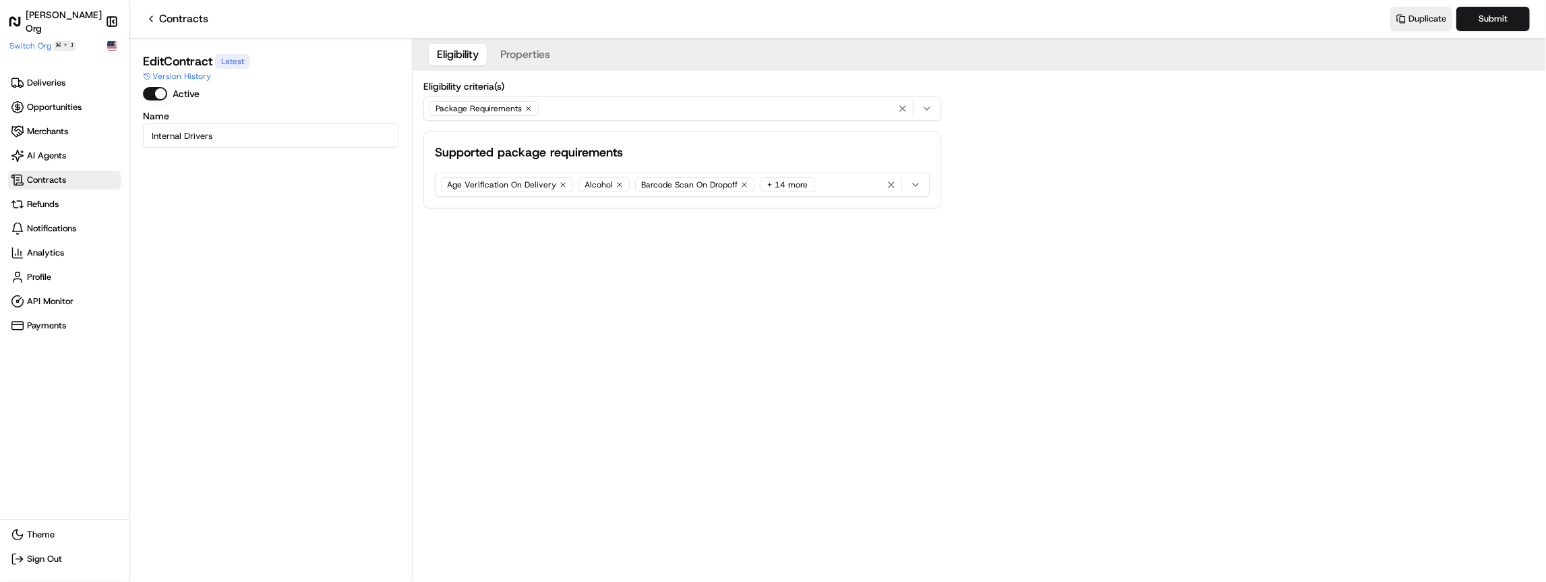
click at [582, 109] on div "Package Requirements" at bounding box center [682, 108] width 511 height 20
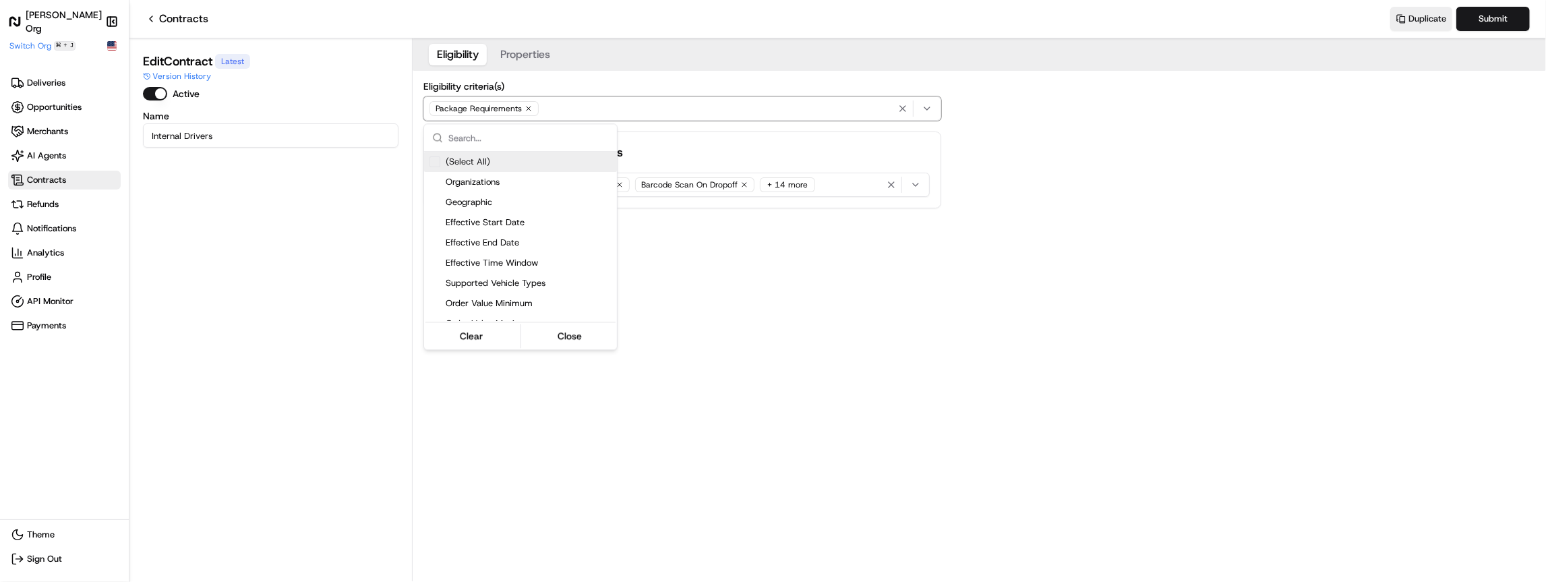
click at [525, 109] on icon "button" at bounding box center [529, 109] width 8 height 8
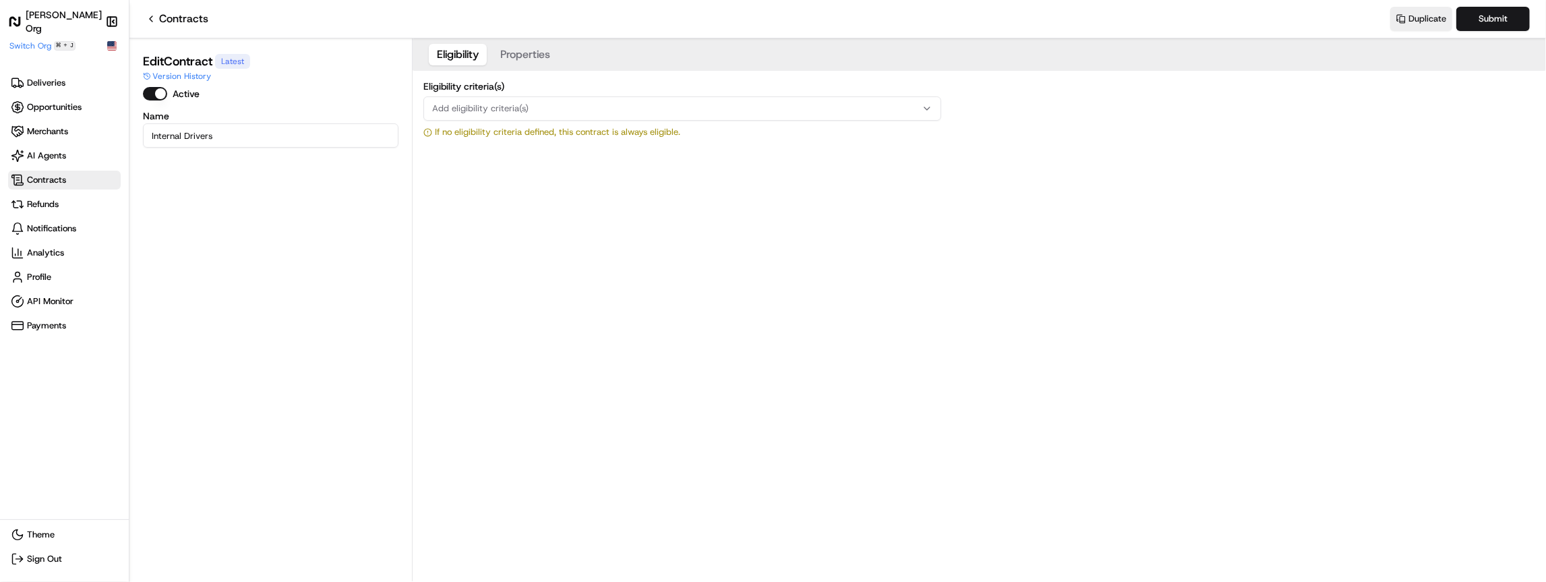
click at [527, 108] on div "Add eligibility criteria(s)" at bounding box center [682, 109] width 511 height 12
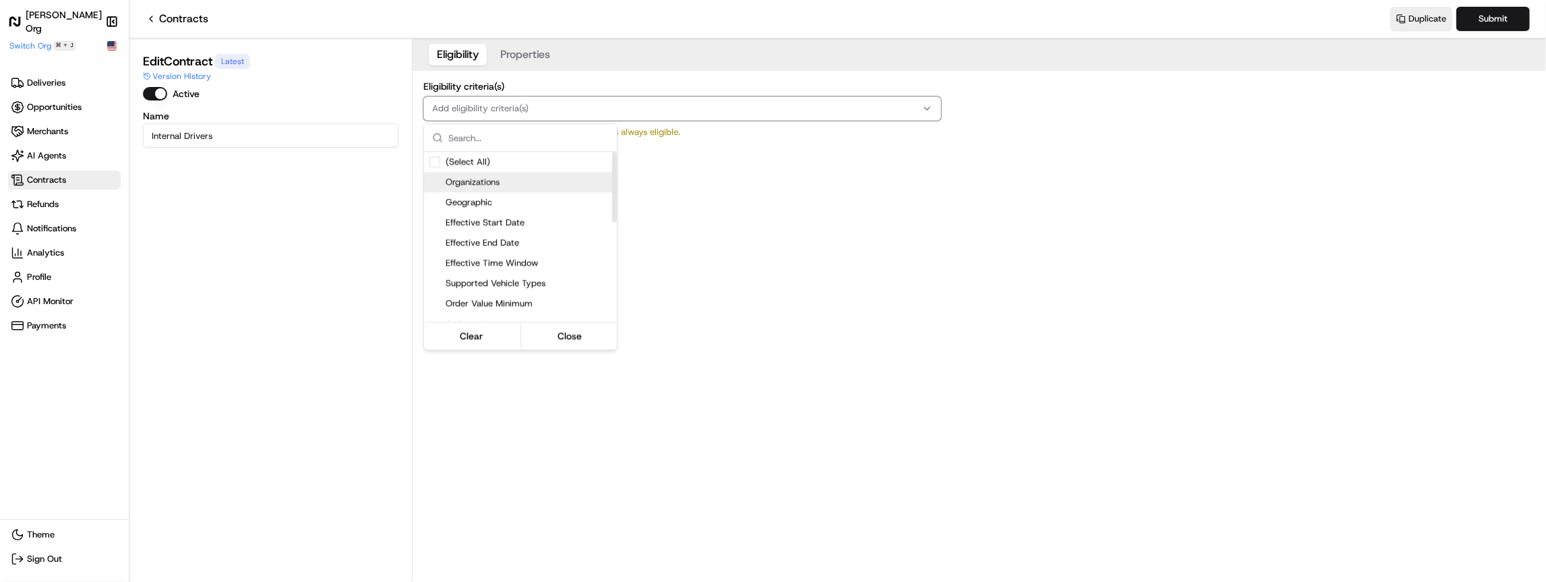
click at [488, 180] on span "Organizations" at bounding box center [529, 182] width 166 height 12
click at [686, 140] on html "Nash Org Make sidebar auto shrink Switch Org ⌘ + J Deliveries Opportunities Mer…" at bounding box center [773, 291] width 1546 height 582
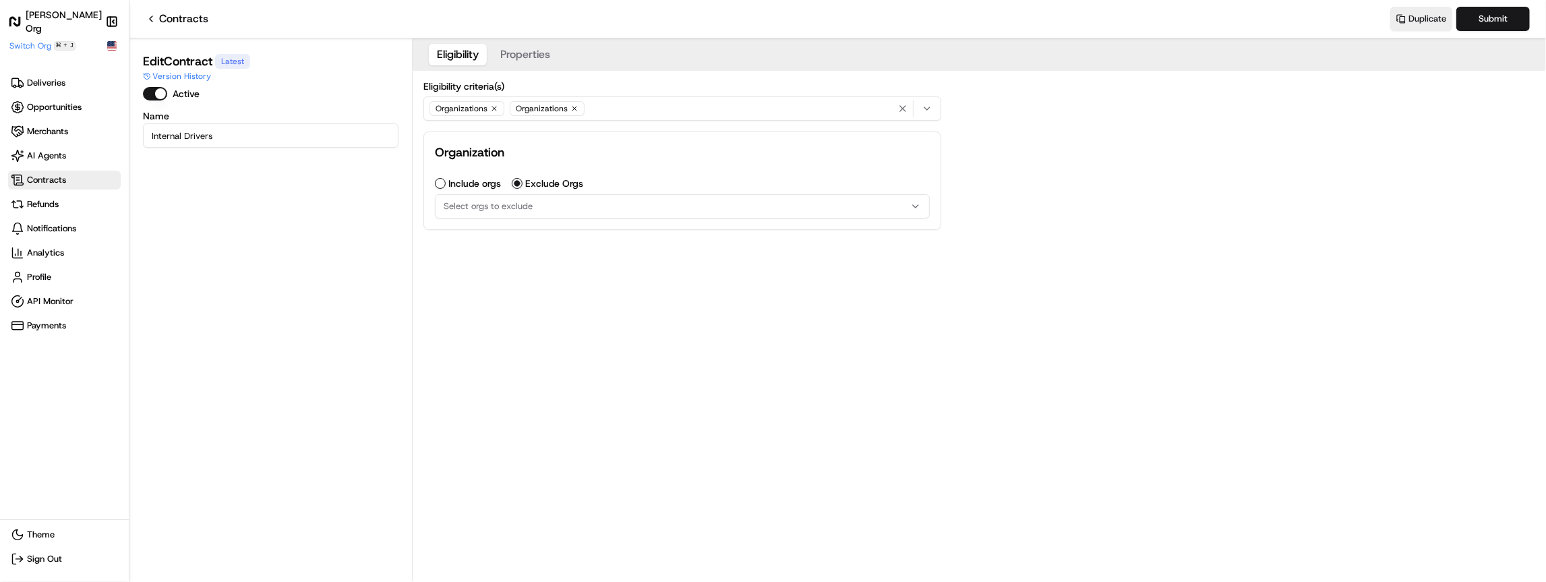
click at [610, 216] on button "Select orgs to exclude" at bounding box center [682, 206] width 495 height 24
click at [611, 202] on html "Nash Org Make sidebar auto shrink Switch Org ⌘ + J Deliveries Opportunities Mer…" at bounding box center [773, 291] width 1546 height 582
click at [577, 105] on div "Organizations" at bounding box center [547, 108] width 75 height 15
click at [573, 110] on icon "button" at bounding box center [575, 109] width 4 height 4
drag, startPoint x: 537, startPoint y: 223, endPoint x: 515, endPoint y: 217, distance: 23.1
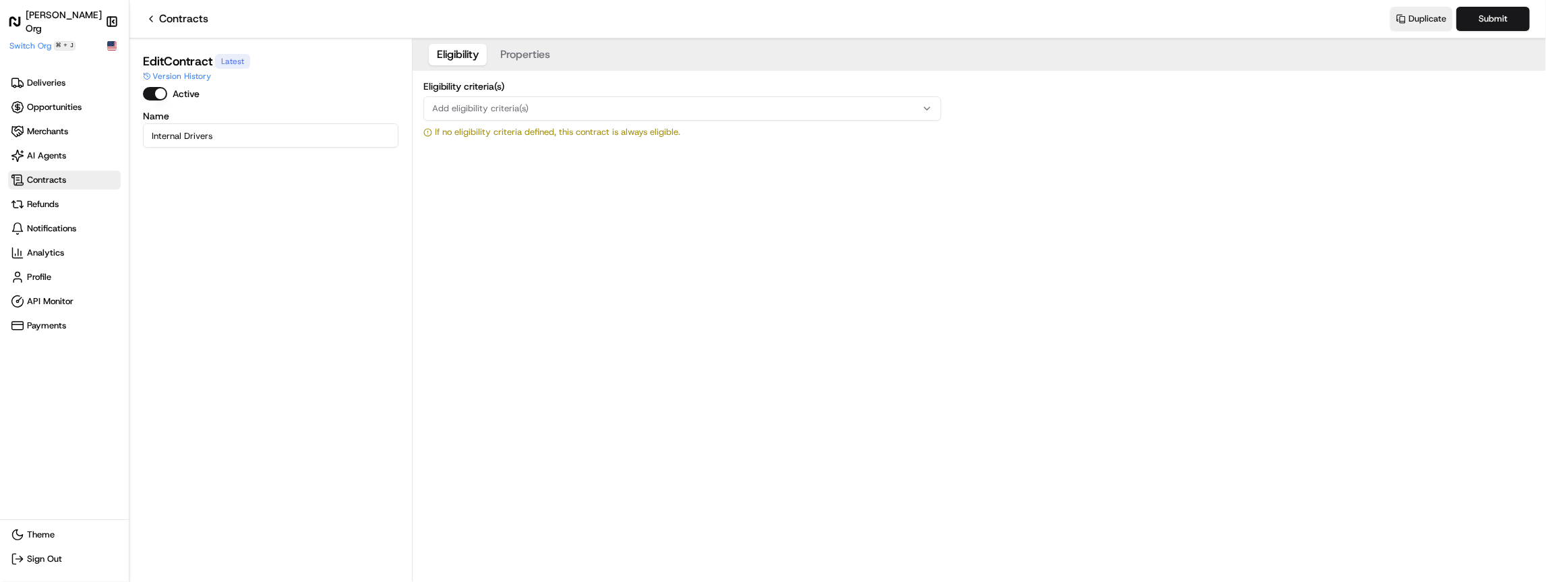
click at [535, 223] on div "Eligibility Properties Eligibility criteria(s) Add eligibility criteria(s) If n…" at bounding box center [980, 309] width 1134 height 543
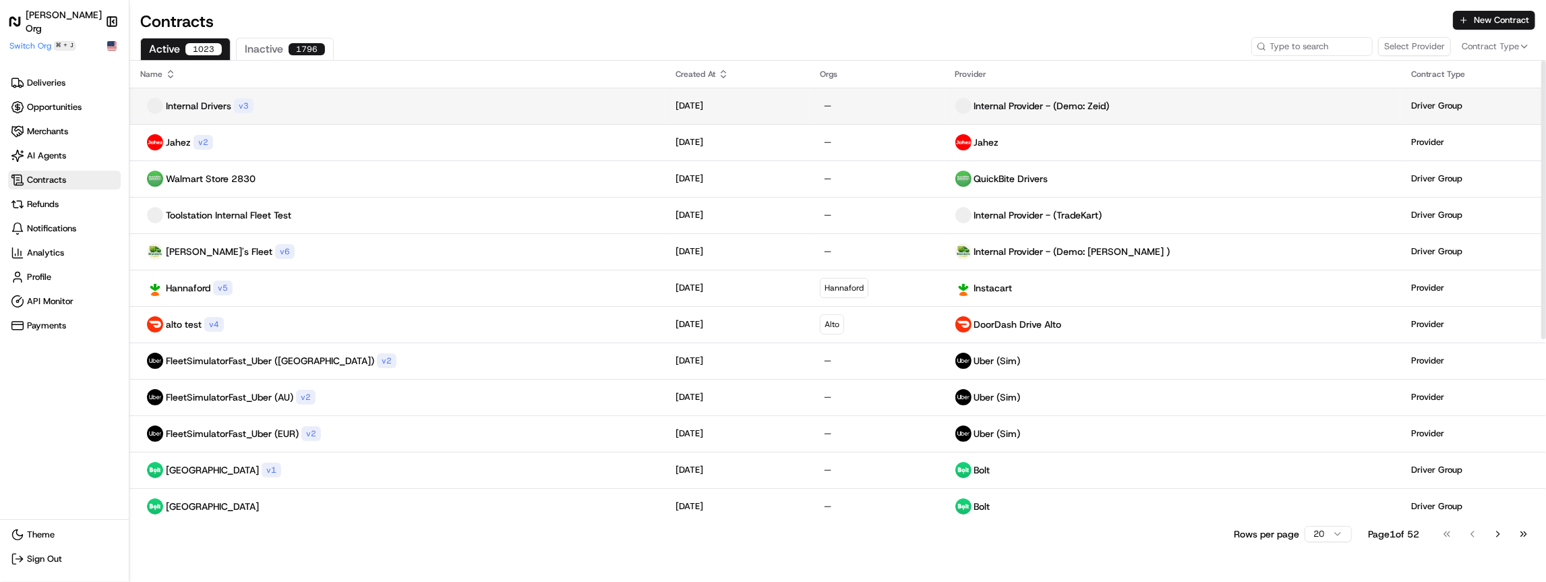
click at [1095, 111] on div "Internal Provider - (Demo: Zeid)" at bounding box center [1173, 106] width 435 height 16
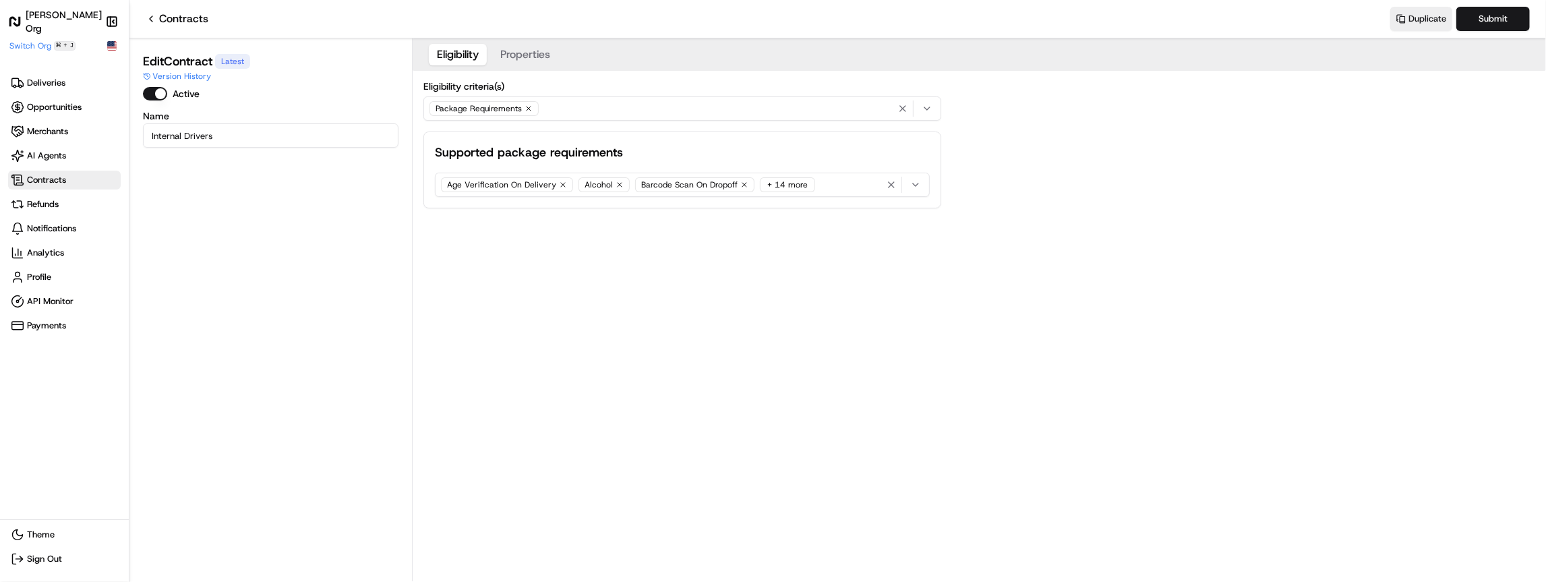
click at [271, 142] on input "Internal Drivers" at bounding box center [271, 135] width 256 height 24
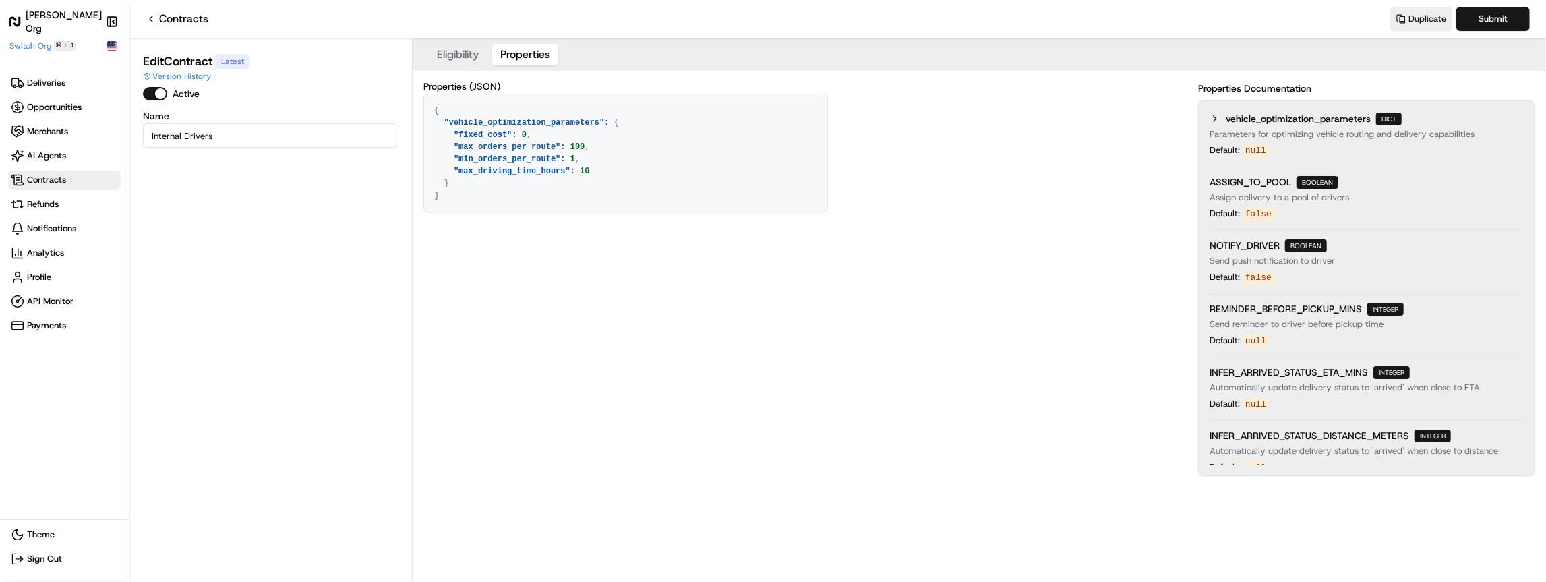
click at [507, 57] on button "Properties" at bounding box center [525, 55] width 66 height 22
click at [1486, 23] on button "Submit" at bounding box center [1494, 19] width 74 height 24
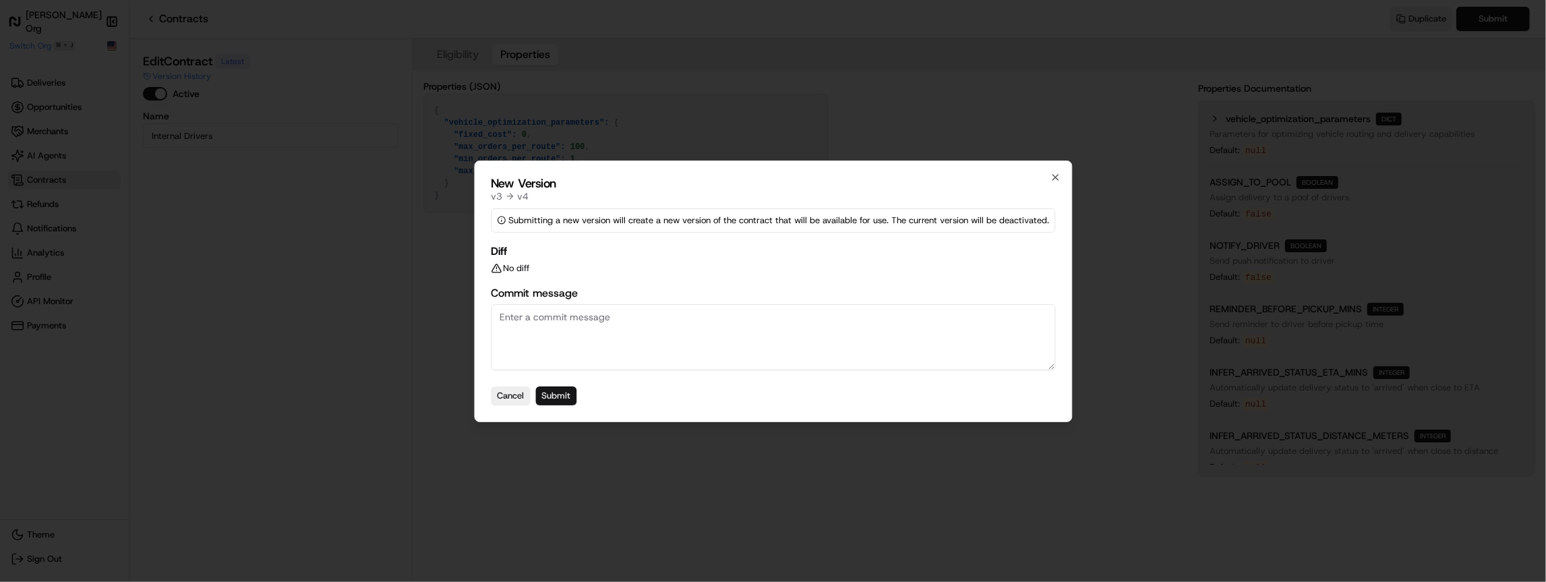
drag, startPoint x: 542, startPoint y: 394, endPoint x: 559, endPoint y: 393, distance: 17.6
click at [559, 393] on button "Submit" at bounding box center [555, 395] width 41 height 19
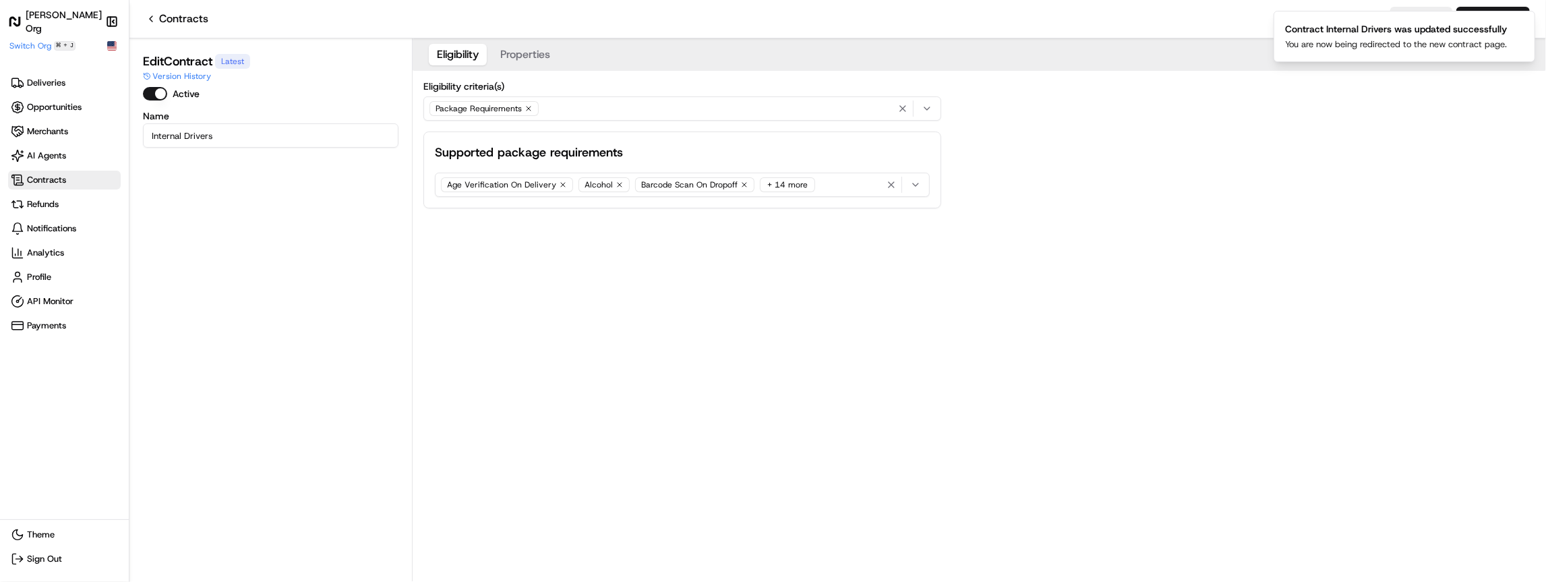
click at [49, 185] on span "Contracts" at bounding box center [64, 179] width 107 height 13
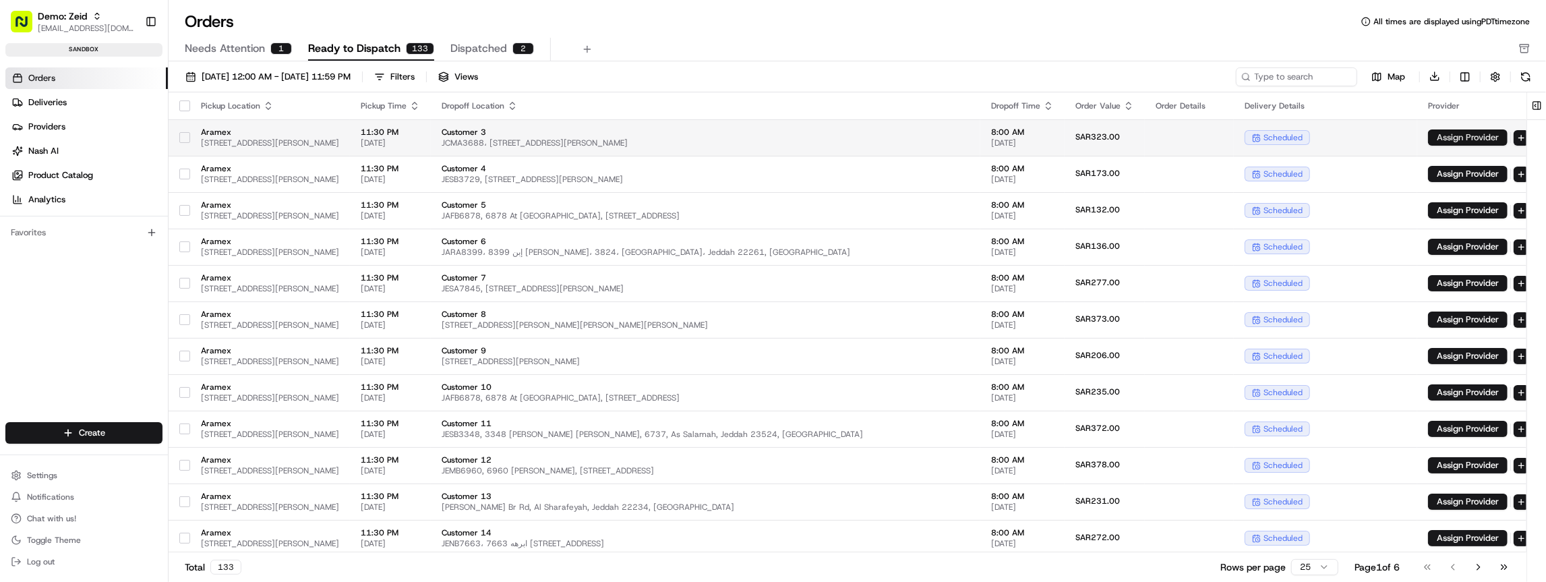
click at [1486, 138] on button "Assign Provider" at bounding box center [1468, 137] width 80 height 16
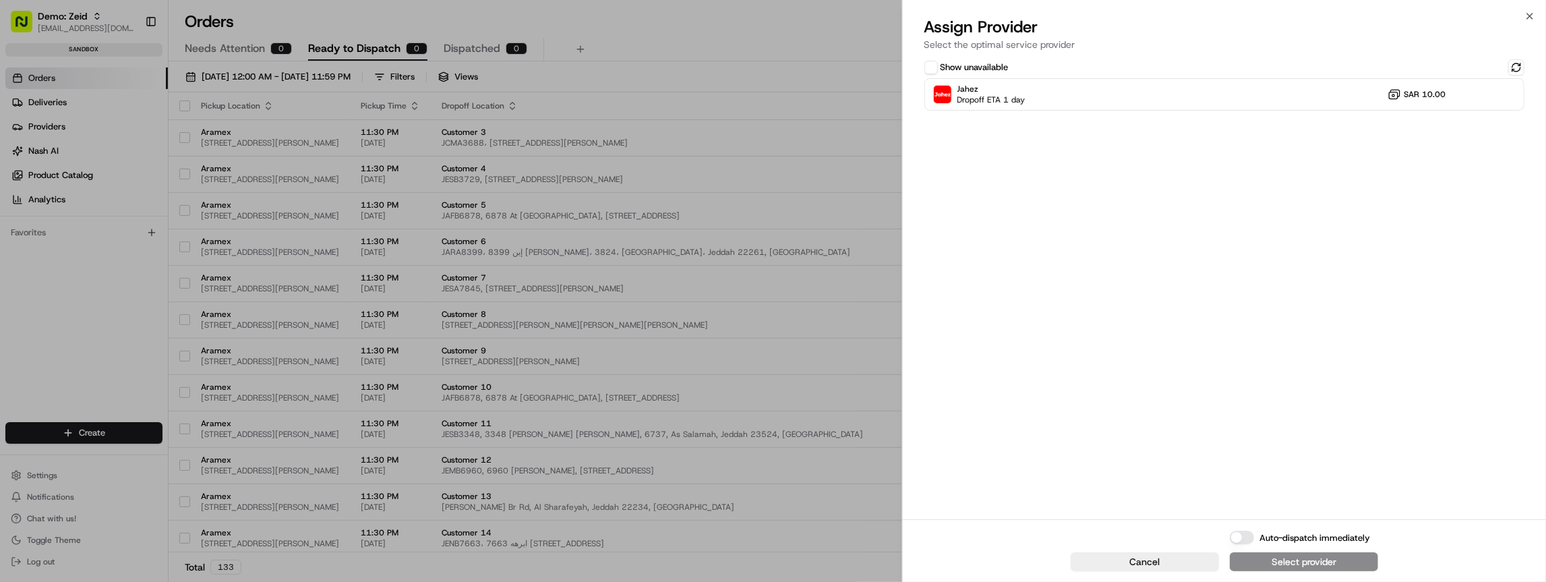
click at [950, 69] on label "Show unavailable" at bounding box center [975, 67] width 68 height 12
click at [938, 69] on button "Show unavailable" at bounding box center [931, 67] width 13 height 13
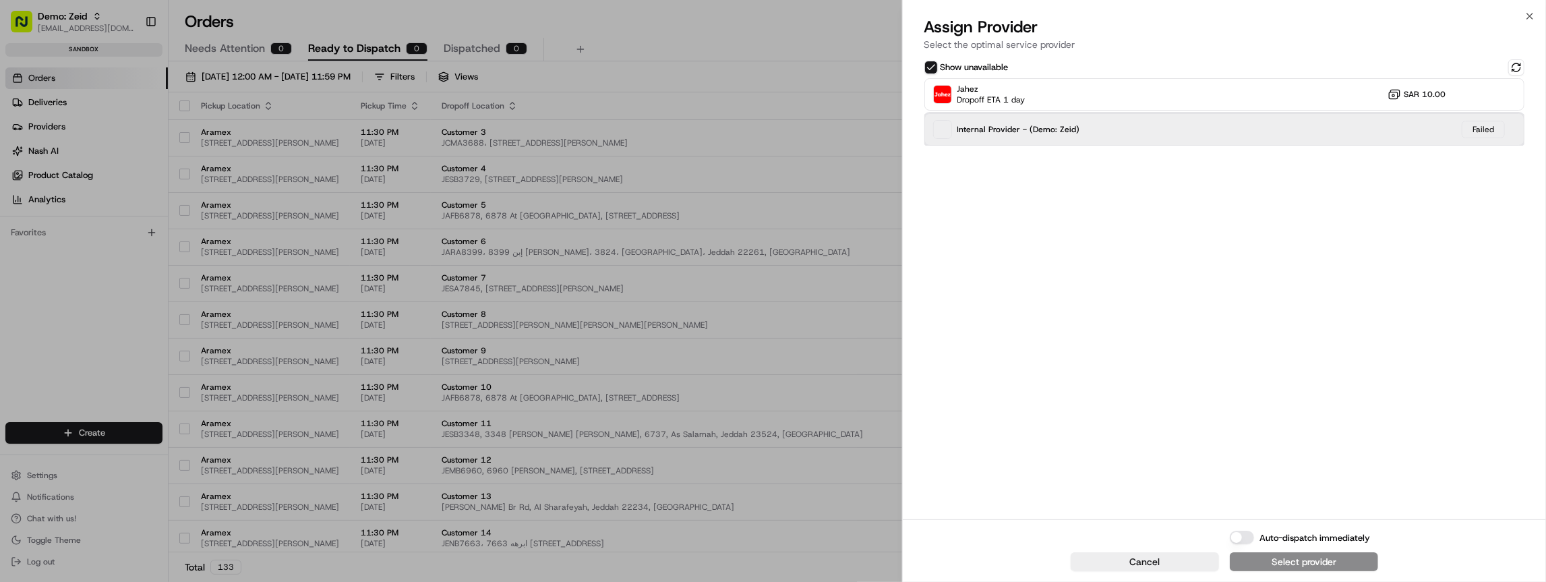
click at [983, 131] on span "Internal Provider - (Demo: Zeid)" at bounding box center [1019, 129] width 123 height 11
click at [1018, 128] on span "Internal Provider - (Demo: Zeid)" at bounding box center [1019, 129] width 123 height 11
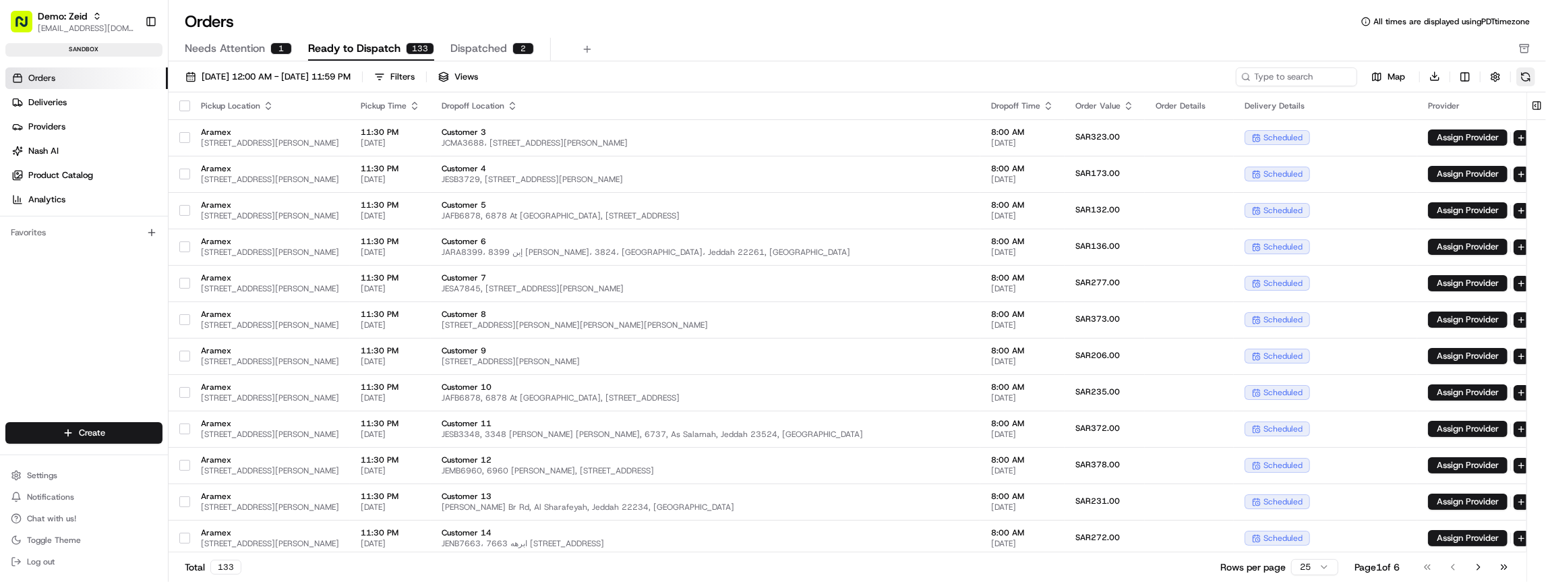
click at [1528, 76] on button at bounding box center [1526, 76] width 19 height 19
click at [1474, 136] on button "Assign Provider" at bounding box center [1468, 137] width 80 height 16
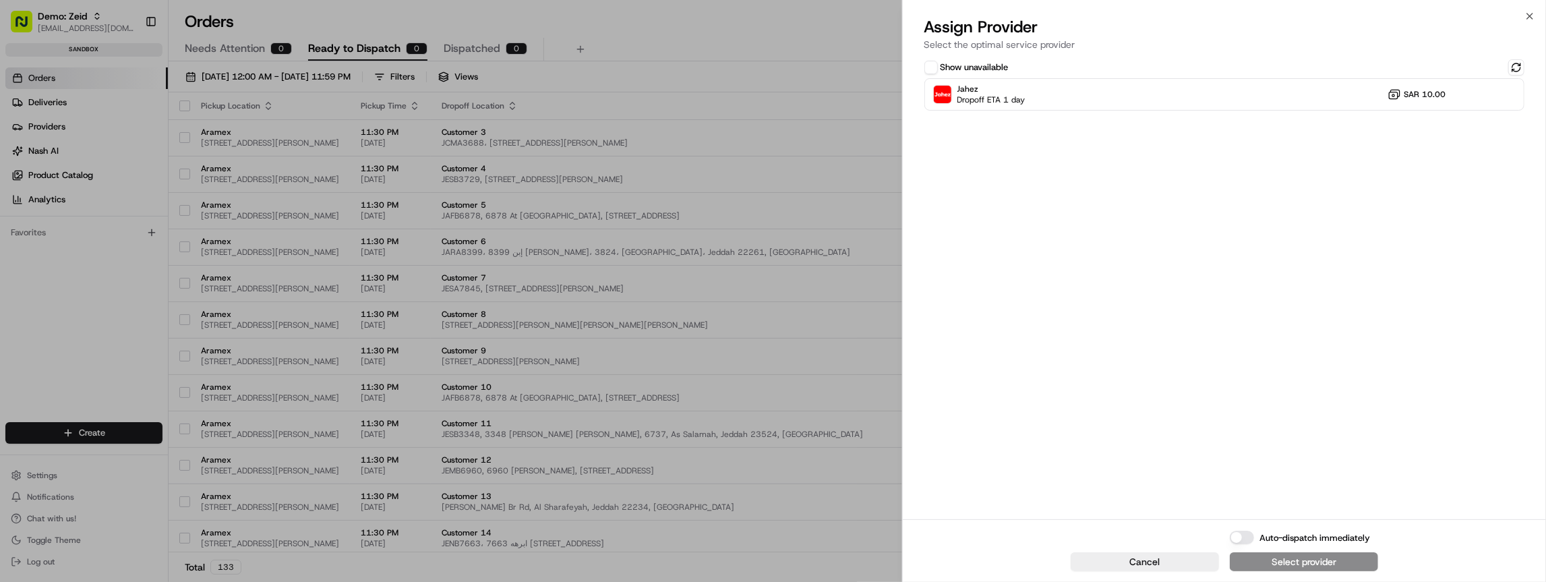
click at [992, 76] on div "Show unavailable Jahez Dropoff ETA 1 day SAR 10.00" at bounding box center [1225, 84] width 600 height 51
click at [992, 68] on label "Show unavailable" at bounding box center [975, 67] width 68 height 12
click at [938, 68] on button "Show unavailable" at bounding box center [931, 67] width 13 height 13
click at [981, 65] on label "Show unavailable" at bounding box center [975, 67] width 68 height 12
click at [938, 65] on button "Show unavailable" at bounding box center [931, 67] width 13 height 13
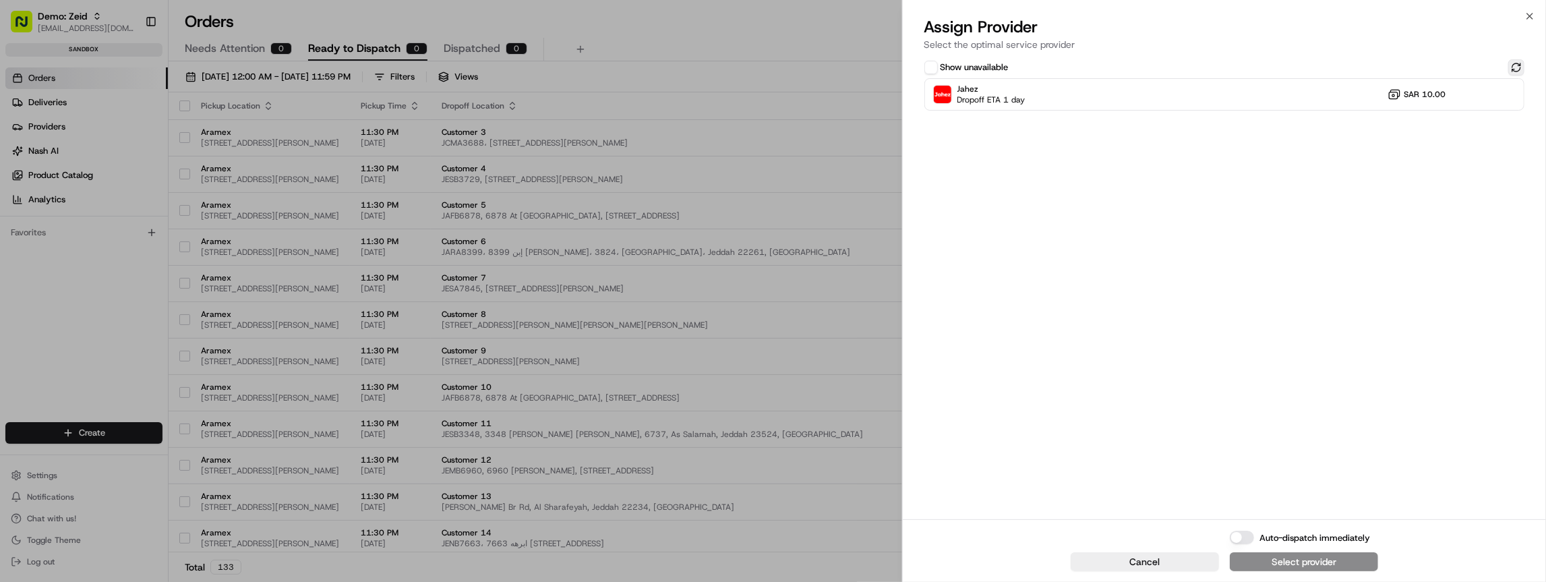
drag, startPoint x: 1529, startPoint y: 66, endPoint x: 1512, endPoint y: 69, distance: 17.2
click at [1528, 67] on div "Show unavailable Jahez Dropoff ETA 1 day SAR 10.00" at bounding box center [1224, 288] width 643 height 463
click at [1512, 69] on button at bounding box center [1517, 67] width 16 height 16
click at [1517, 68] on button at bounding box center [1517, 67] width 16 height 16
click at [975, 69] on label "Show unavailable" at bounding box center [975, 67] width 68 height 12
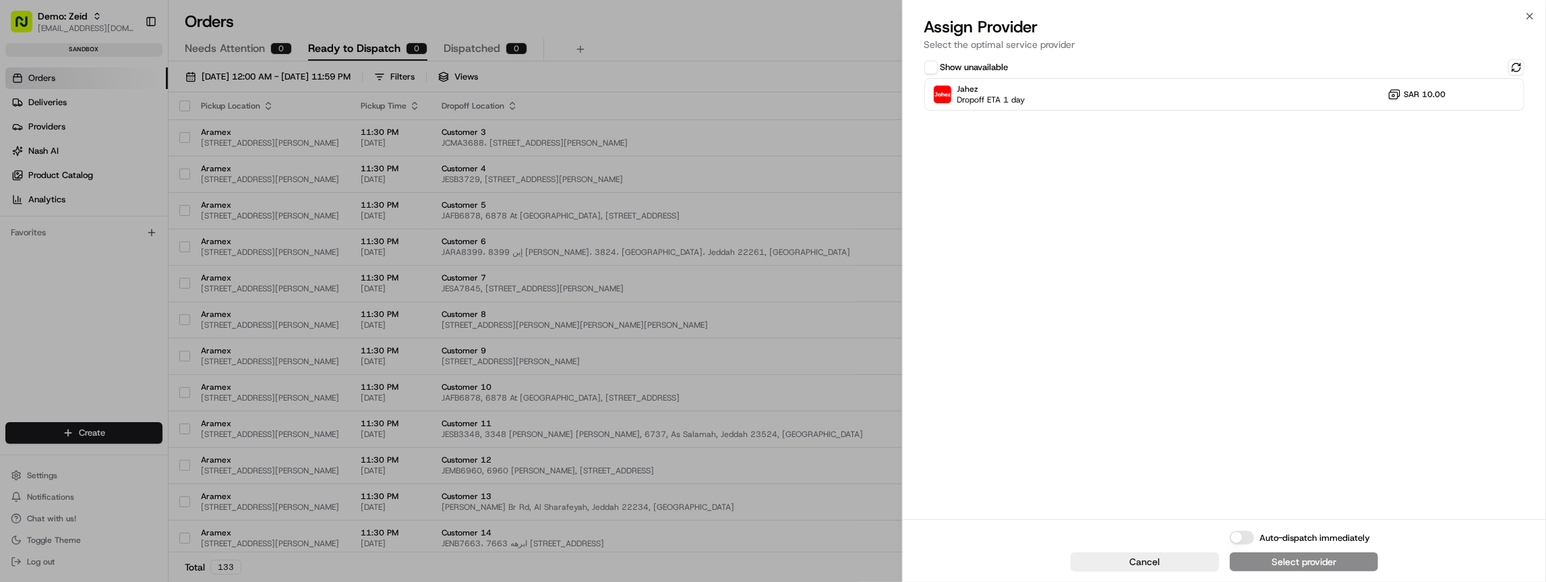
click at [938, 69] on button "Show unavailable" at bounding box center [931, 67] width 13 height 13
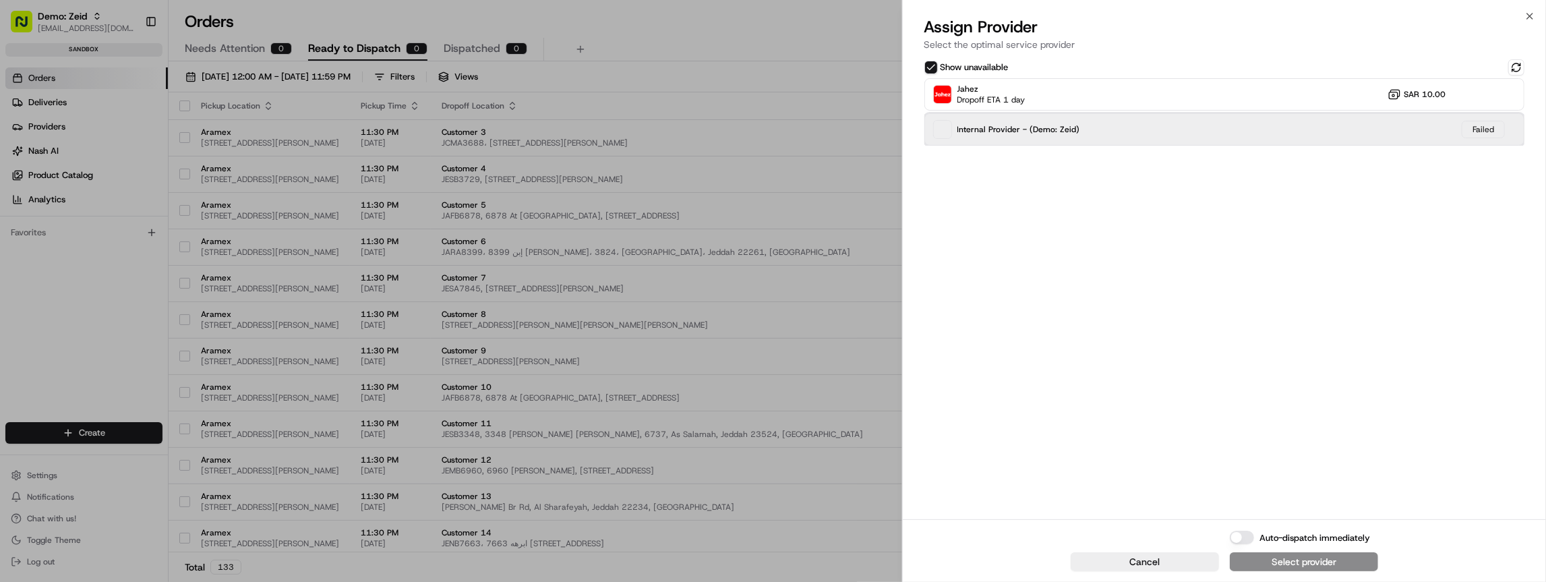
click at [1021, 132] on span "Internal Provider - (Demo: Zeid)" at bounding box center [1019, 129] width 123 height 11
click at [1417, 131] on div "Internal Provider - (Demo: Zeid) Failed" at bounding box center [1225, 129] width 600 height 32
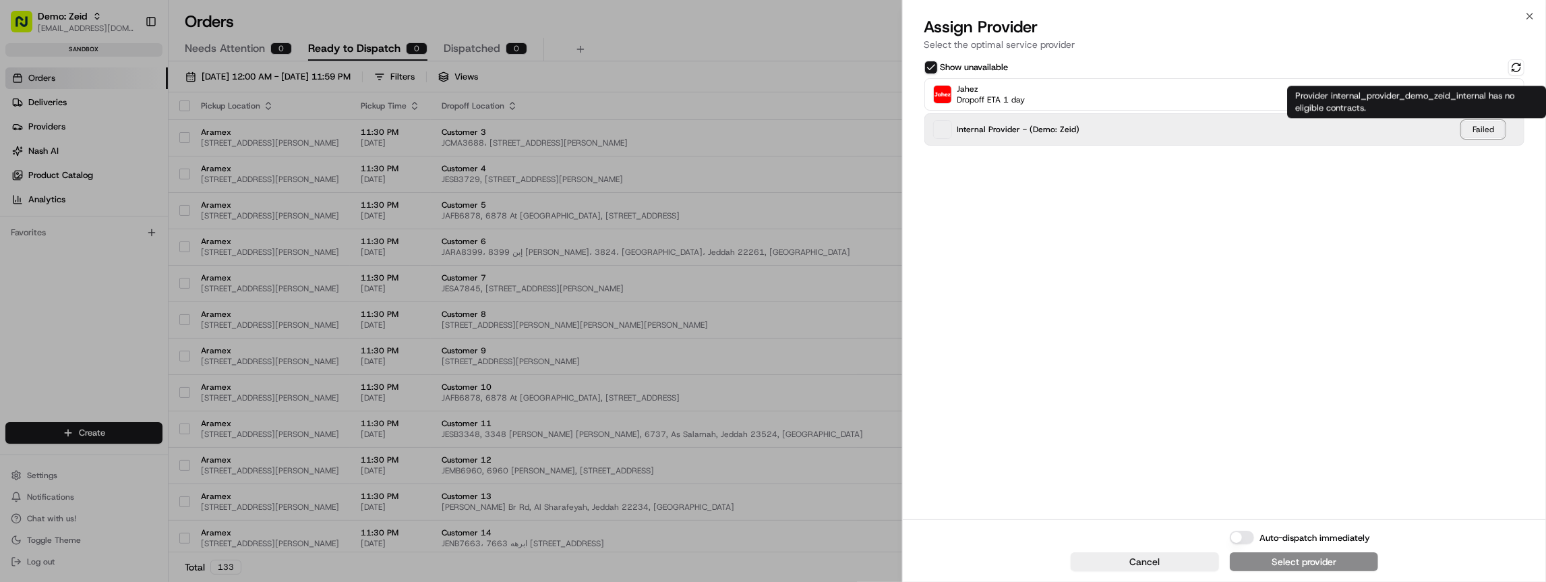
click at [1472, 131] on div "Failed" at bounding box center [1483, 130] width 43 height 18
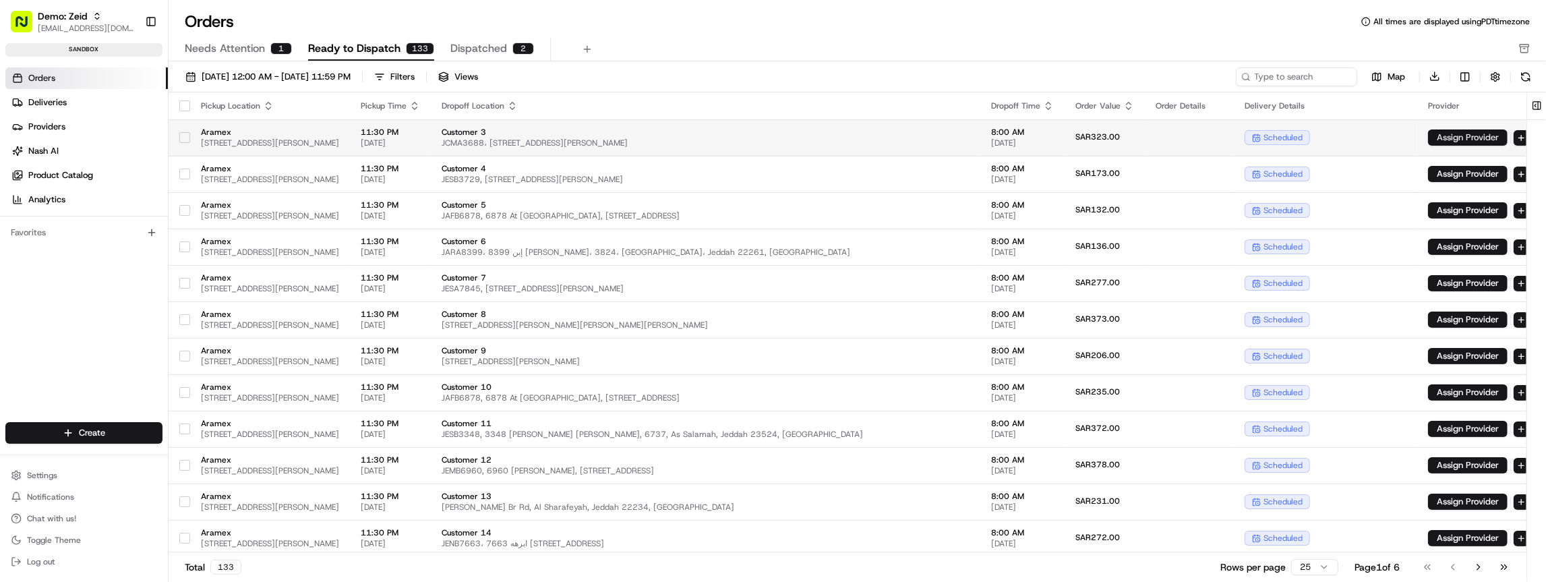
click at [1481, 142] on button "Assign Provider" at bounding box center [1468, 137] width 80 height 16
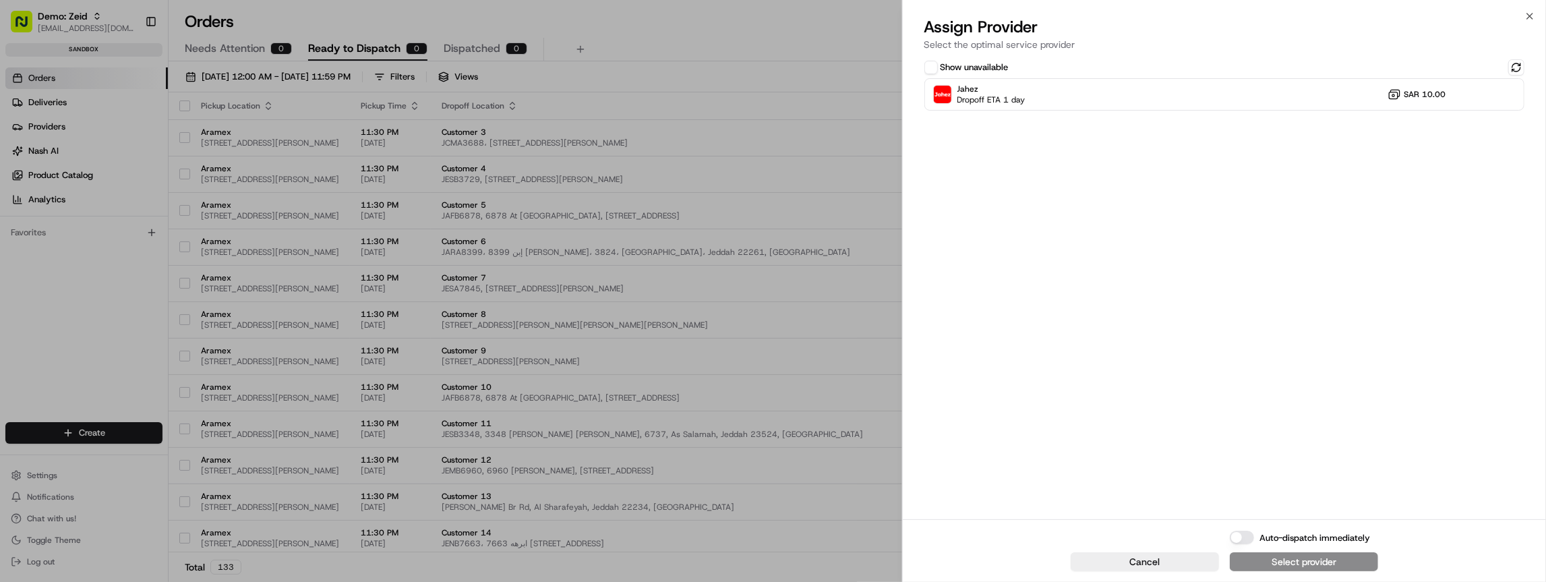
click at [1530, 66] on div "Show unavailable Jahez Dropoff ETA 1 day SAR 10.00" at bounding box center [1224, 288] width 643 height 463
click at [1522, 67] on button at bounding box center [1517, 67] width 16 height 16
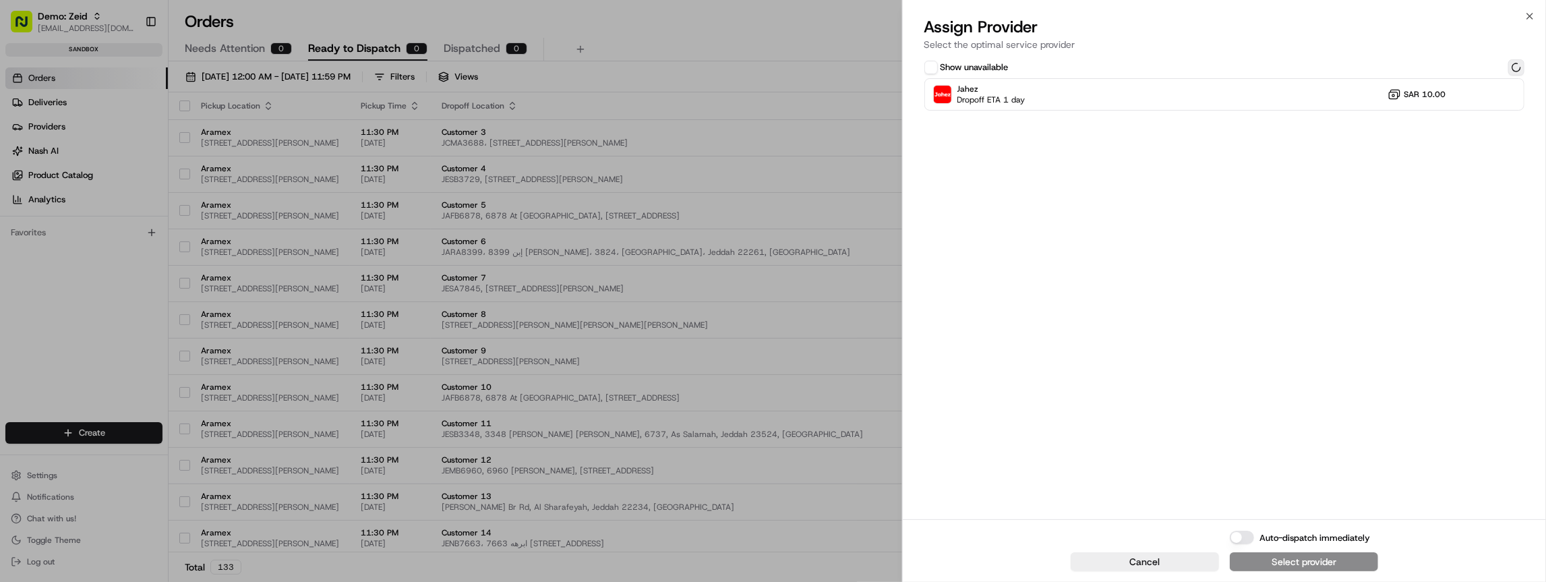
click at [1522, 67] on button at bounding box center [1517, 67] width 16 height 16
click at [938, 65] on div "Show unavailable" at bounding box center [967, 67] width 84 height 13
click at [939, 64] on div "Show unavailable" at bounding box center [967, 67] width 84 height 13
click at [936, 66] on button "Show unavailable" at bounding box center [931, 67] width 13 height 13
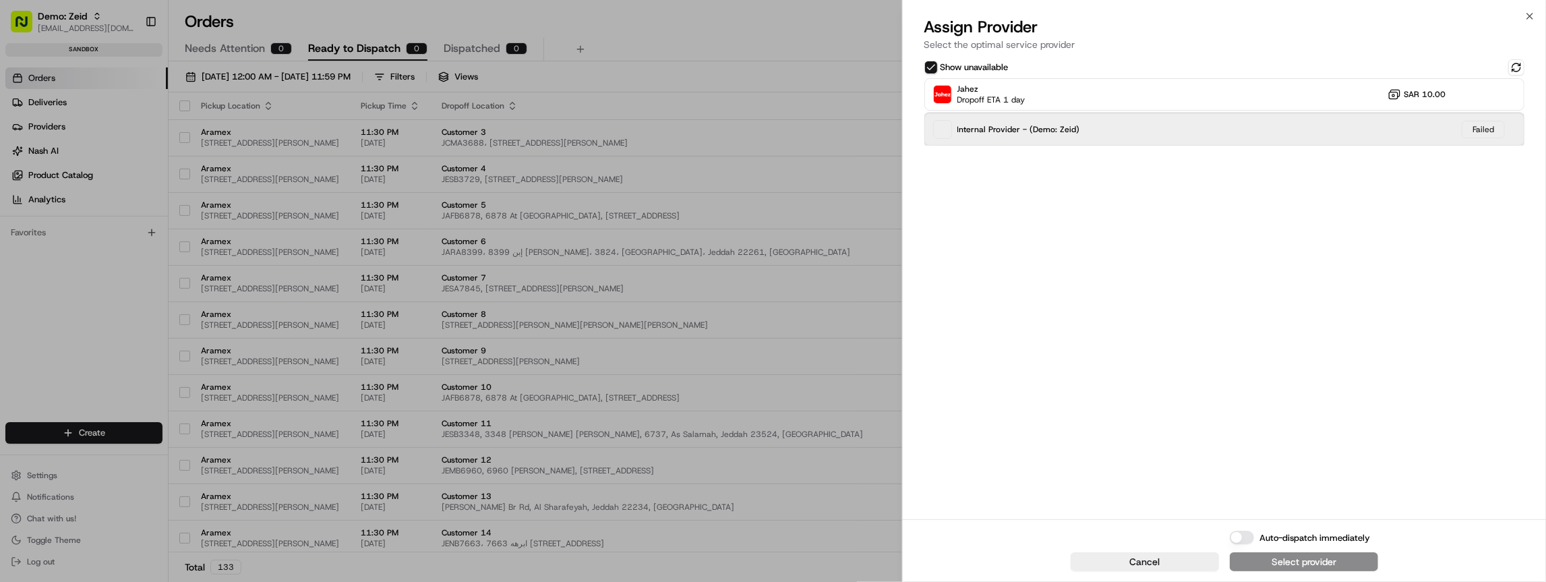
click at [1261, 135] on div "Internal Provider - (Demo: Zeid) Failed" at bounding box center [1225, 129] width 600 height 32
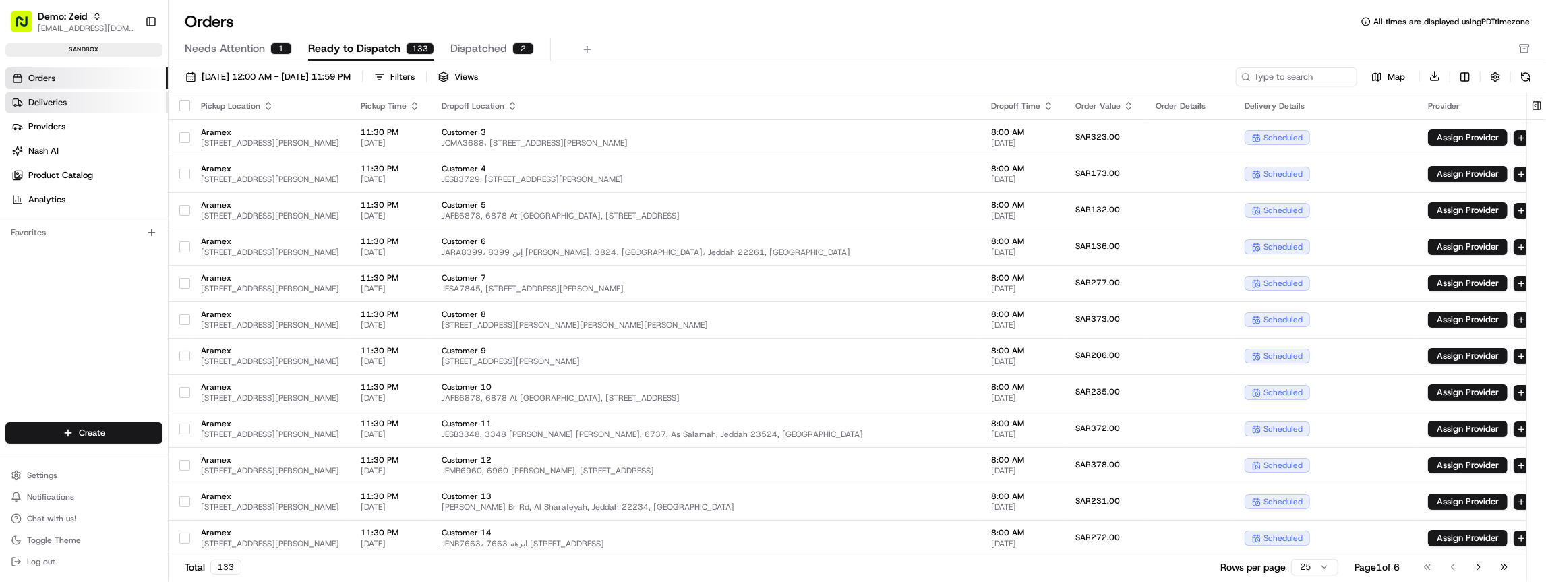
click at [38, 111] on link "Deliveries" at bounding box center [86, 103] width 163 height 22
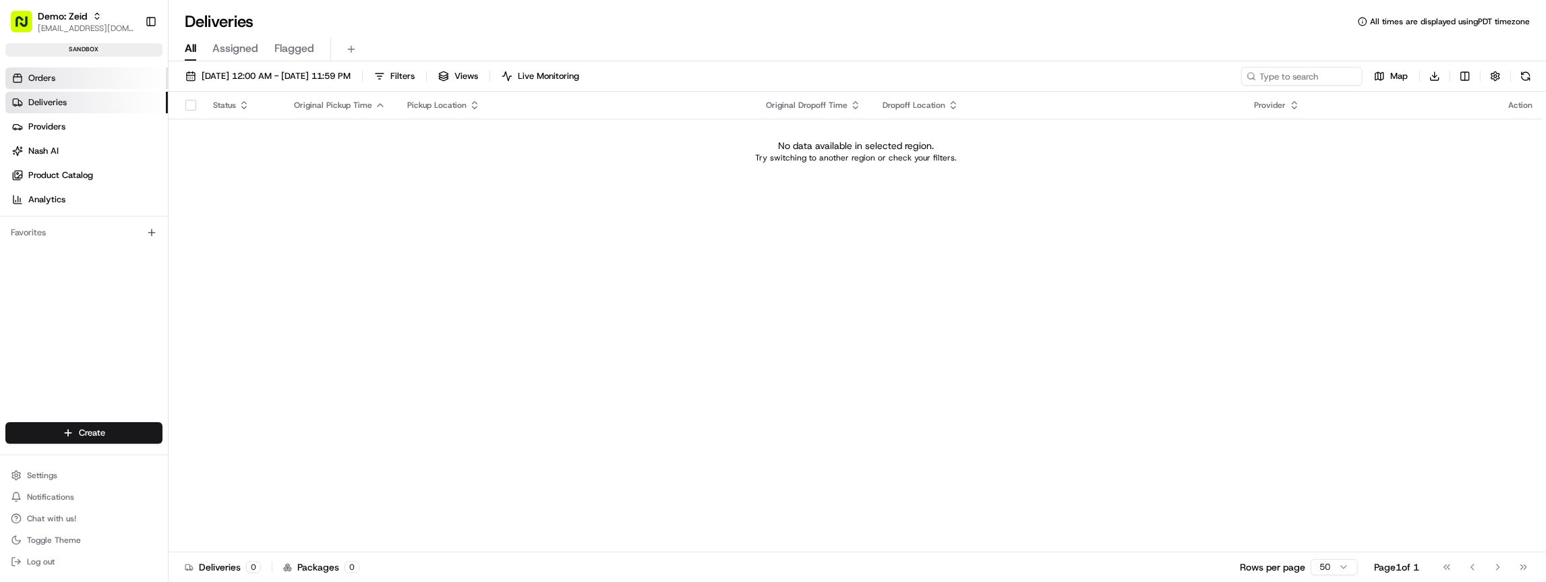
click at [46, 76] on span "Orders" at bounding box center [41, 78] width 27 height 12
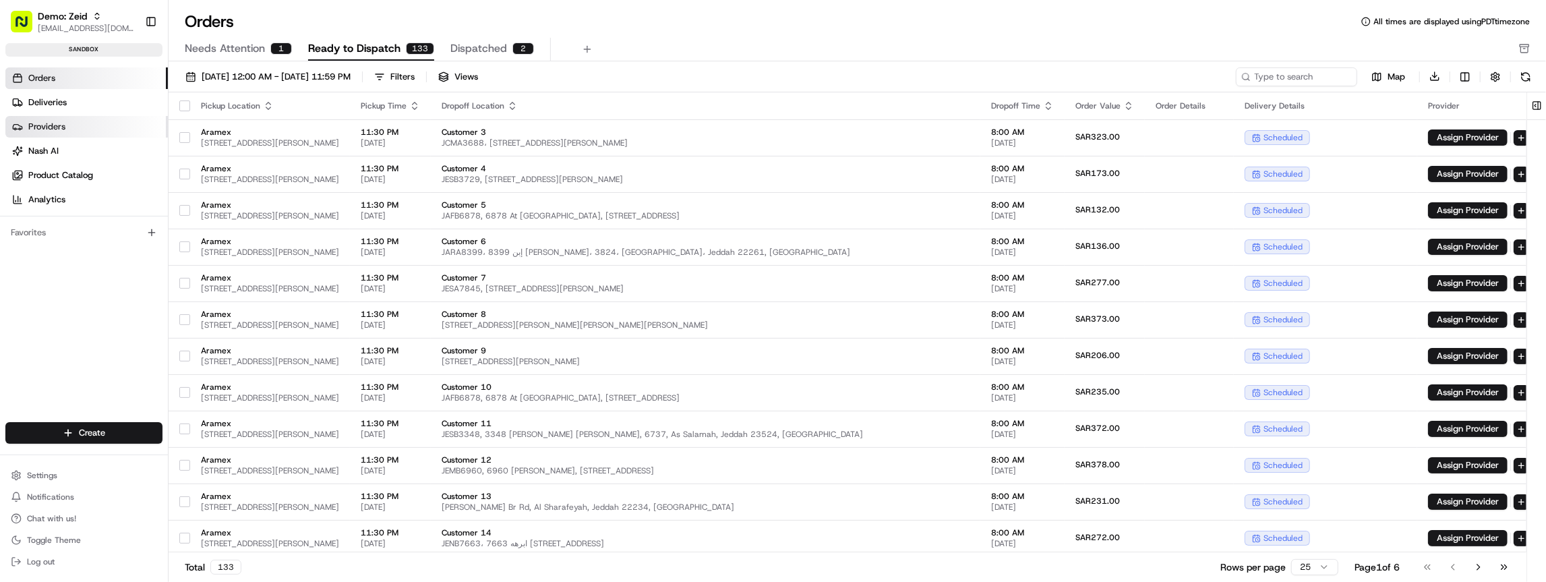
click at [45, 124] on span "Providers" at bounding box center [46, 127] width 37 height 12
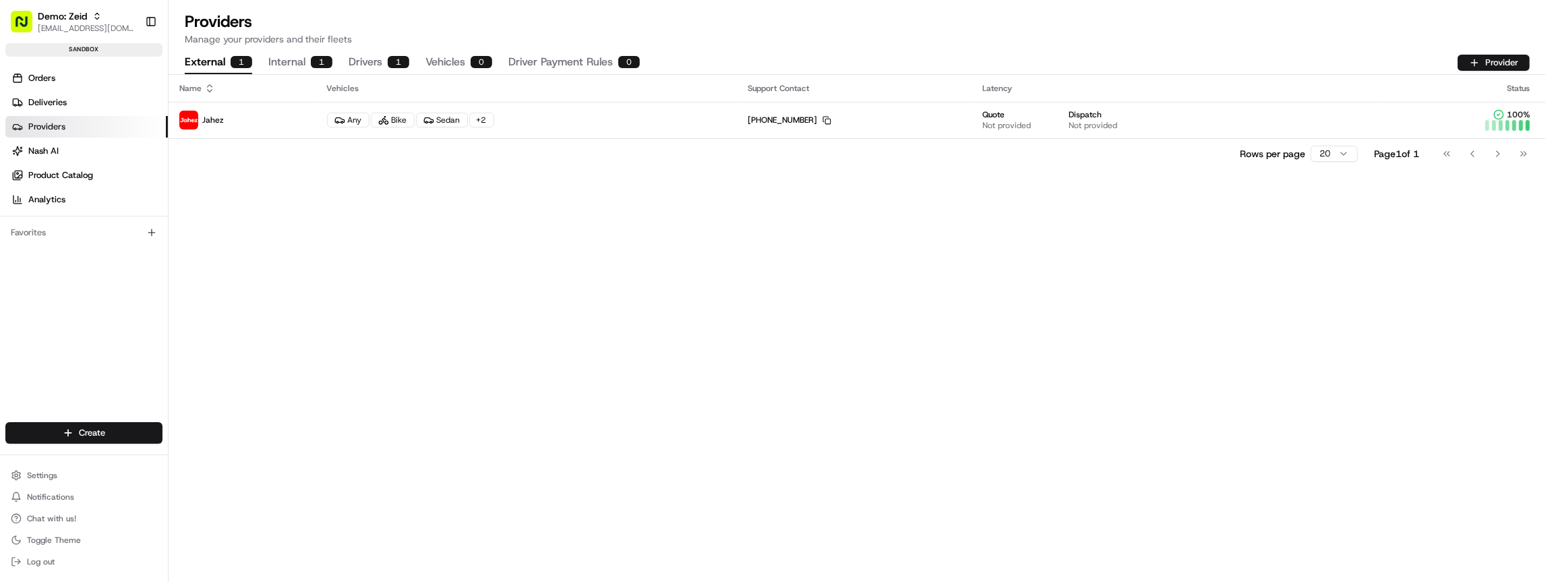
click at [303, 59] on button "Internal 1" at bounding box center [300, 62] width 64 height 23
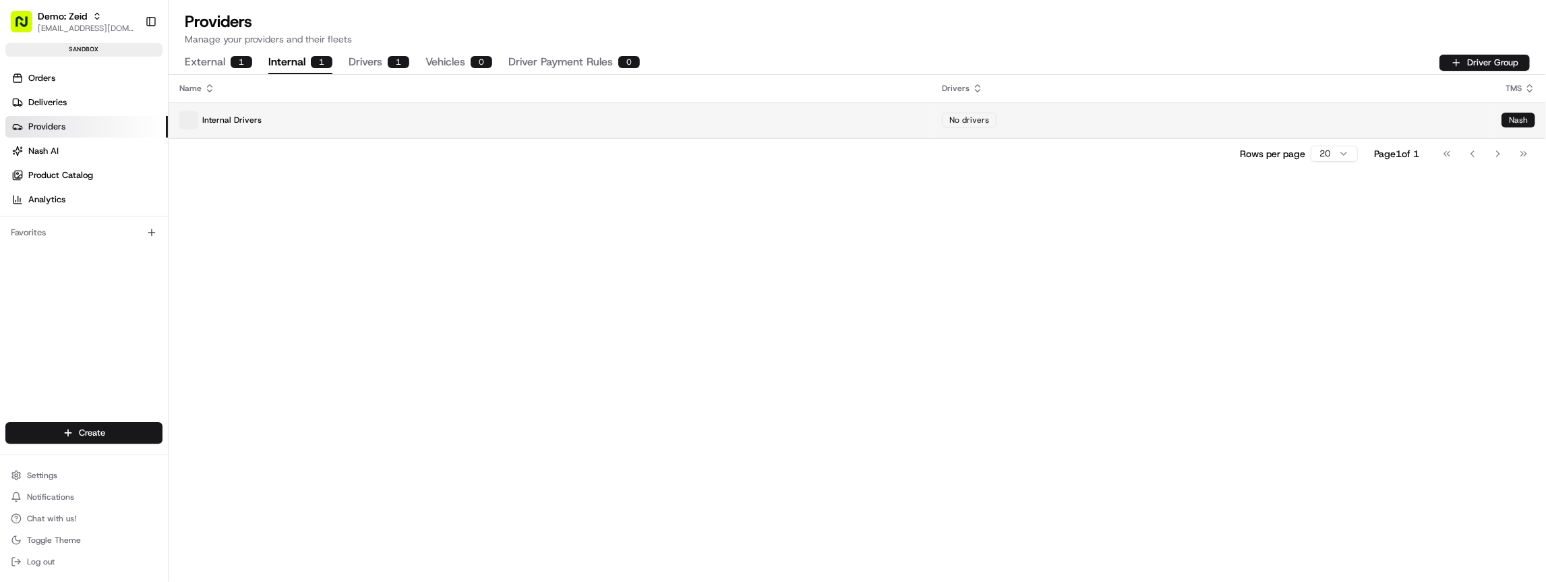
click at [286, 118] on p "Internal Drivers" at bounding box center [549, 120] width 741 height 19
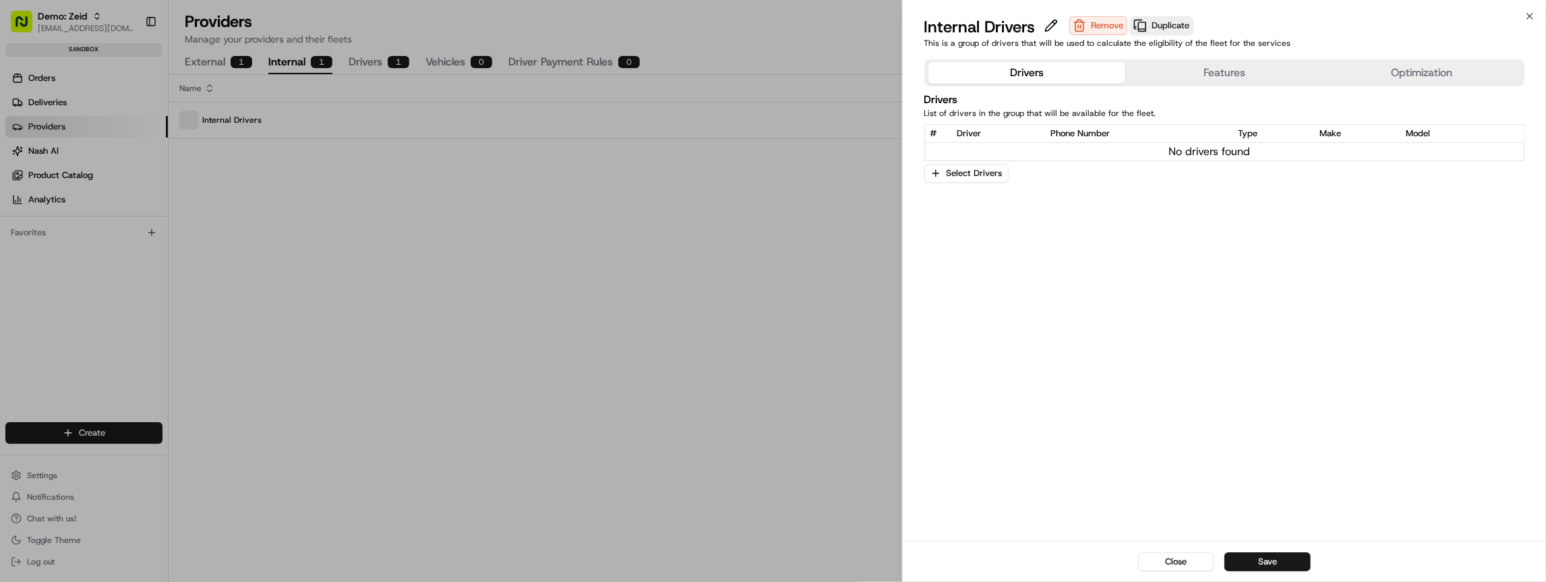
click at [1232, 156] on td "No drivers found" at bounding box center [1210, 152] width 570 height 18
click at [1213, 92] on div "Drivers Features Optimization Drivers List of drivers in the group that will be…" at bounding box center [1225, 120] width 600 height 123
click at [1246, 71] on button "Features" at bounding box center [1225, 73] width 198 height 22
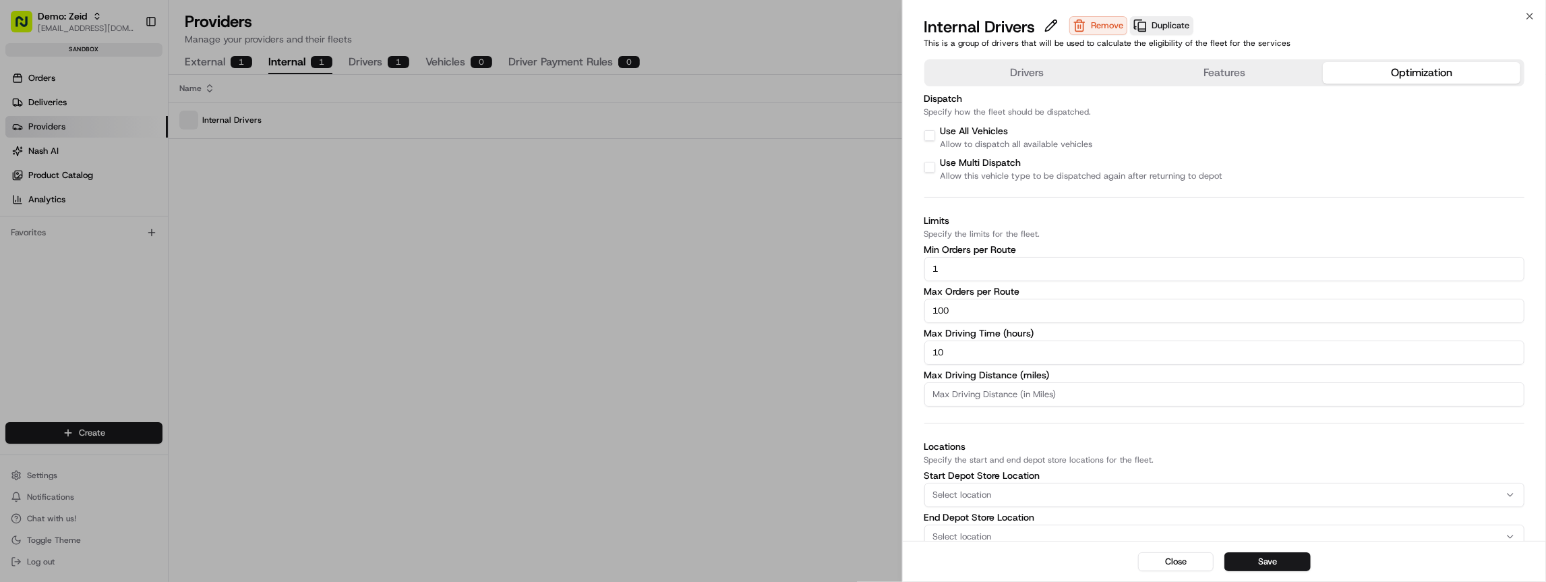
click at [1395, 68] on button "Optimization" at bounding box center [1422, 73] width 198 height 22
drag, startPoint x: 1249, startPoint y: 83, endPoint x: 1232, endPoint y: 83, distance: 17.5
click at [1248, 83] on button "Features" at bounding box center [1225, 73] width 198 height 22
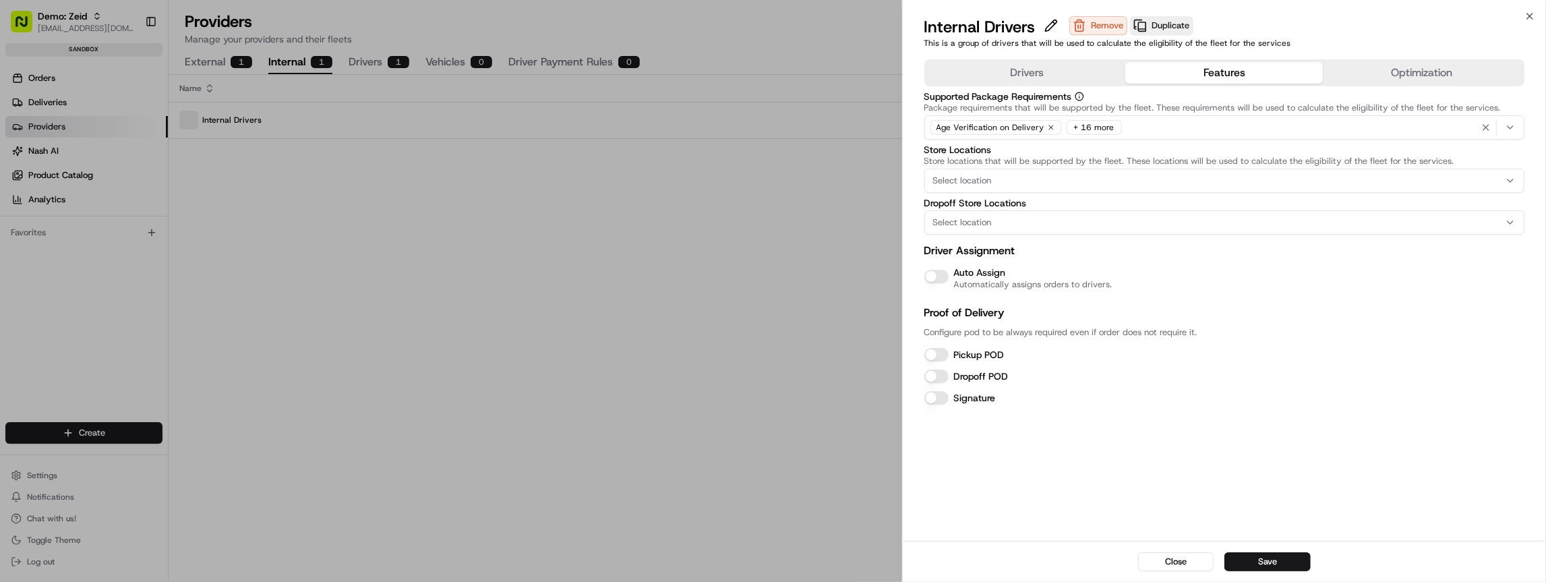
click at [1068, 76] on button "Drivers" at bounding box center [1028, 73] width 198 height 22
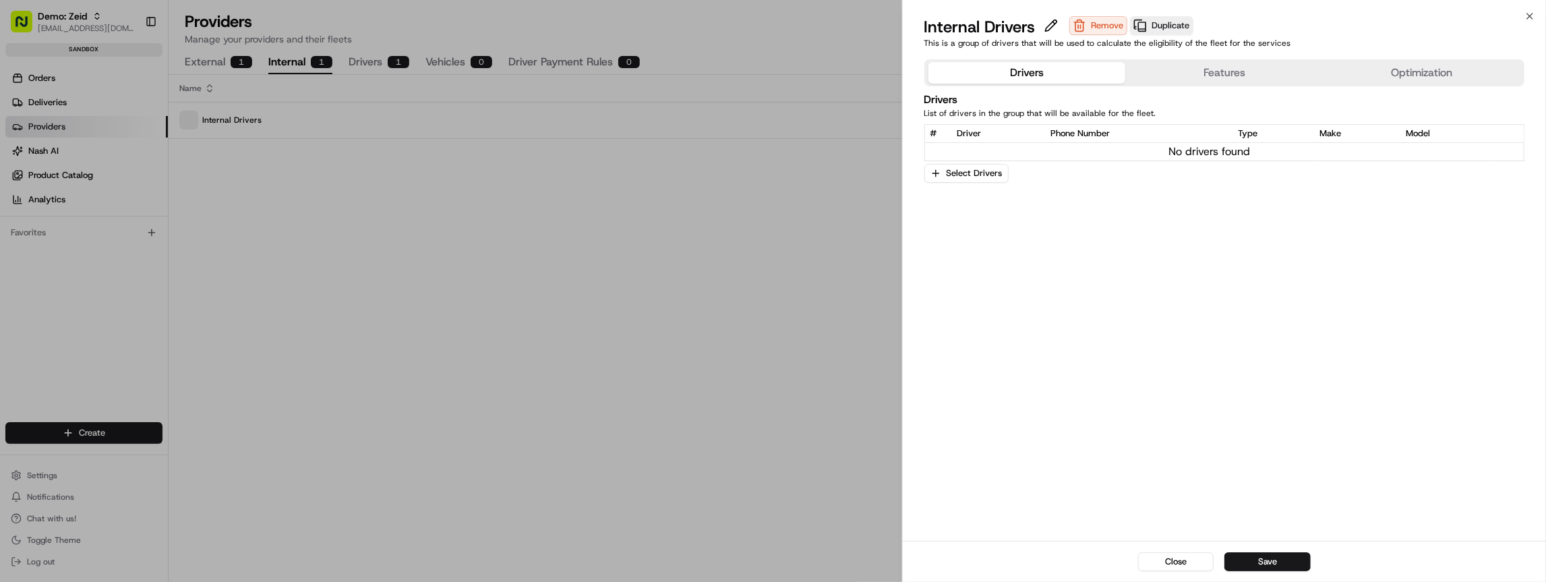
click at [1072, 175] on div "# Driver Phone Number Type Make Model No drivers found Select Drivers" at bounding box center [1225, 153] width 600 height 59
drag, startPoint x: 1099, startPoint y: 145, endPoint x: 1080, endPoint y: 154, distance: 20.8
click at [1097, 146] on td "No drivers found" at bounding box center [1210, 152] width 570 height 18
click at [990, 170] on button "Select Drivers" at bounding box center [967, 173] width 84 height 19
click at [977, 245] on span "Zeid Driver 1" at bounding box center [1030, 243] width 166 height 12
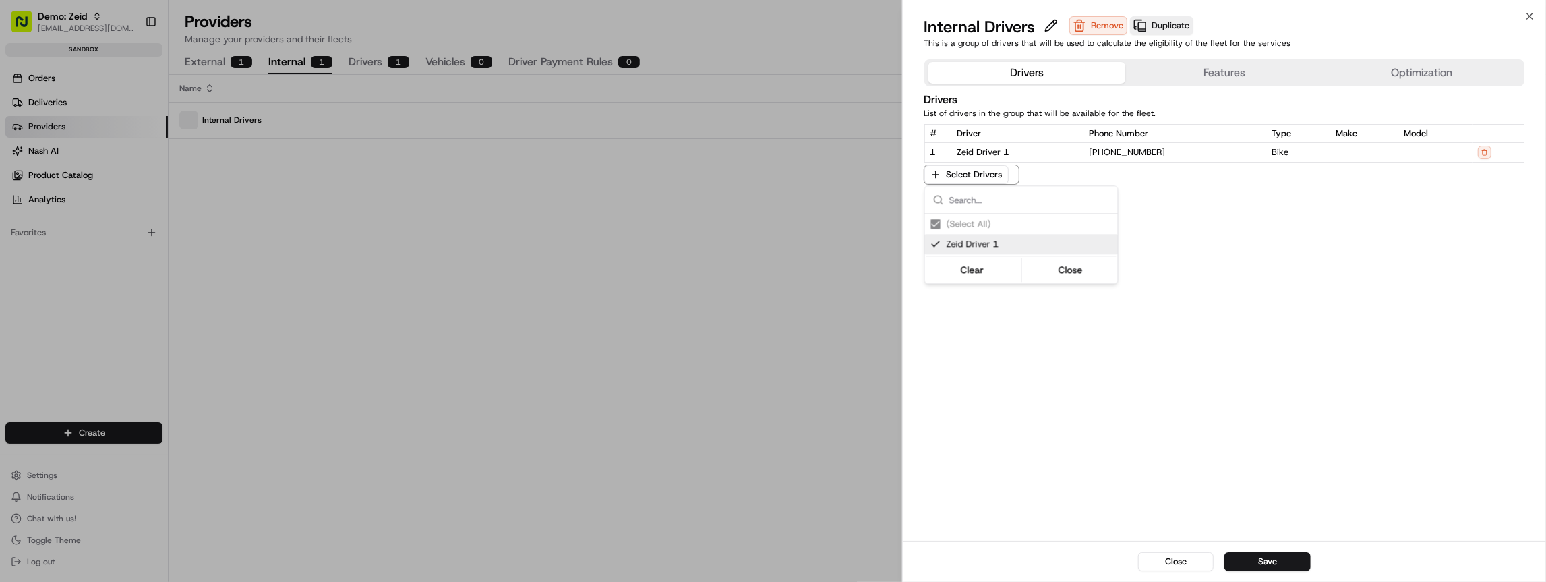
click at [1289, 556] on div at bounding box center [773, 291] width 1546 height 582
click at [1287, 566] on button "Save" at bounding box center [1268, 561] width 86 height 19
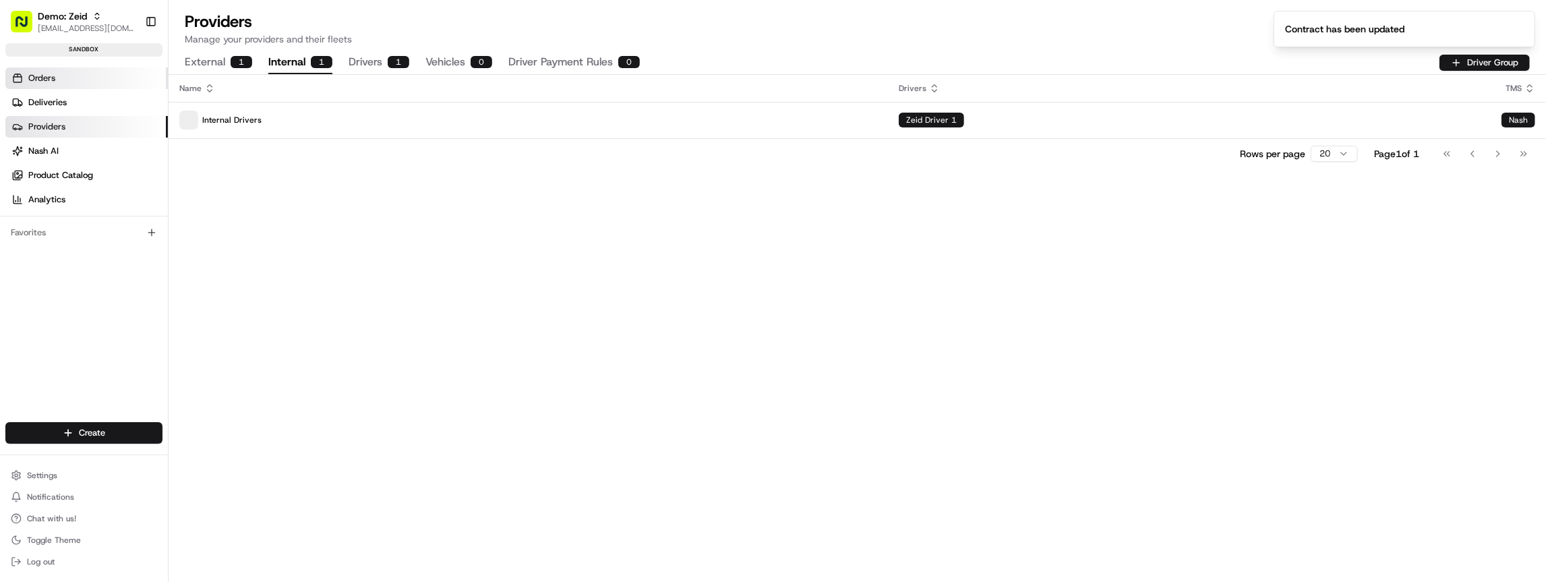
click at [46, 82] on span "Orders" at bounding box center [41, 78] width 27 height 12
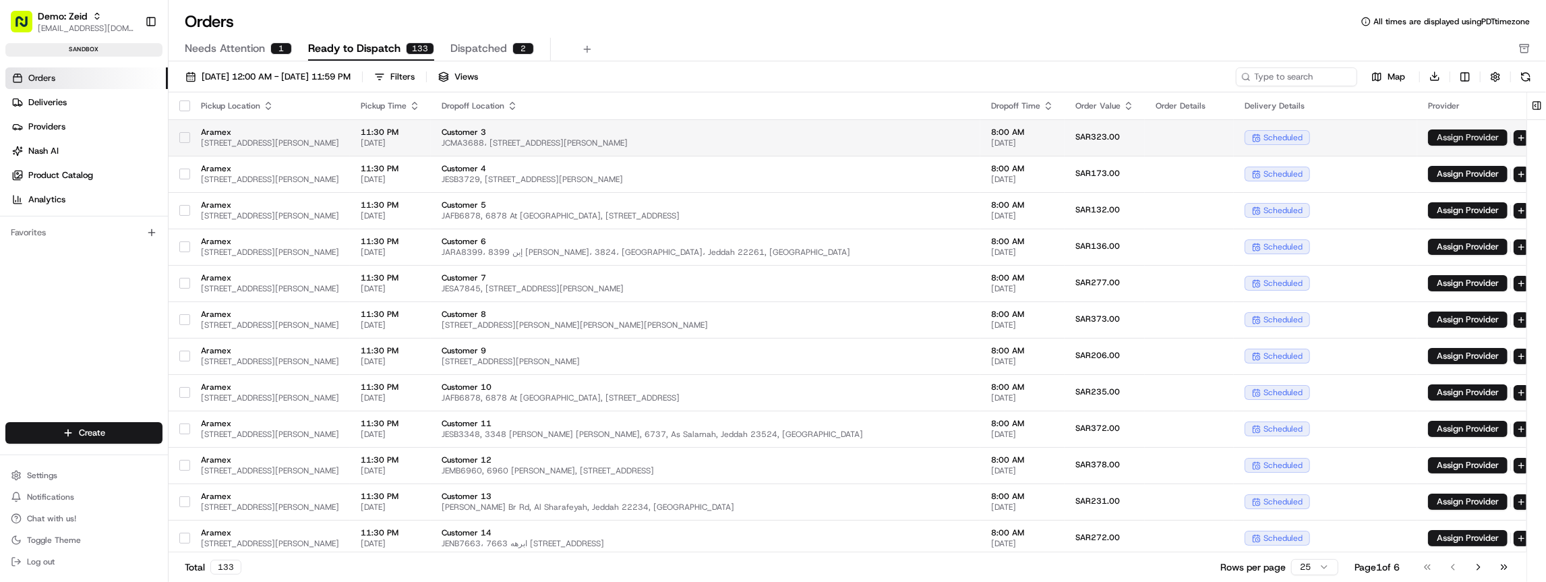
click at [1470, 141] on button "Assign Provider" at bounding box center [1468, 137] width 80 height 16
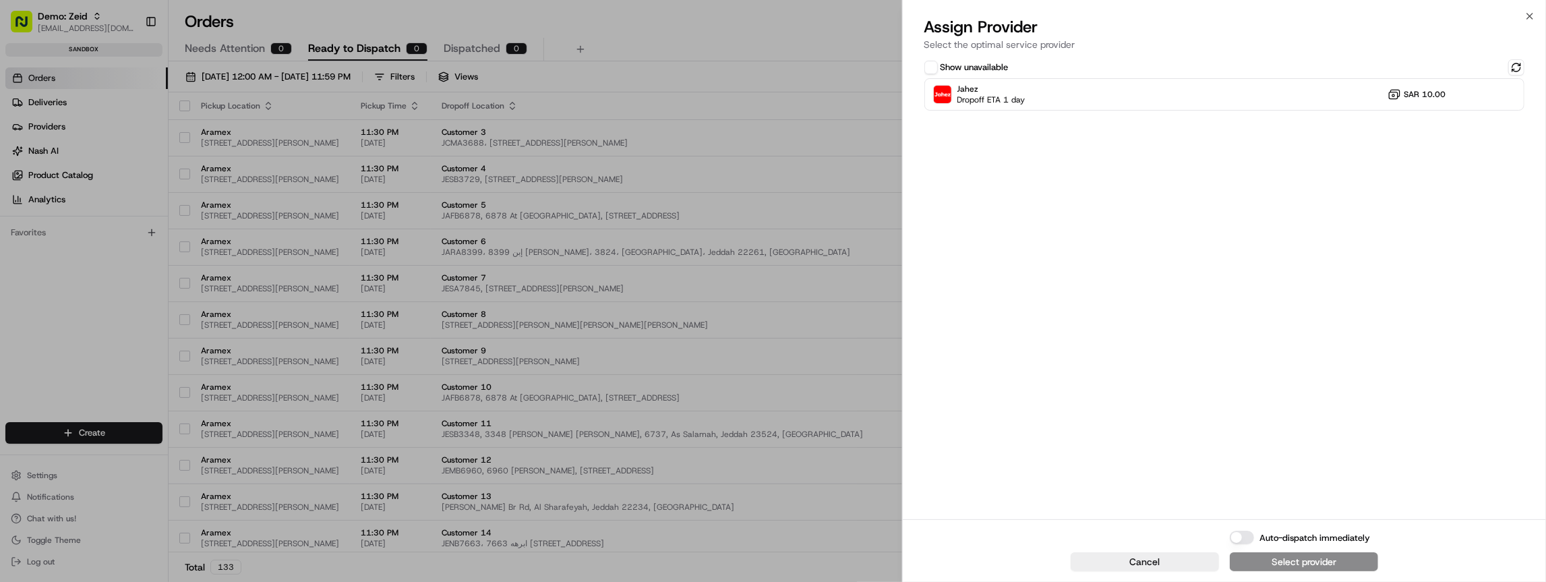
click at [973, 65] on label "Show unavailable" at bounding box center [975, 67] width 68 height 12
click at [938, 65] on button "Show unavailable" at bounding box center [931, 67] width 13 height 13
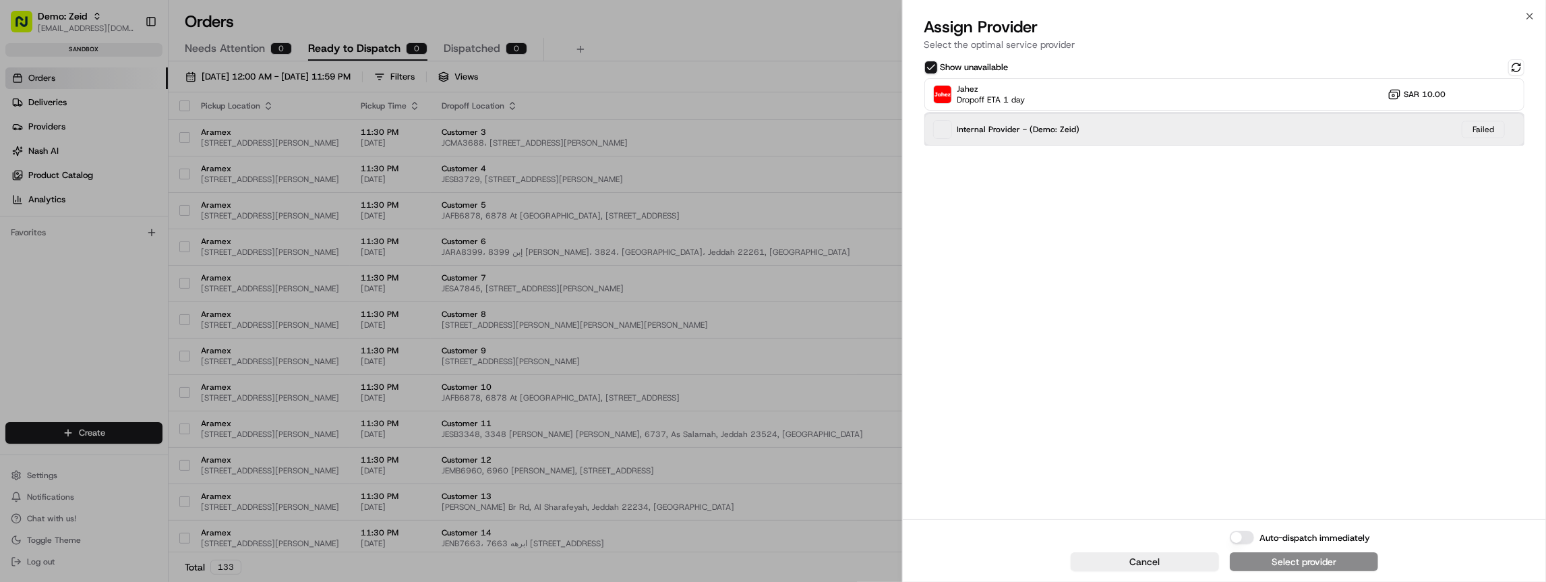
click at [1102, 136] on div "Internal Provider - (Demo: Zeid) Failed" at bounding box center [1225, 129] width 600 height 32
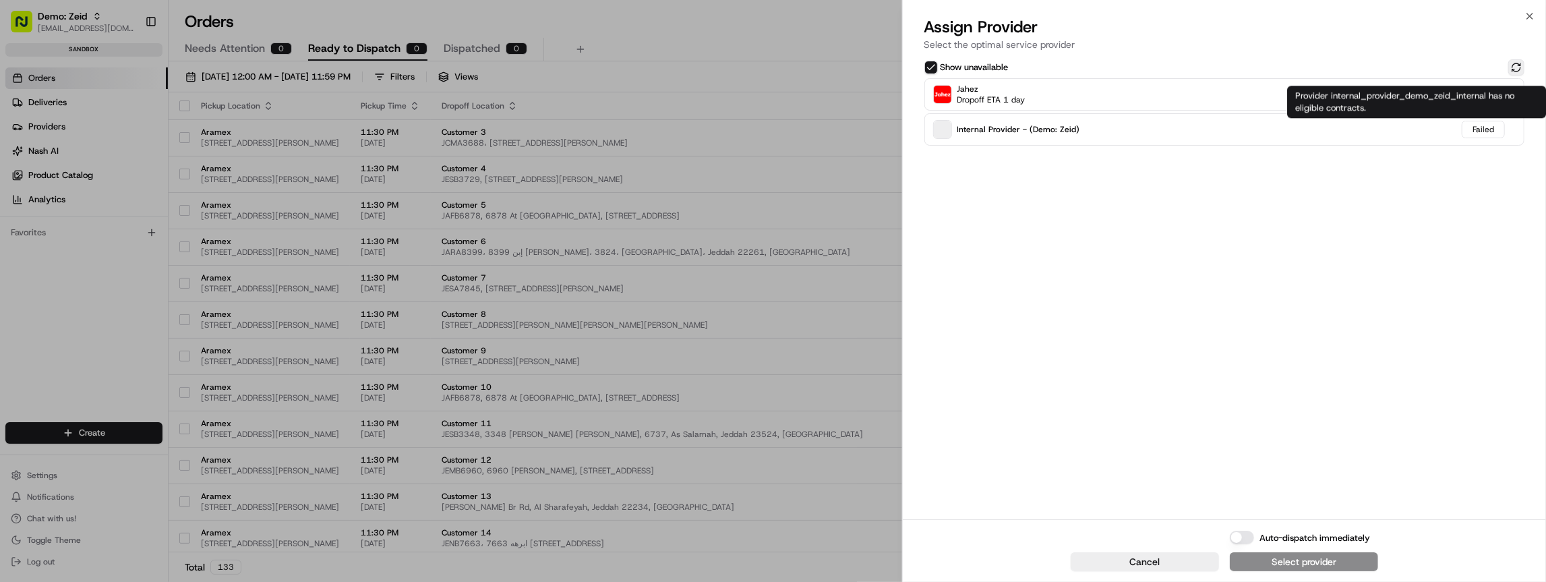
drag, startPoint x: 1509, startPoint y: 67, endPoint x: 1517, endPoint y: 69, distance: 8.5
click at [1509, 67] on button at bounding box center [1517, 67] width 16 height 16
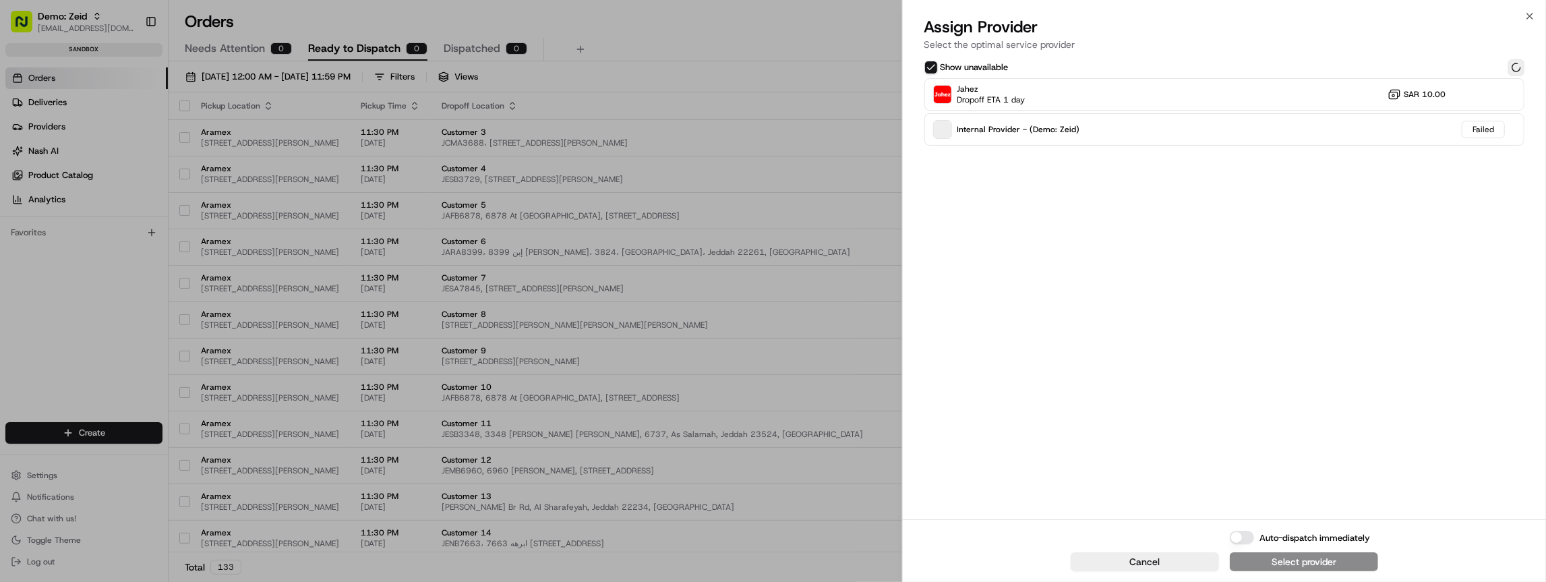
click at [1522, 70] on button at bounding box center [1517, 67] width 16 height 16
click at [1520, 69] on button at bounding box center [1517, 67] width 16 height 16
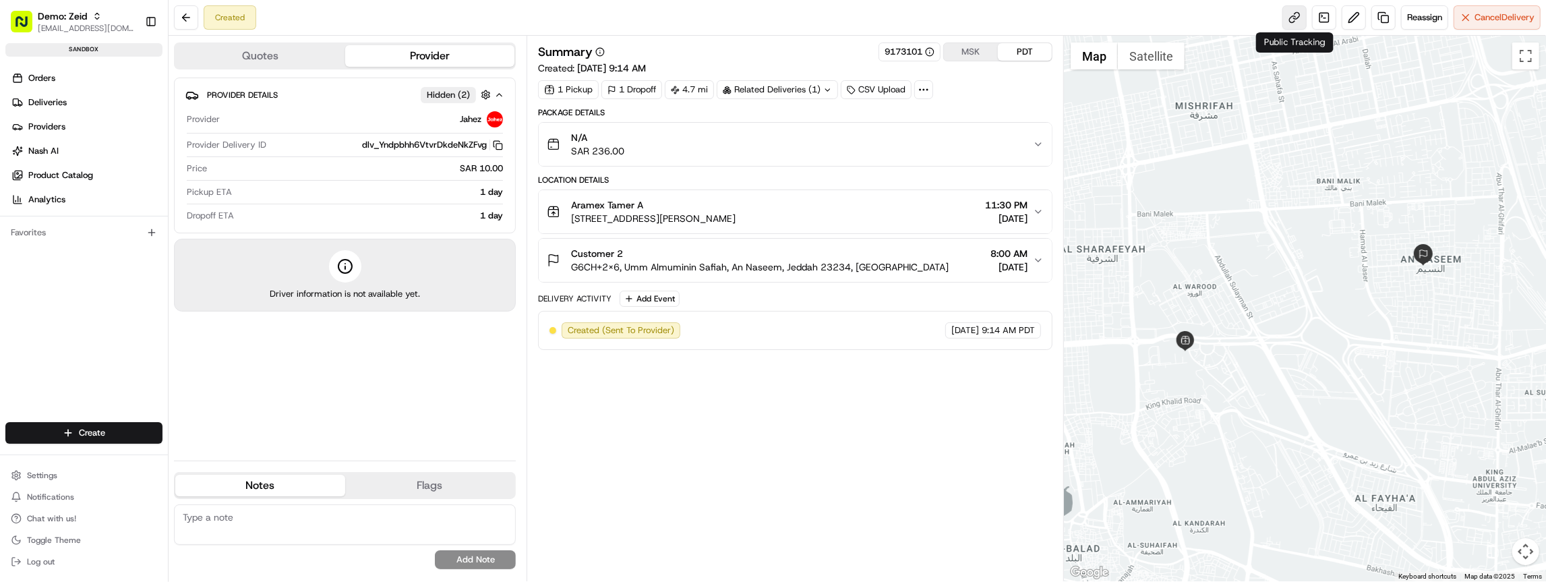
click at [1300, 19] on link at bounding box center [1295, 17] width 24 height 24
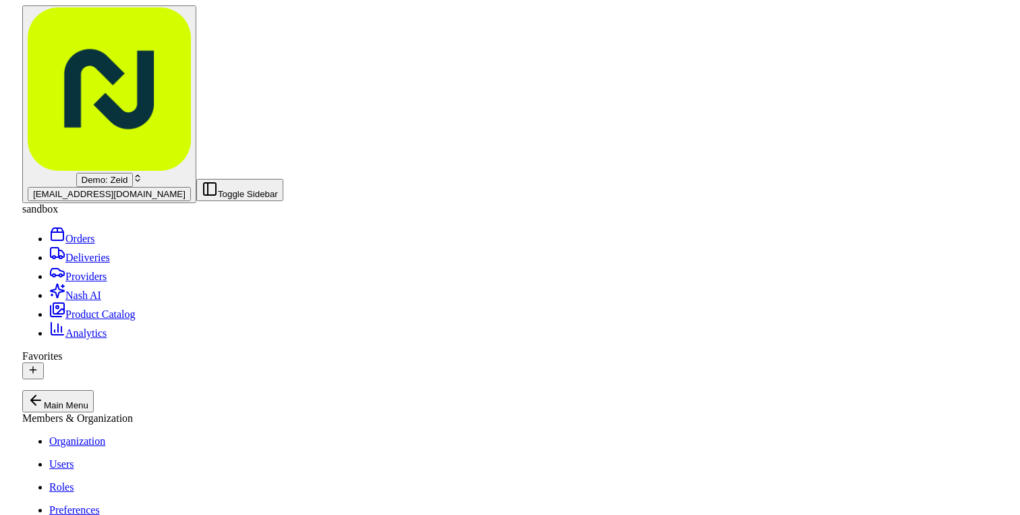
scroll to position [415, 0]
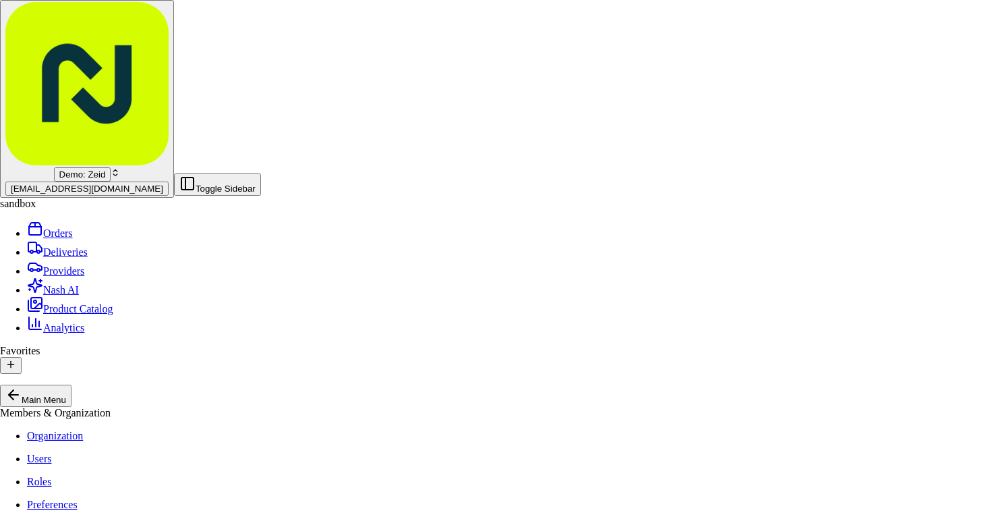
type input "+1"
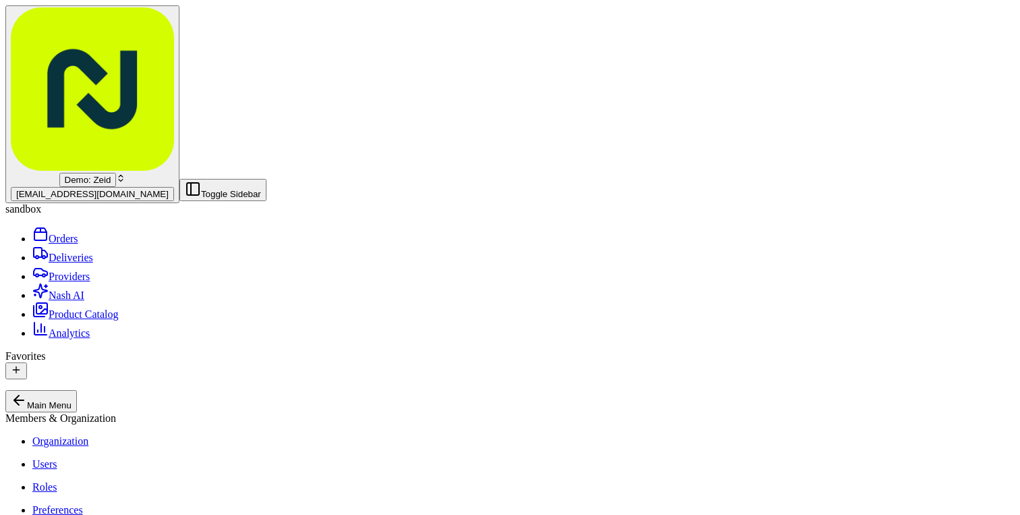
scroll to position [3, 0]
